Goal: Task Accomplishment & Management: Manage account settings

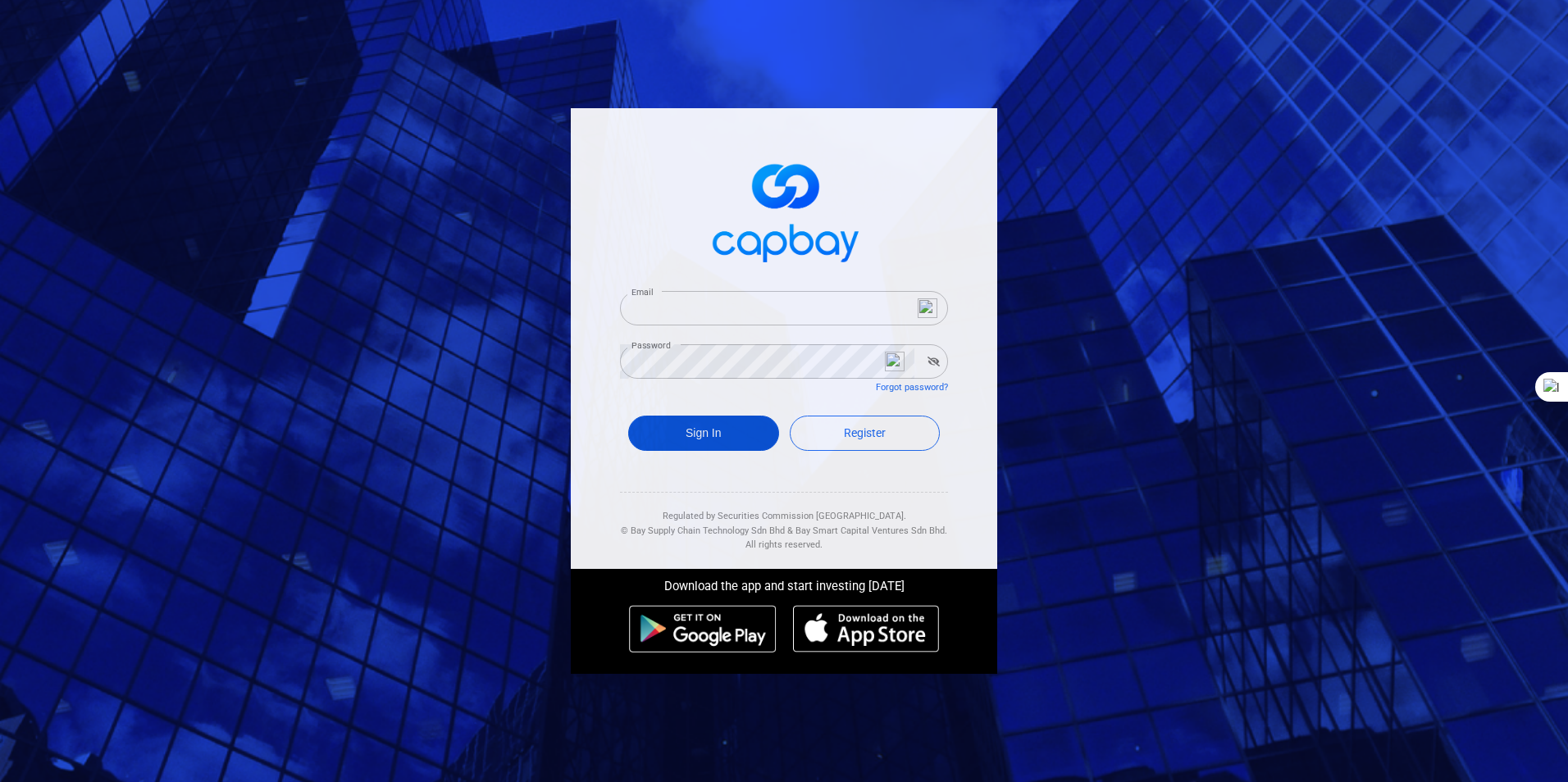
type input "bahaman43@gmail.com"
click at [690, 426] on button "Sign In" at bounding box center [703, 433] width 151 height 35
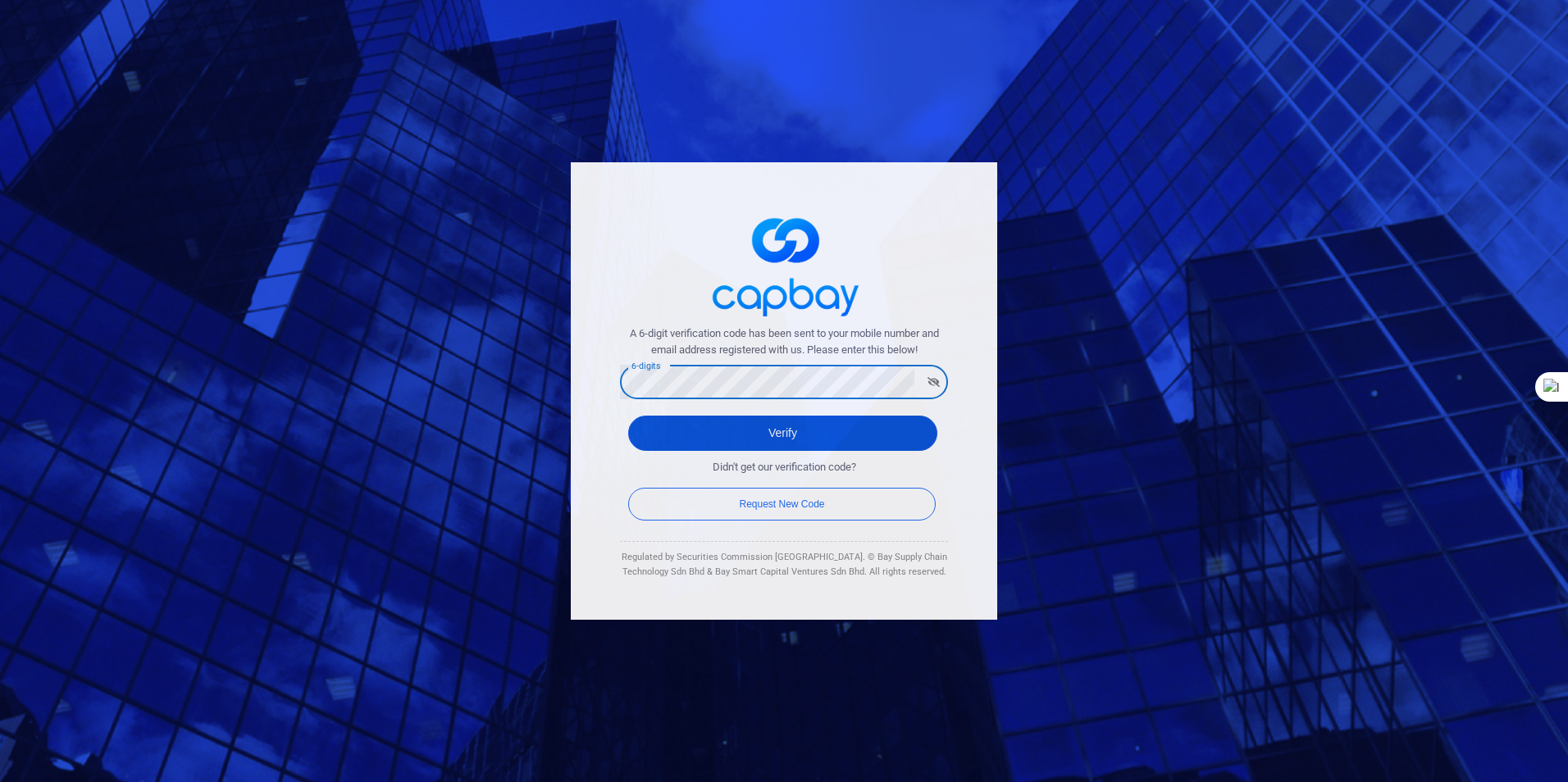
click at [782, 434] on button "Verify" at bounding box center [782, 433] width 309 height 35
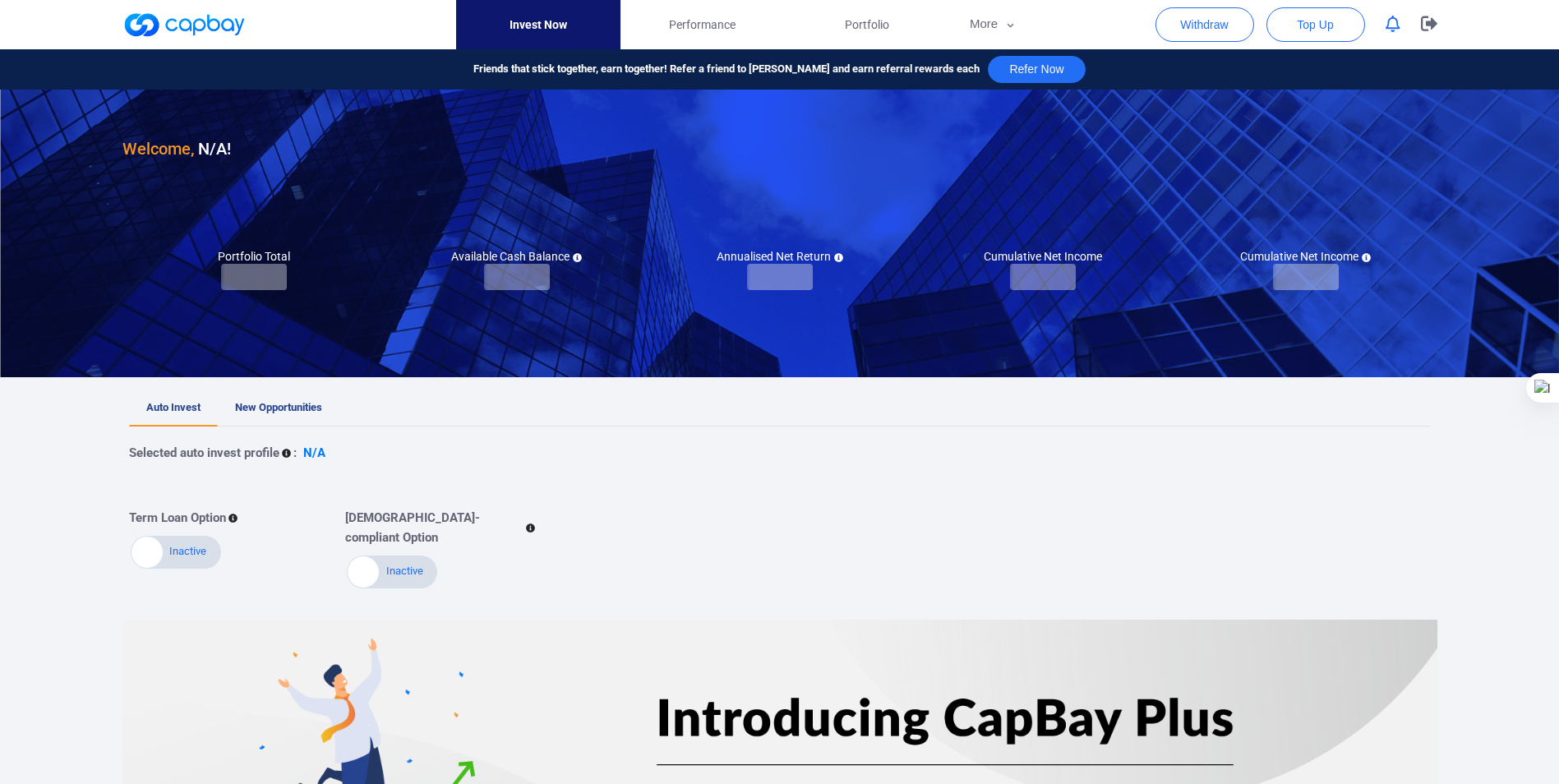
checkbox input "true"
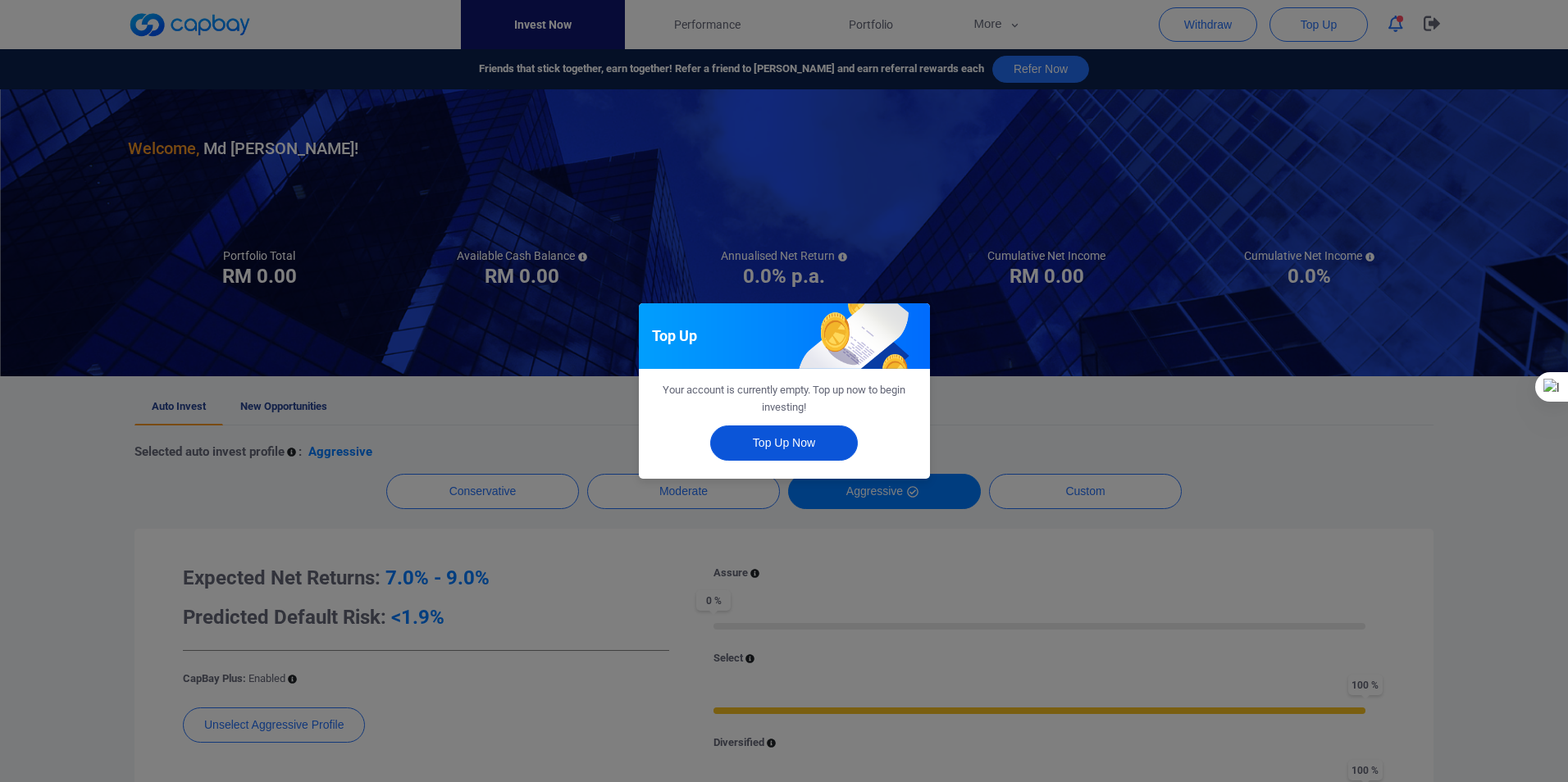
click at [768, 439] on button "Top Up Now" at bounding box center [783, 443] width 147 height 35
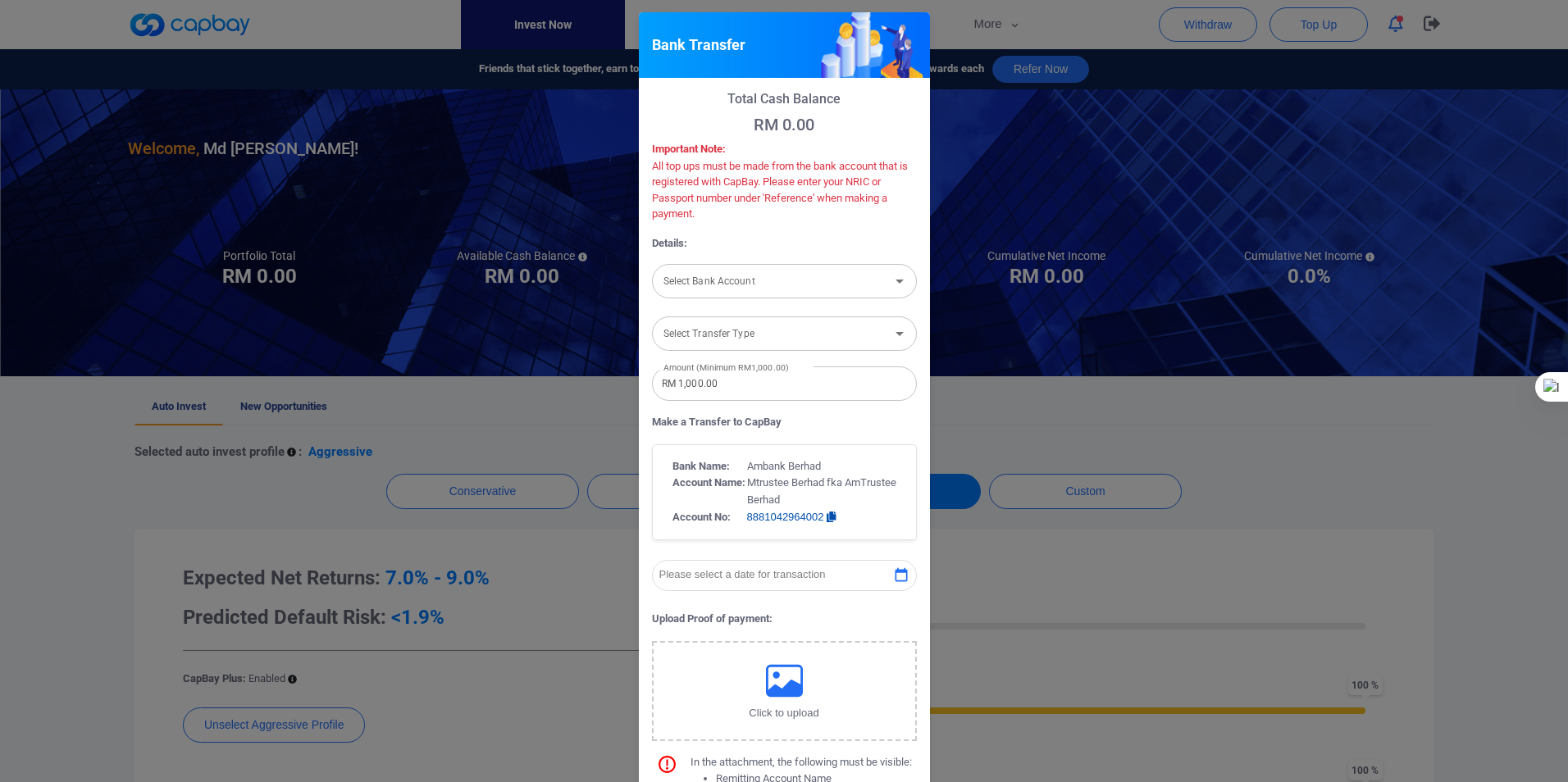
click at [890, 279] on icon "Open" at bounding box center [900, 281] width 20 height 20
click at [890, 278] on icon "Close" at bounding box center [900, 281] width 20 height 20
click at [891, 284] on icon "Open" at bounding box center [900, 281] width 20 height 20
click at [891, 285] on icon "Close" at bounding box center [900, 281] width 20 height 20
click at [896, 333] on icon "Open" at bounding box center [900, 334] width 8 height 4
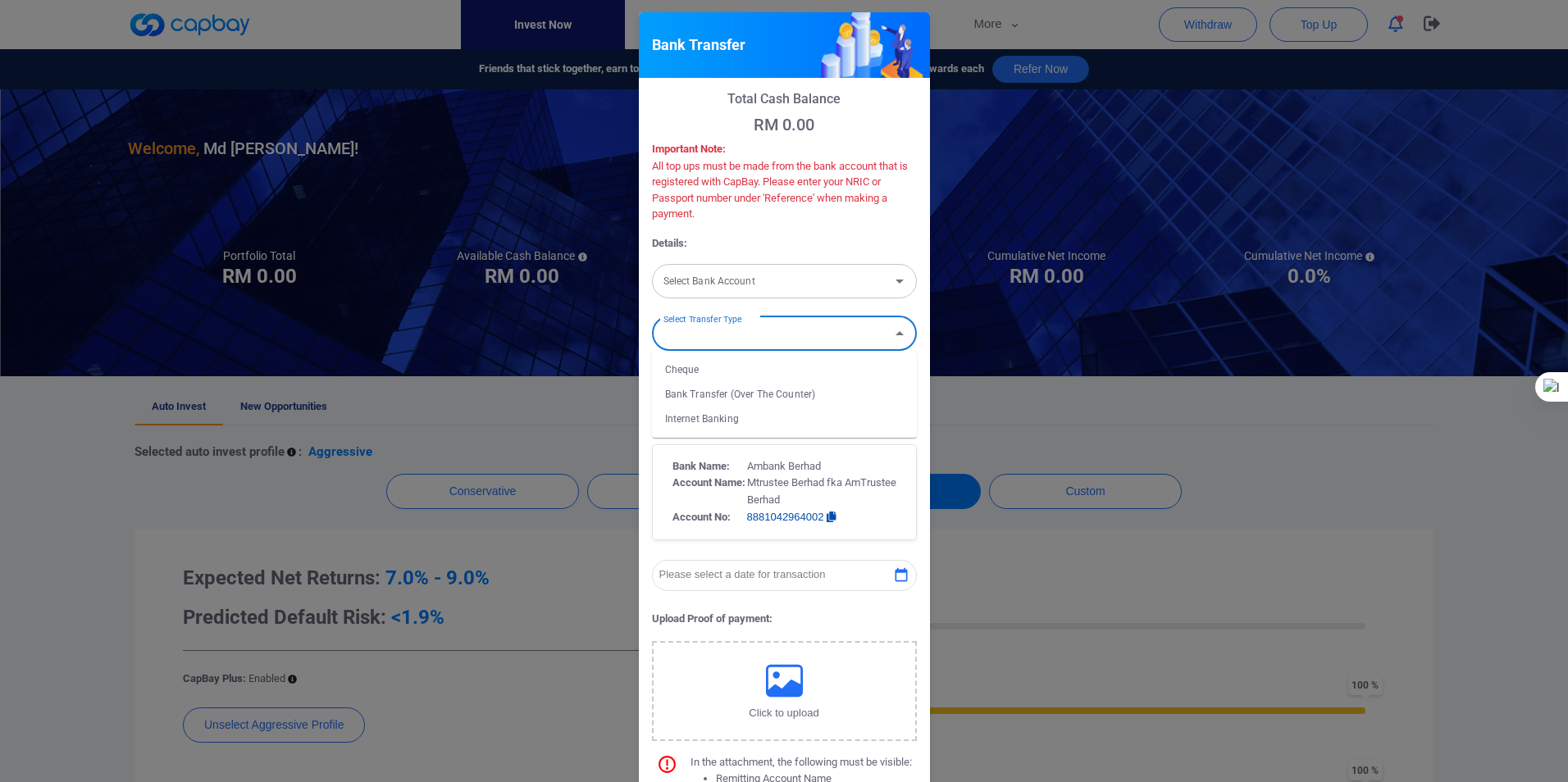
click at [697, 421] on li "Internet Banking" at bounding box center [785, 419] width 265 height 25
type input "Internet Banking"
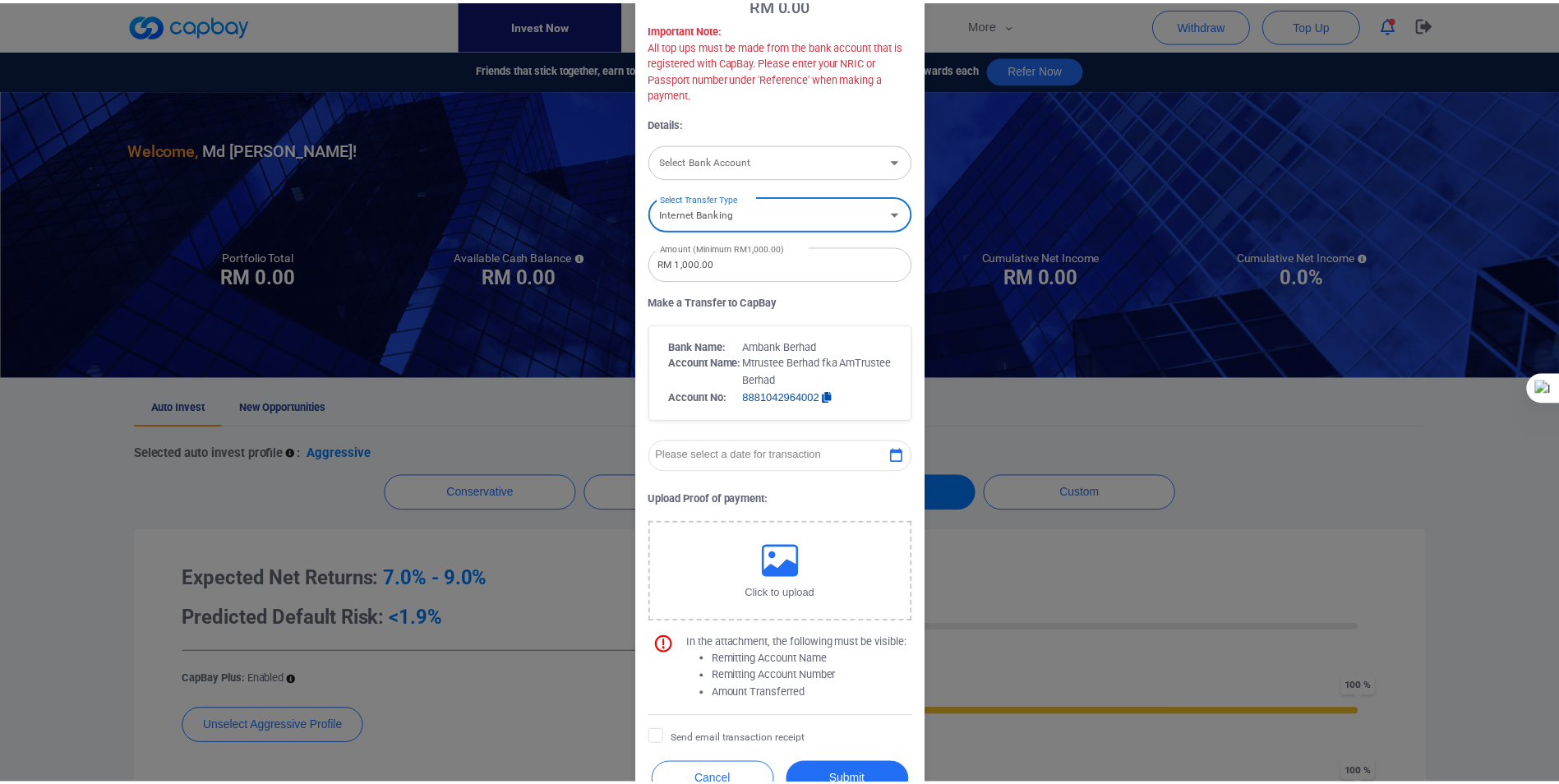
scroll to position [83, 0]
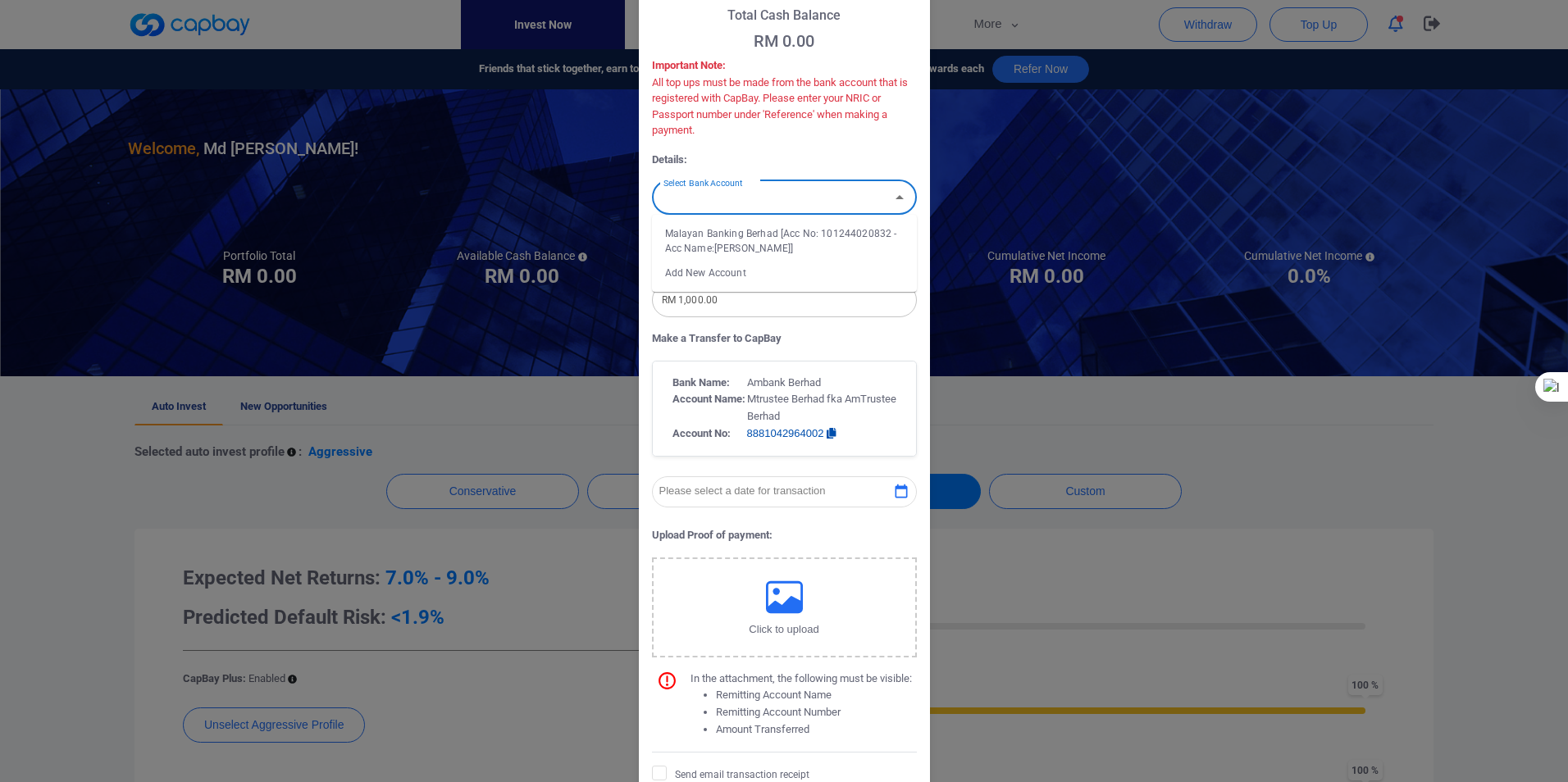
click at [747, 203] on input "Select Bank Account" at bounding box center [772, 197] width 228 height 30
click at [1171, 347] on div "Bank Transfer Total Cash Balance RM 0.00 Important Note: All top ups must be ma…" at bounding box center [784, 391] width 1568 height 782
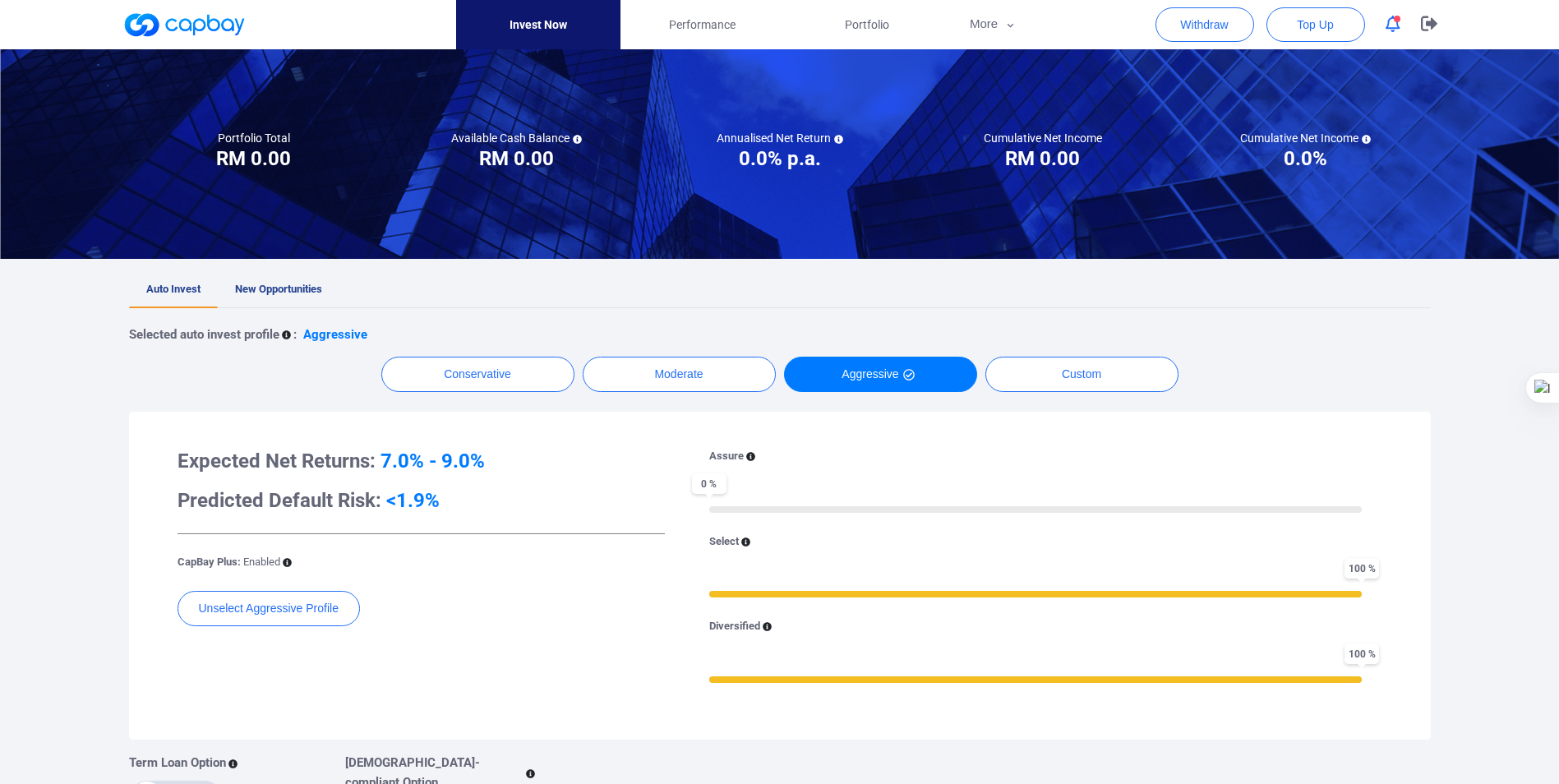
scroll to position [0, 0]
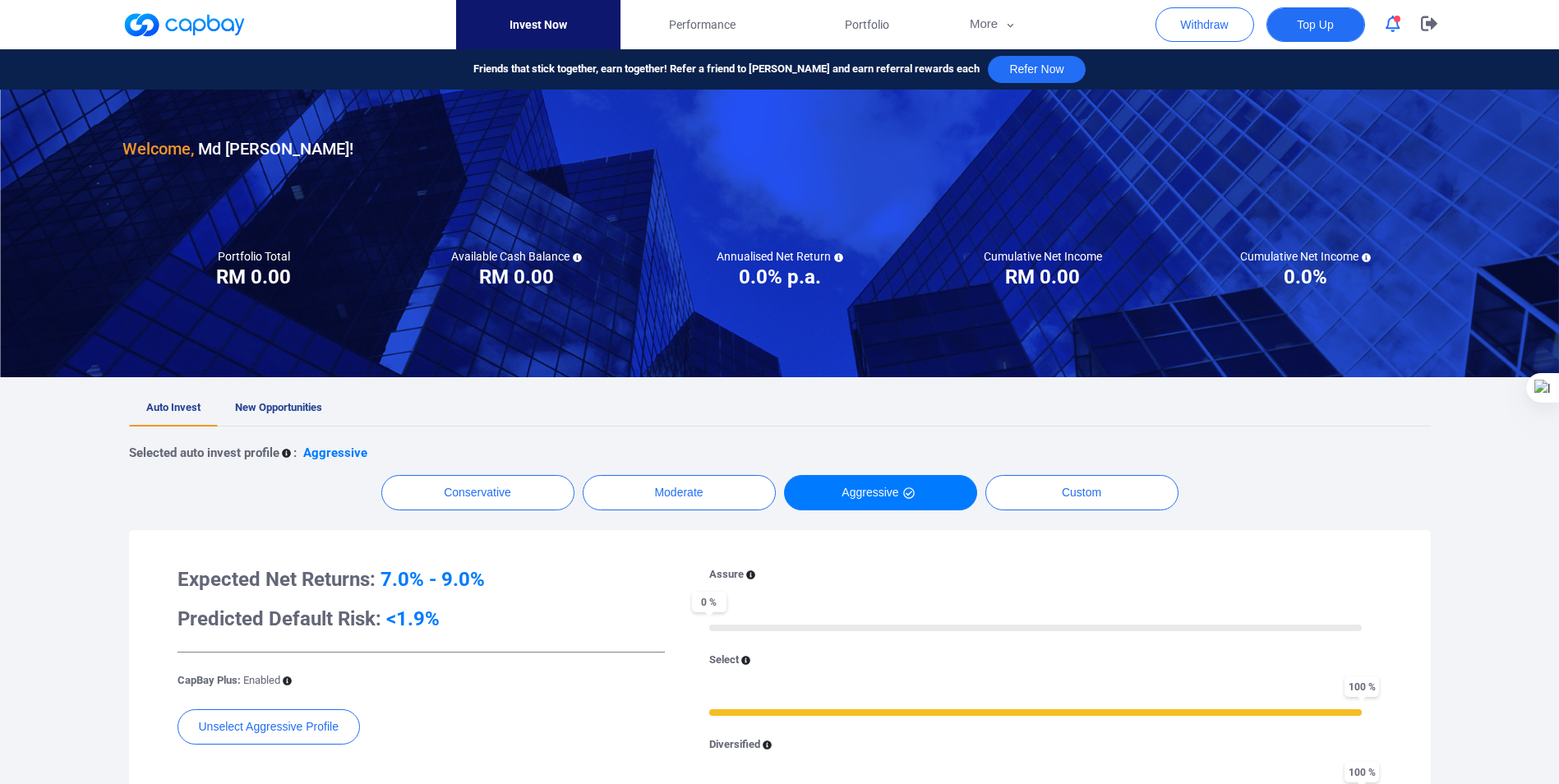
click at [1317, 18] on span "Top Up" at bounding box center [1314, 25] width 36 height 17
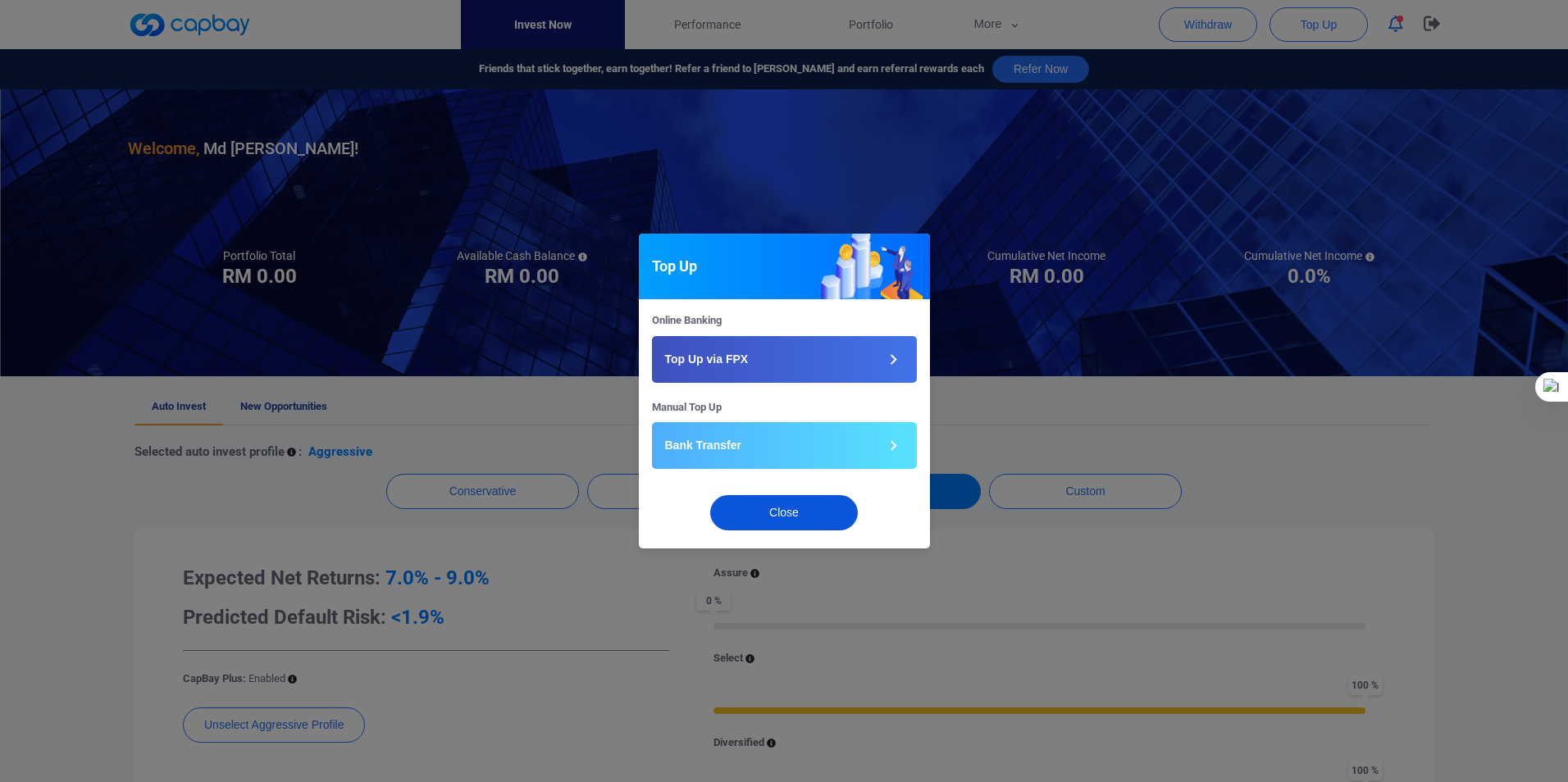
click at [786, 507] on button "Close" at bounding box center [783, 513] width 147 height 35
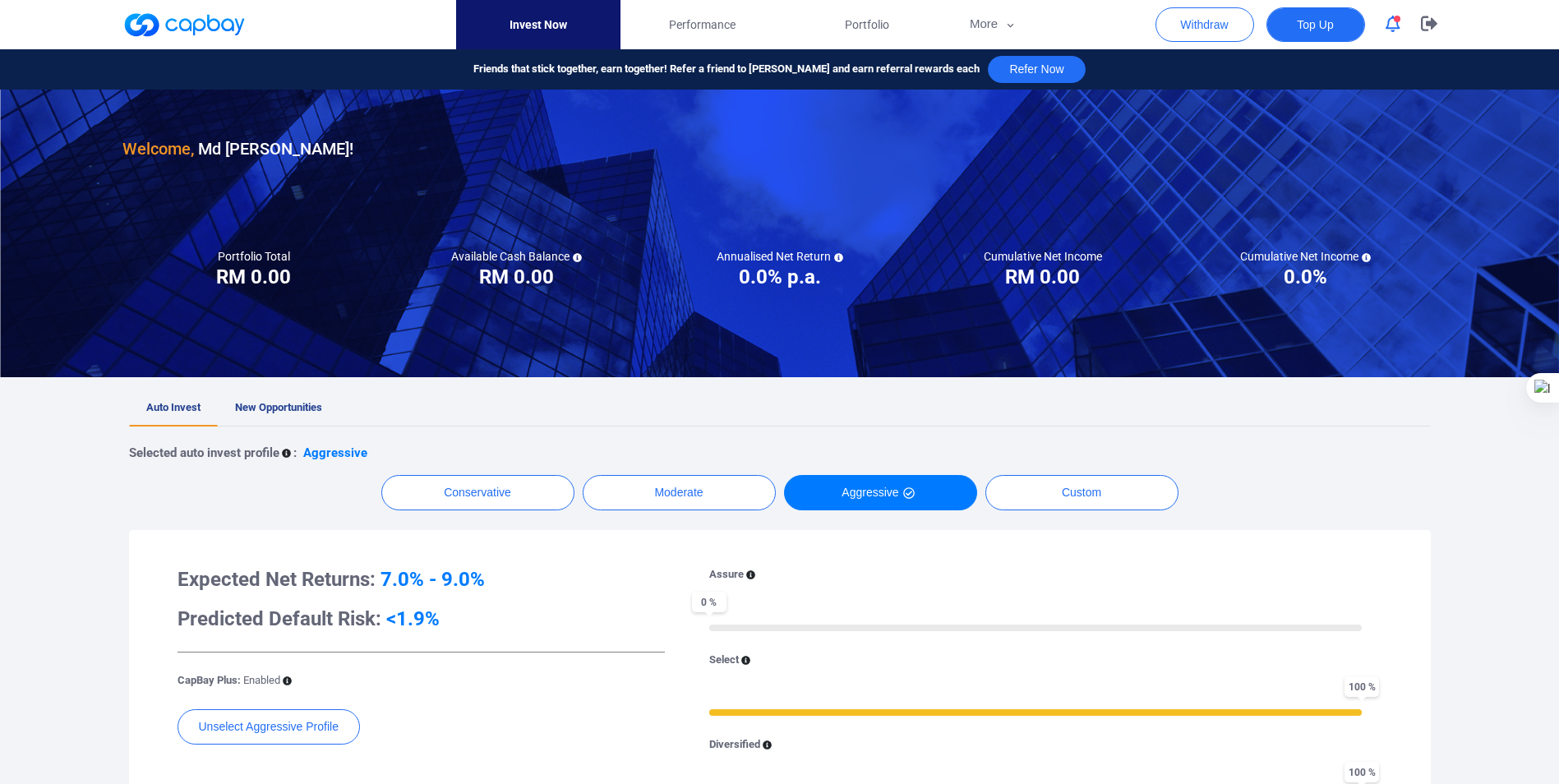
click at [1308, 23] on span "Top Up" at bounding box center [1314, 25] width 36 height 17
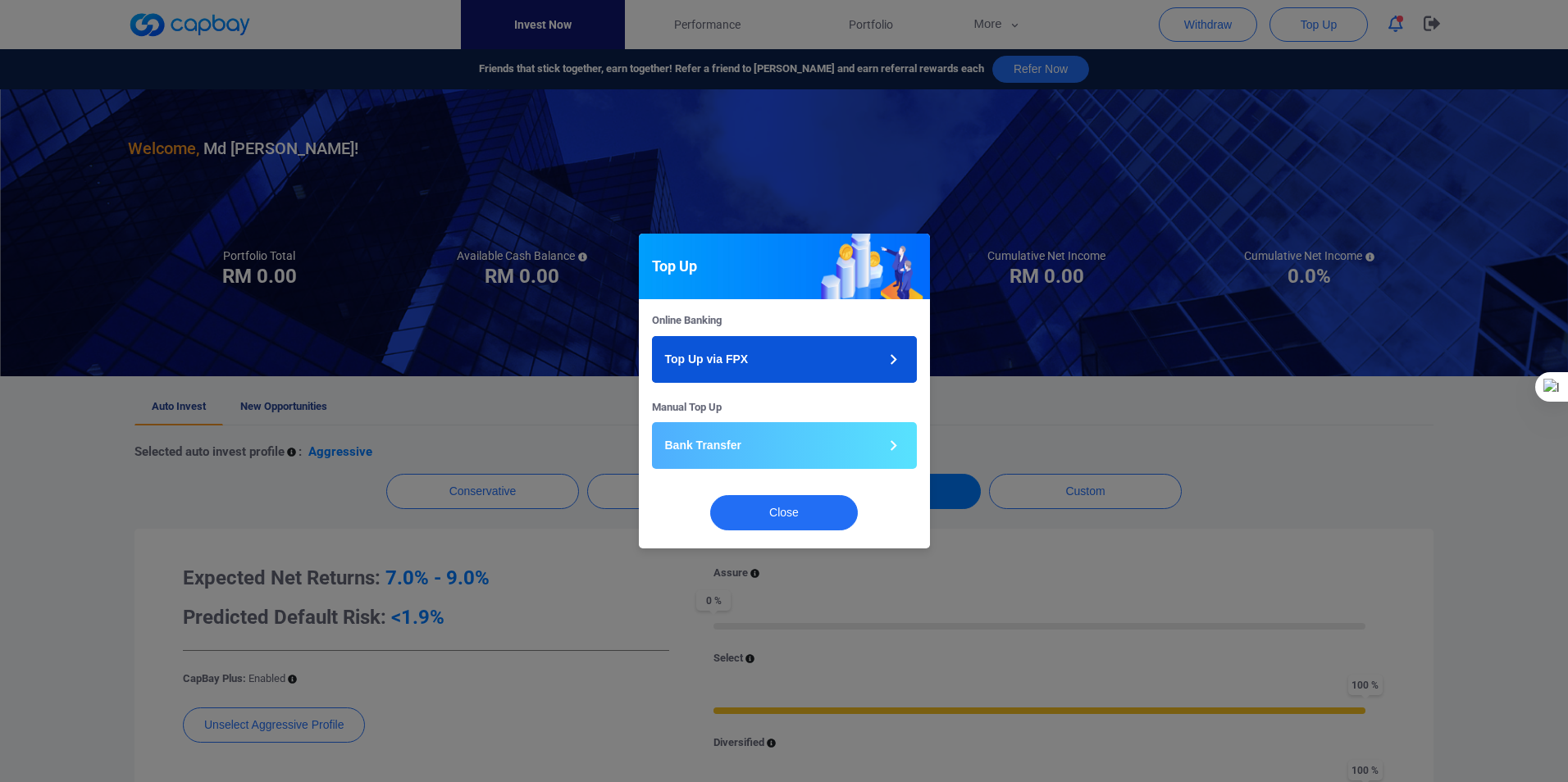
click at [772, 356] on button "Top Up via FPX" at bounding box center [785, 360] width 265 height 47
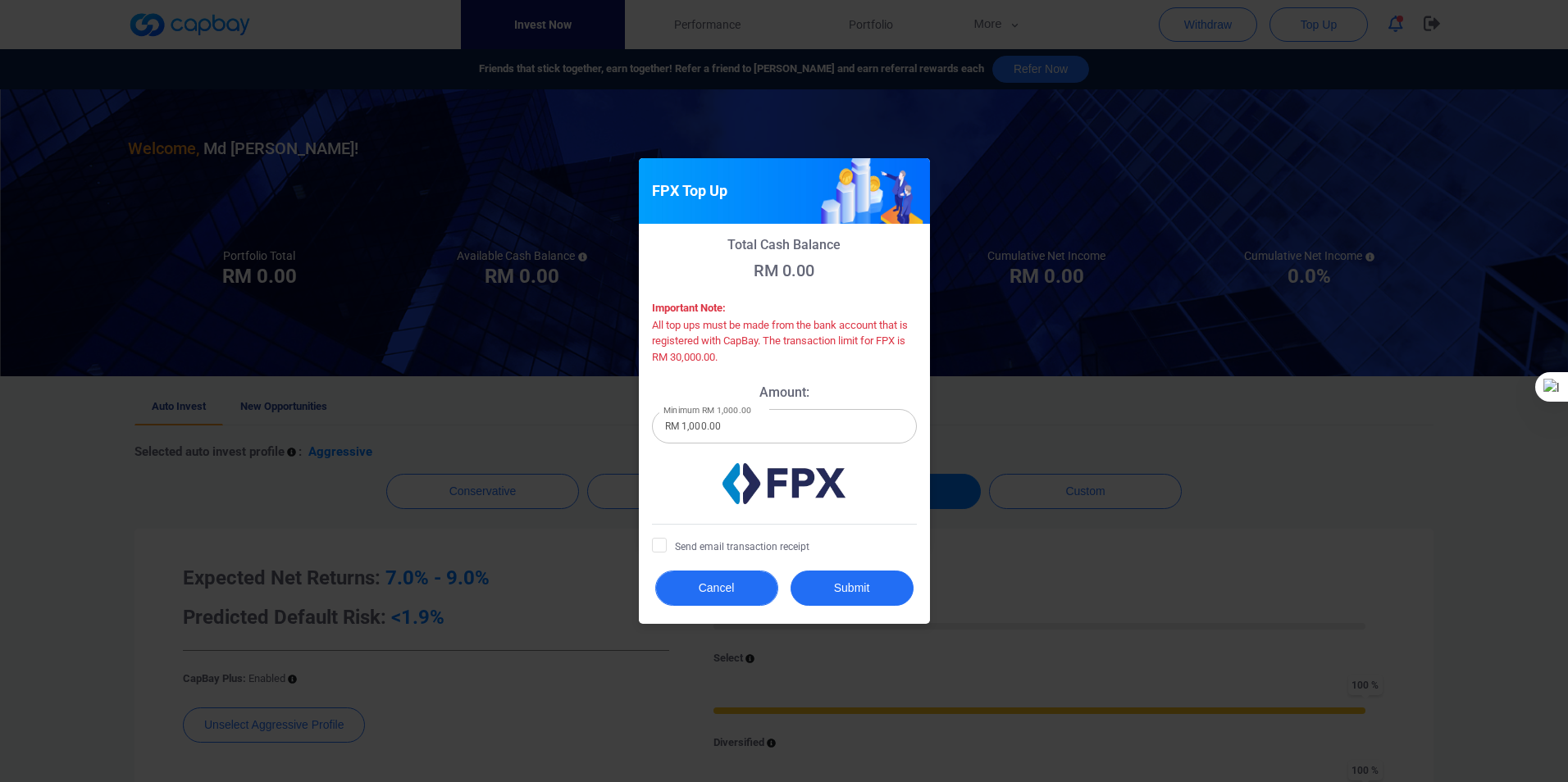
click at [699, 600] on button "Cancel" at bounding box center [717, 588] width 123 height 35
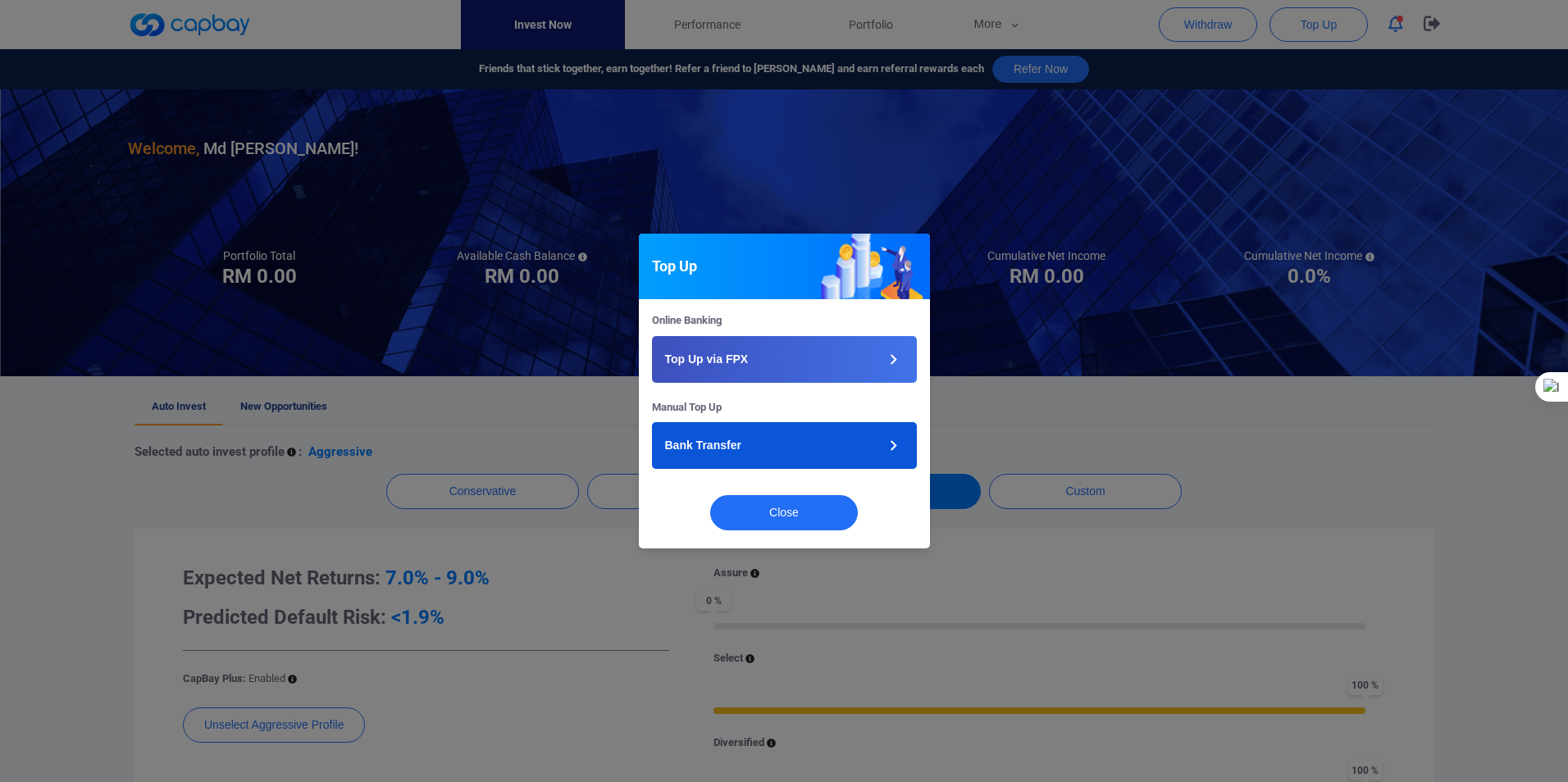
click at [841, 445] on button "Bank Transfer" at bounding box center [785, 446] width 265 height 47
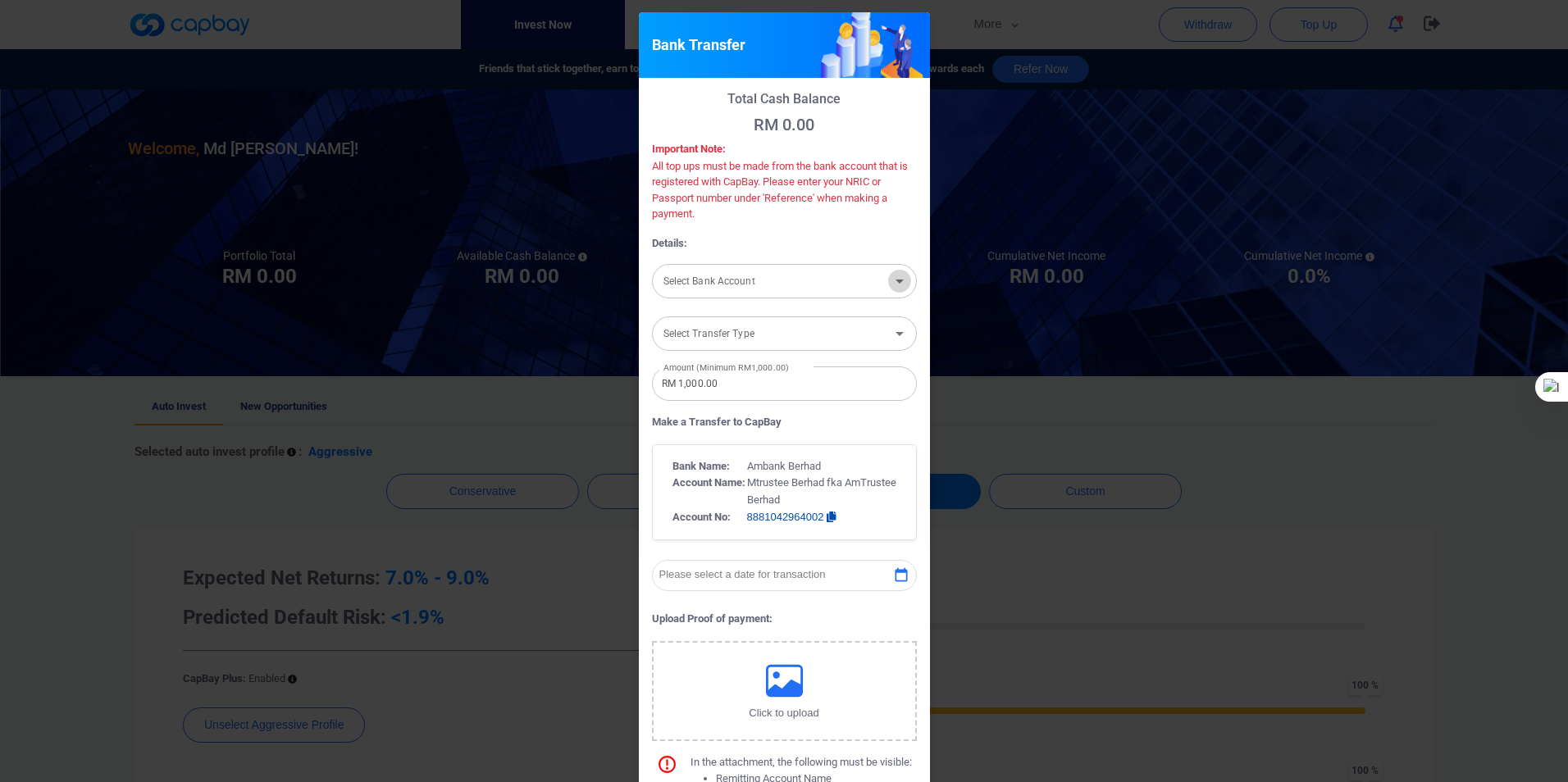
click at [895, 283] on icon "Open" at bounding box center [900, 281] width 20 height 20
click at [896, 283] on icon "Close" at bounding box center [900, 281] width 8 height 4
click at [892, 339] on icon "Open" at bounding box center [900, 334] width 20 height 20
click at [687, 416] on li "Internet Banking" at bounding box center [785, 419] width 265 height 25
type input "Internet Banking"
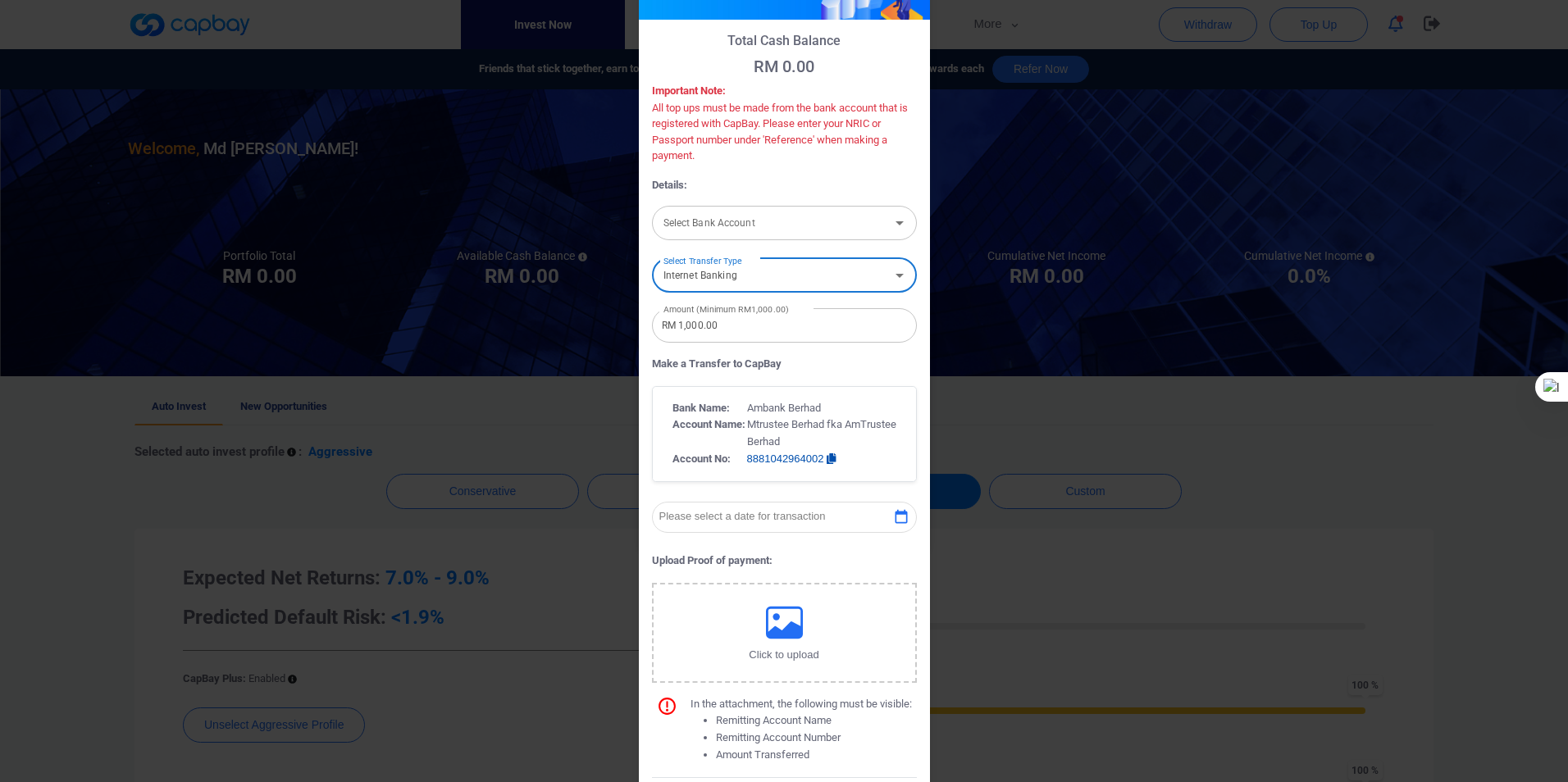
scroll to position [164, 0]
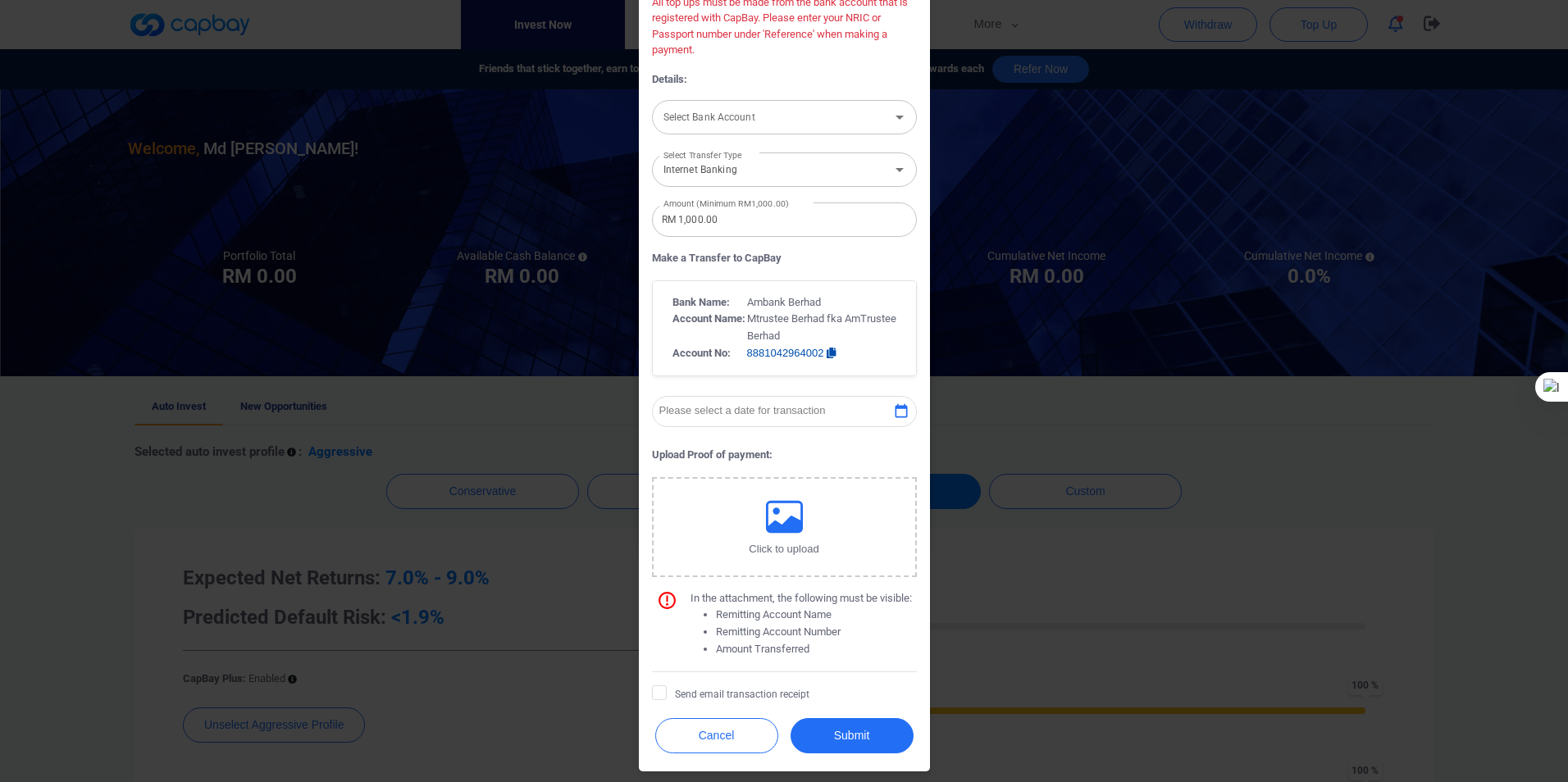
click at [826, 351] on icon "button" at bounding box center [831, 352] width 9 height 11
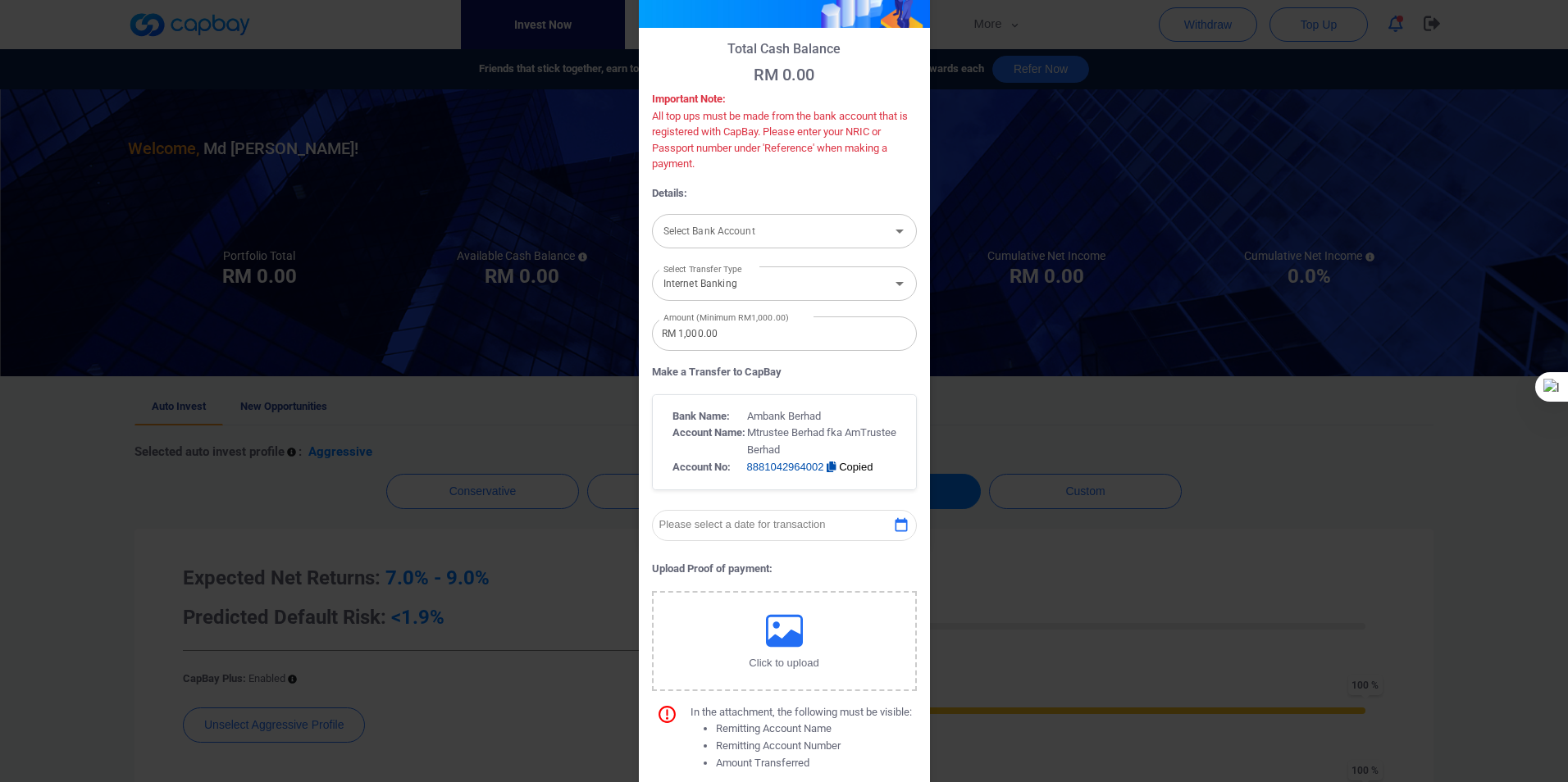
scroll to position [0, 0]
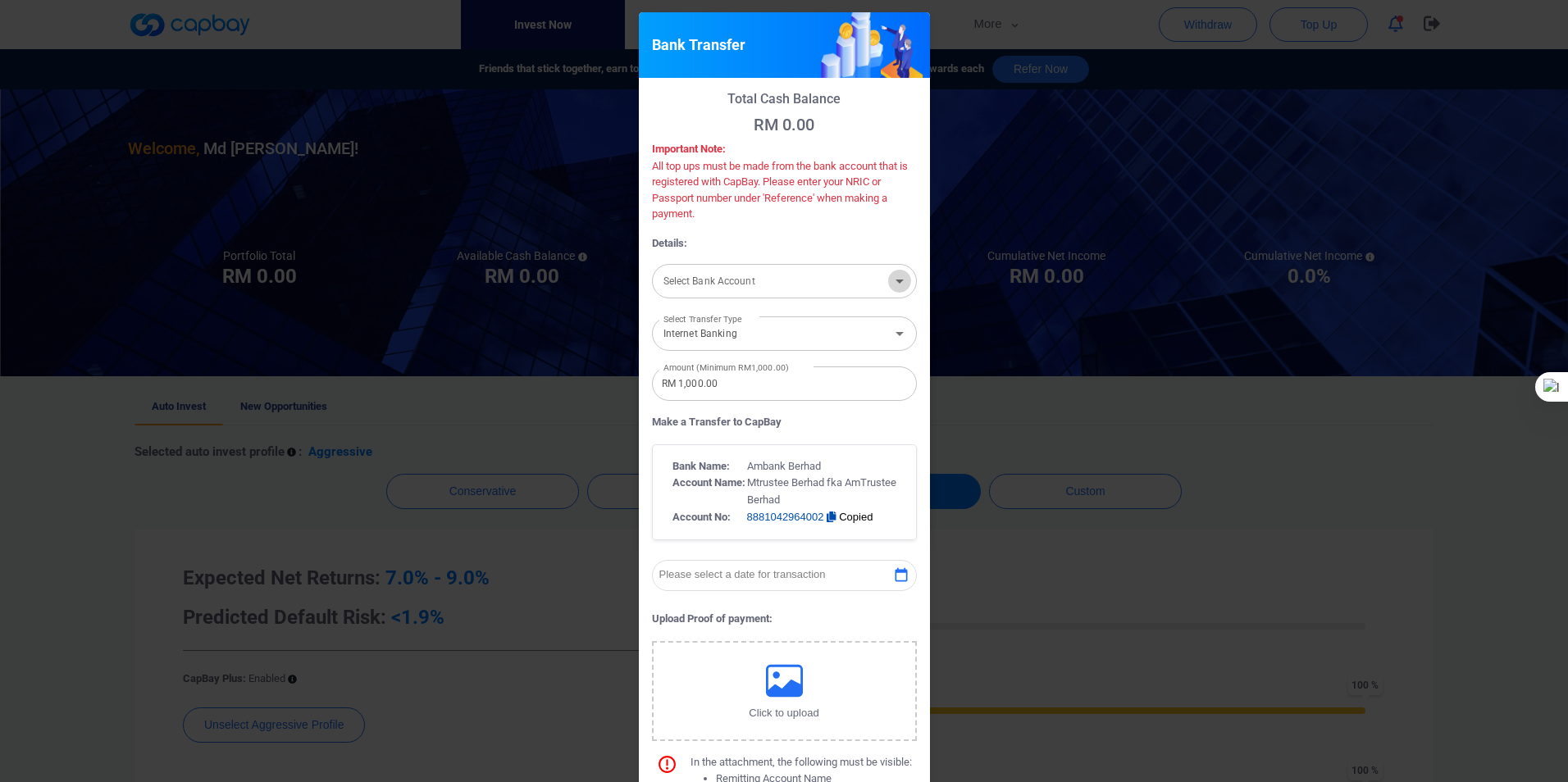
click at [896, 282] on icon "Open" at bounding box center [900, 281] width 8 height 4
click at [762, 325] on li "Malayan Banking Berhad [Acc No: 101244020832 - Acc Name:Md Bahaman Bin Ibrahim]" at bounding box center [785, 324] width 265 height 39
type input "Malayan Banking Berhad [Acc No: 101244020832 - Acc Name:Md Bahaman Bin Ibrahim]"
click at [791, 389] on input "RM 1,000.00" at bounding box center [785, 383] width 265 height 34
click at [676, 380] on input "RM 1,000.00" at bounding box center [785, 383] width 265 height 34
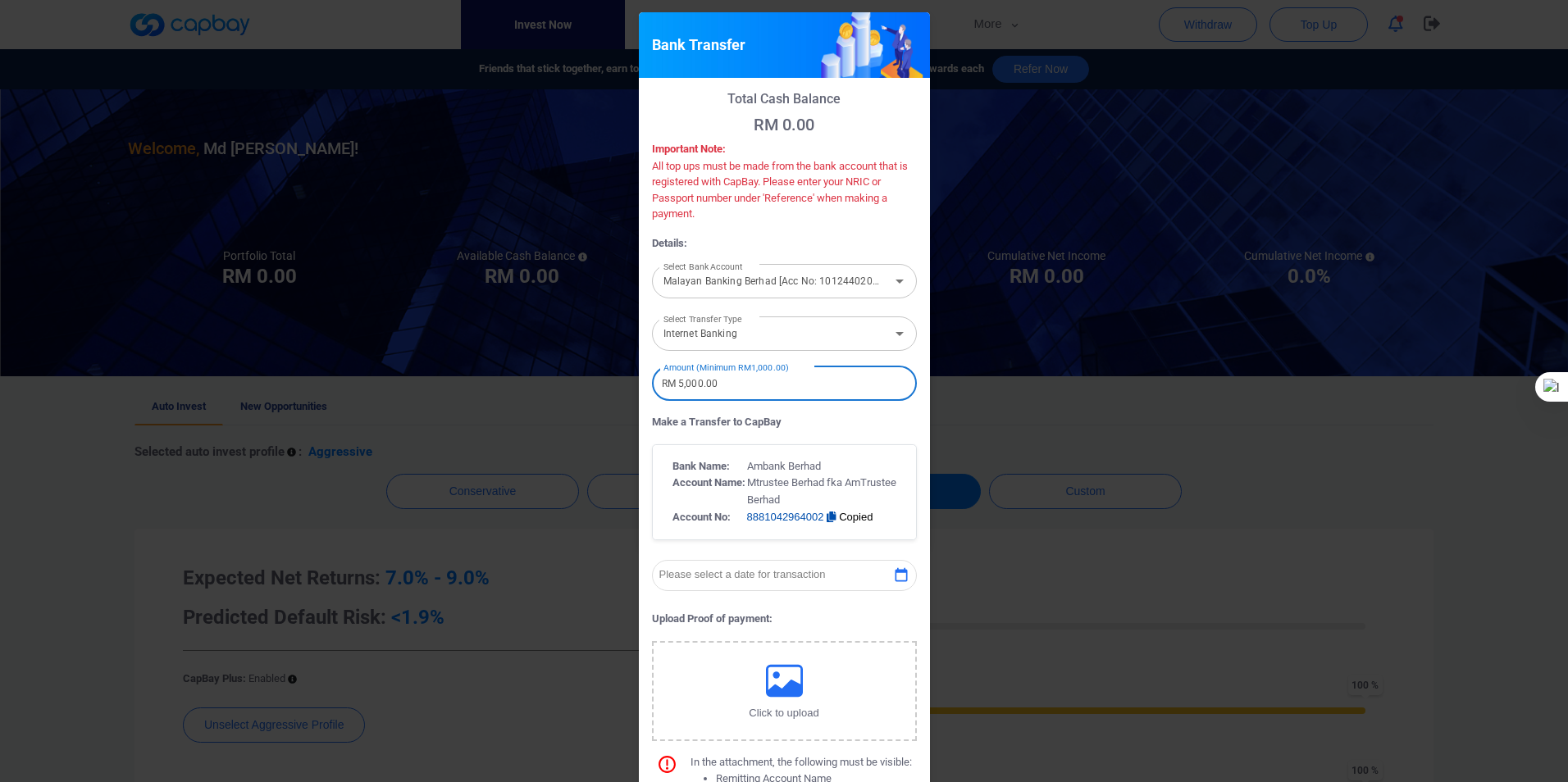
type input "RM 5,000.00"
click at [692, 475] on p "Account Name:" at bounding box center [710, 483] width 75 height 17
click at [688, 576] on p "Please select a date for transaction" at bounding box center [742, 575] width 167 height 12
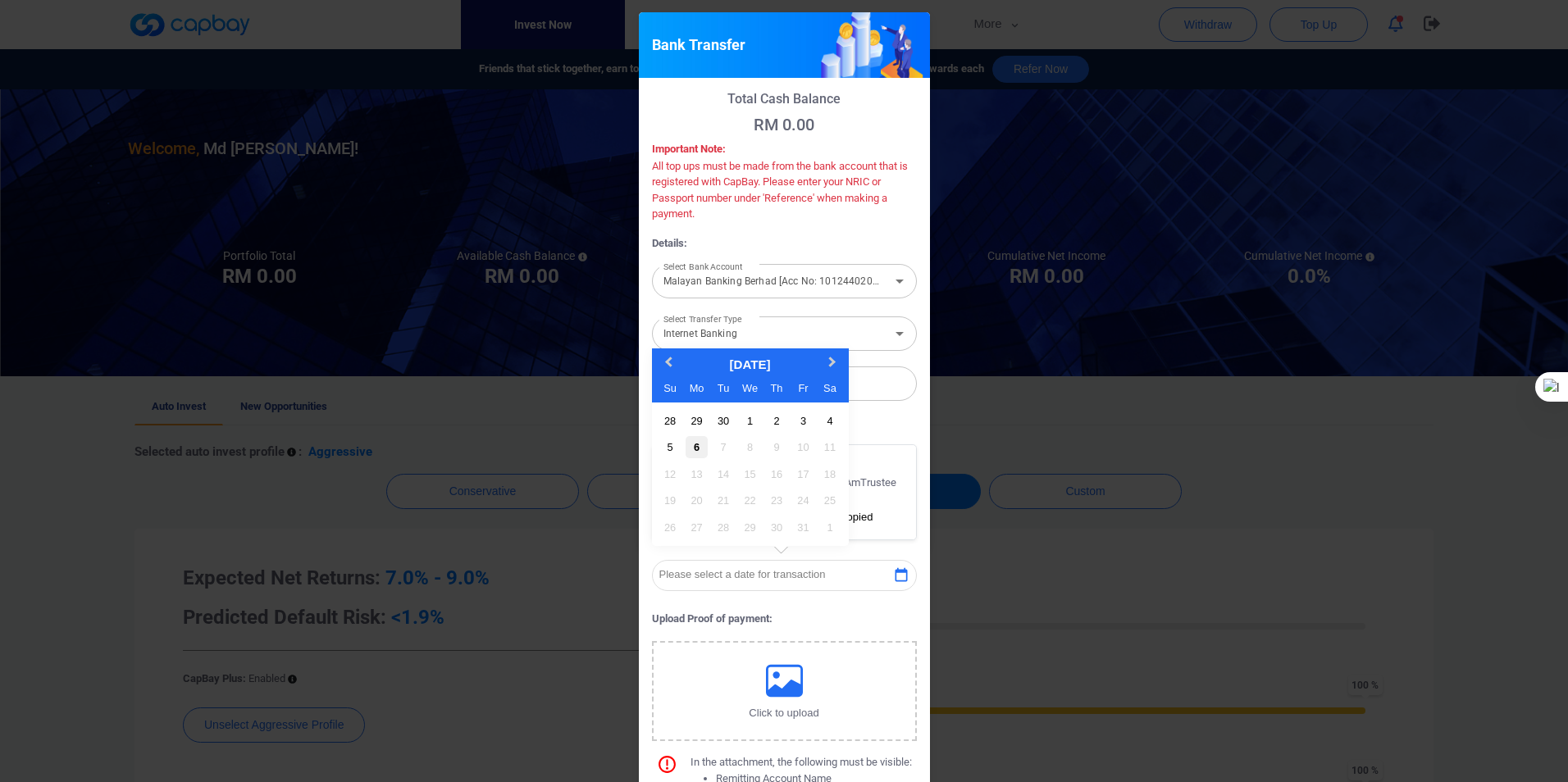
click at [686, 444] on div "6" at bounding box center [697, 447] width 22 height 22
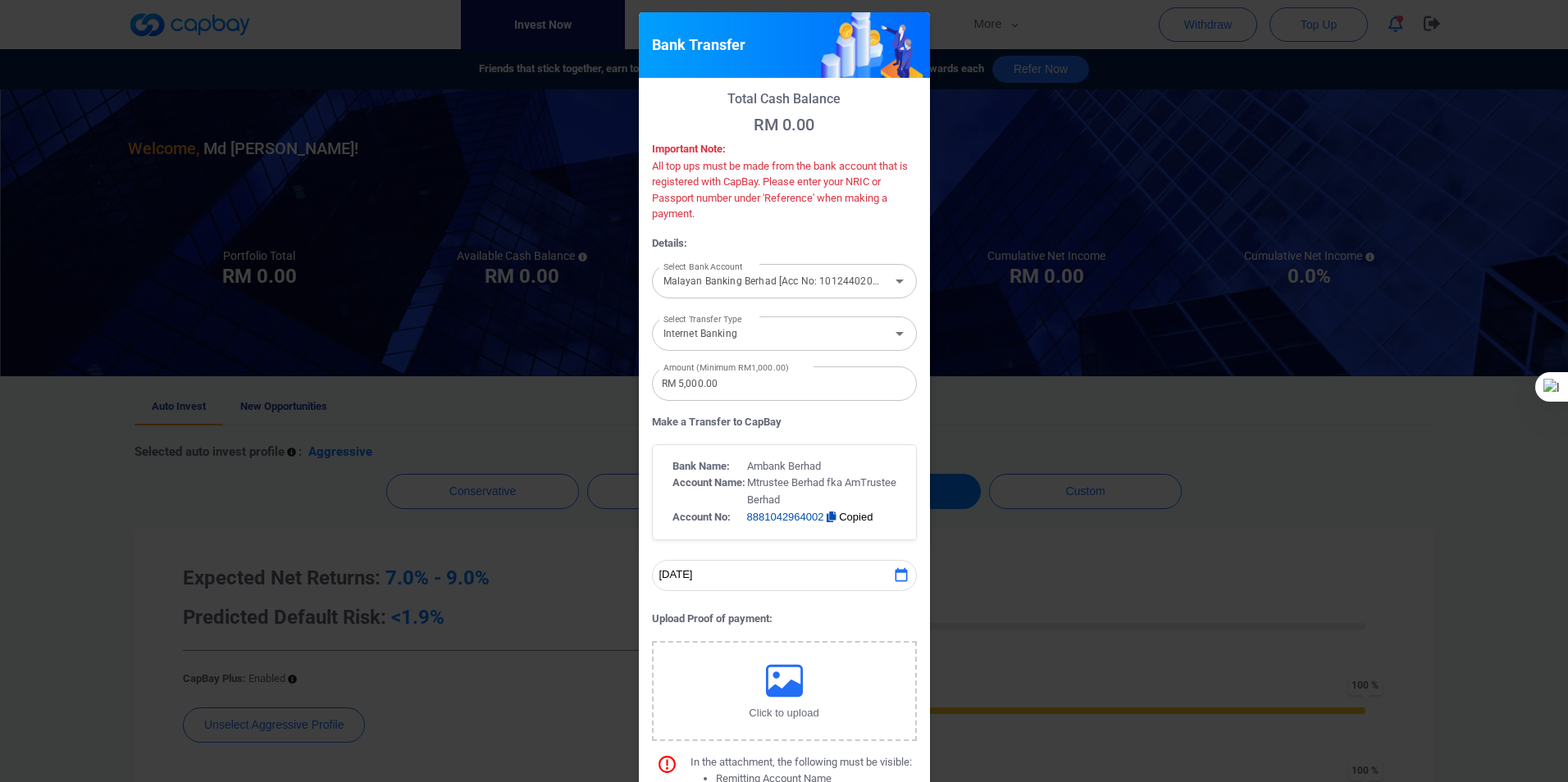
click at [713, 679] on button "Click to upload" at bounding box center [785, 691] width 265 height 100
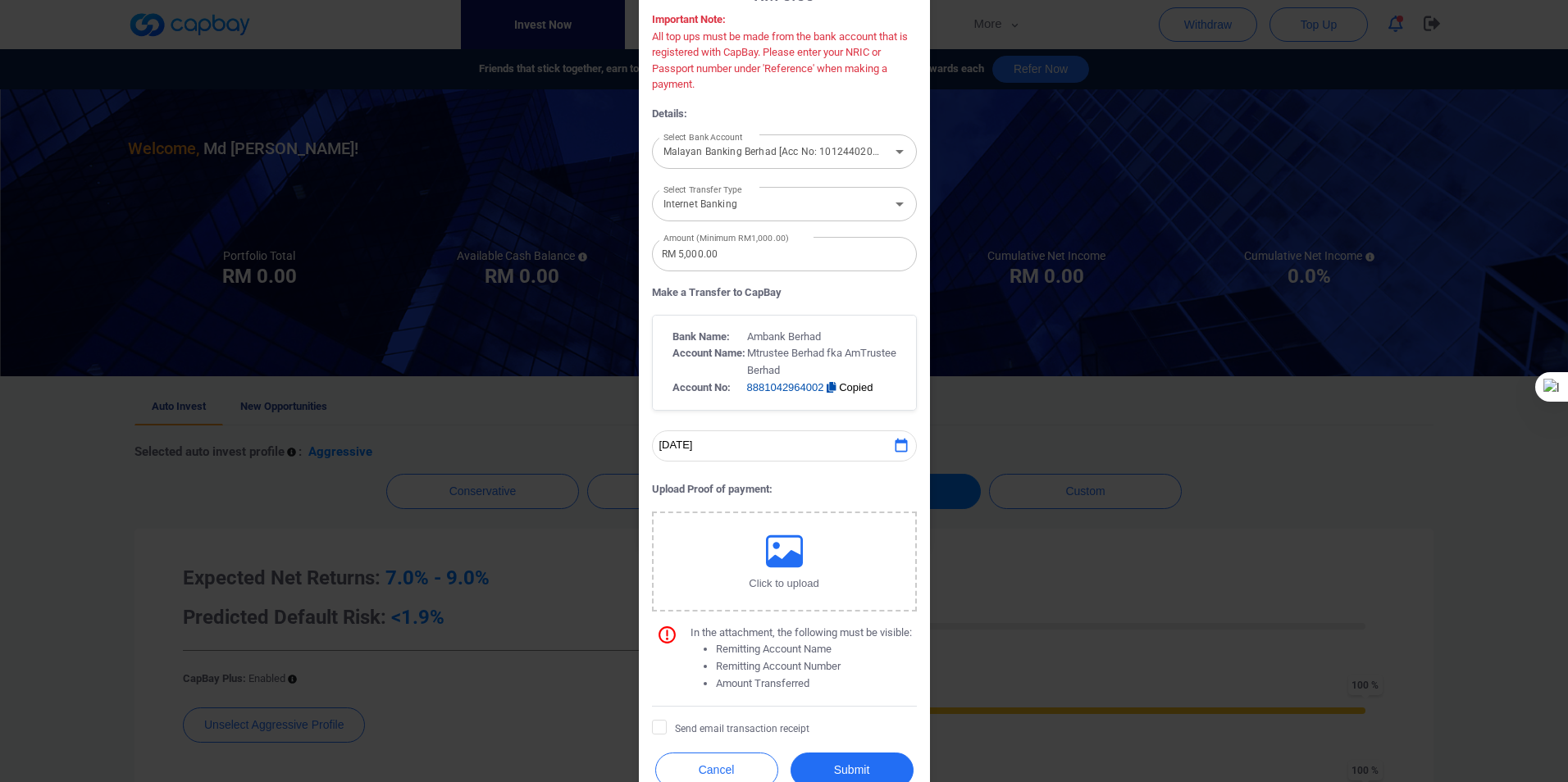
scroll to position [166, 0]
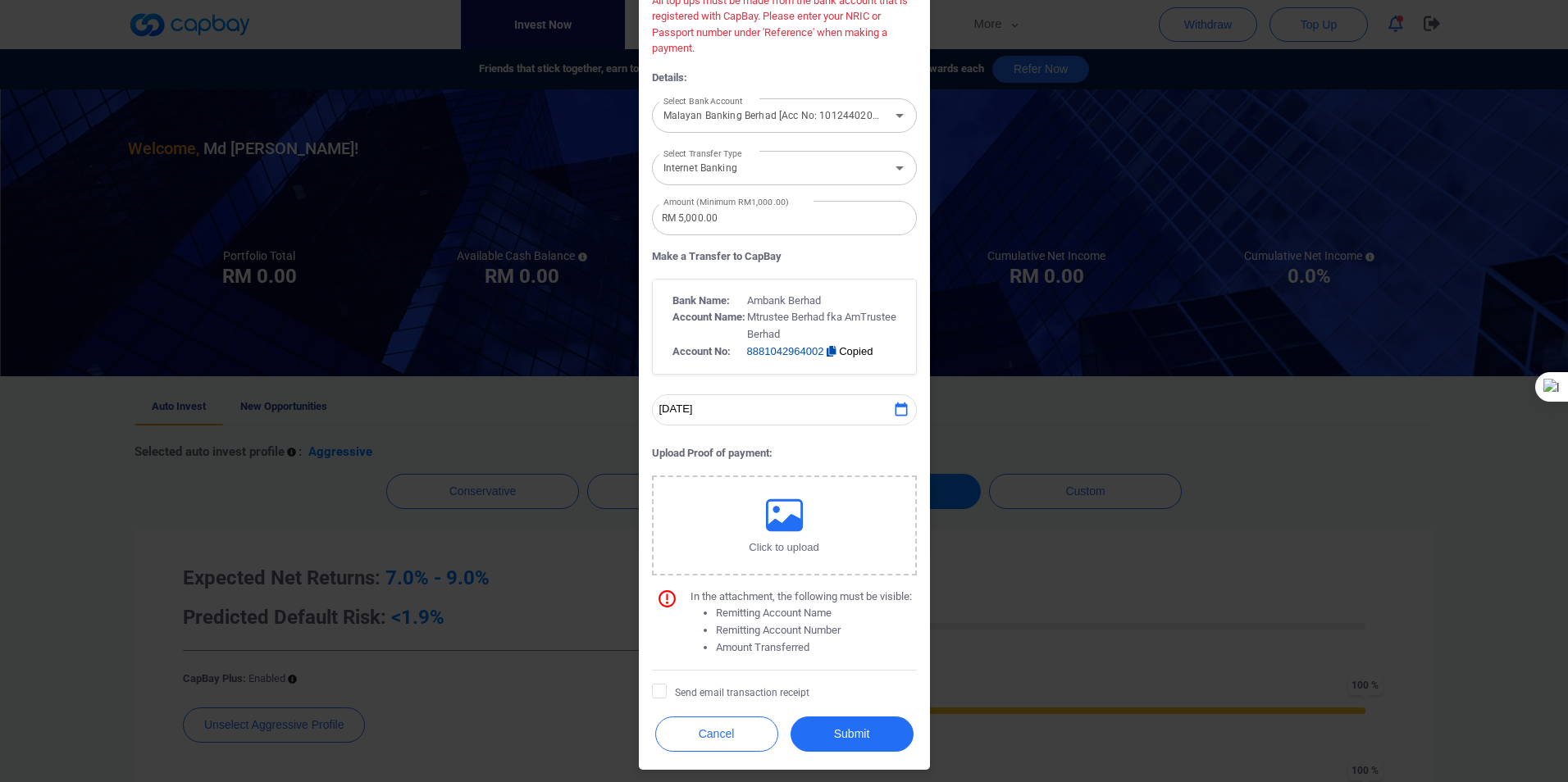
click at [723, 515] on button "Click to upload" at bounding box center [785, 525] width 265 height 100
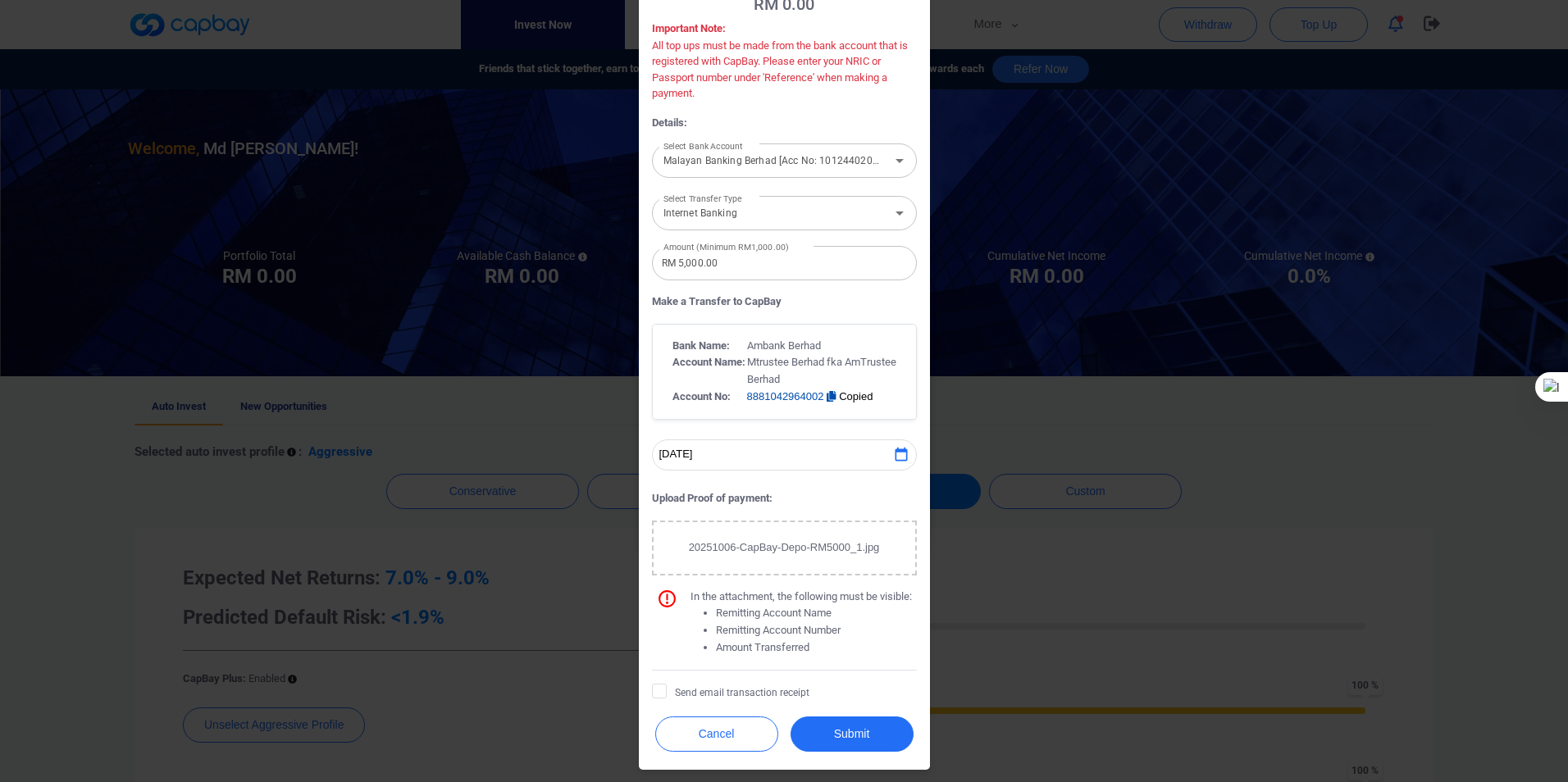
scroll to position [121, 0]
click at [834, 734] on button "Submit" at bounding box center [852, 734] width 123 height 35
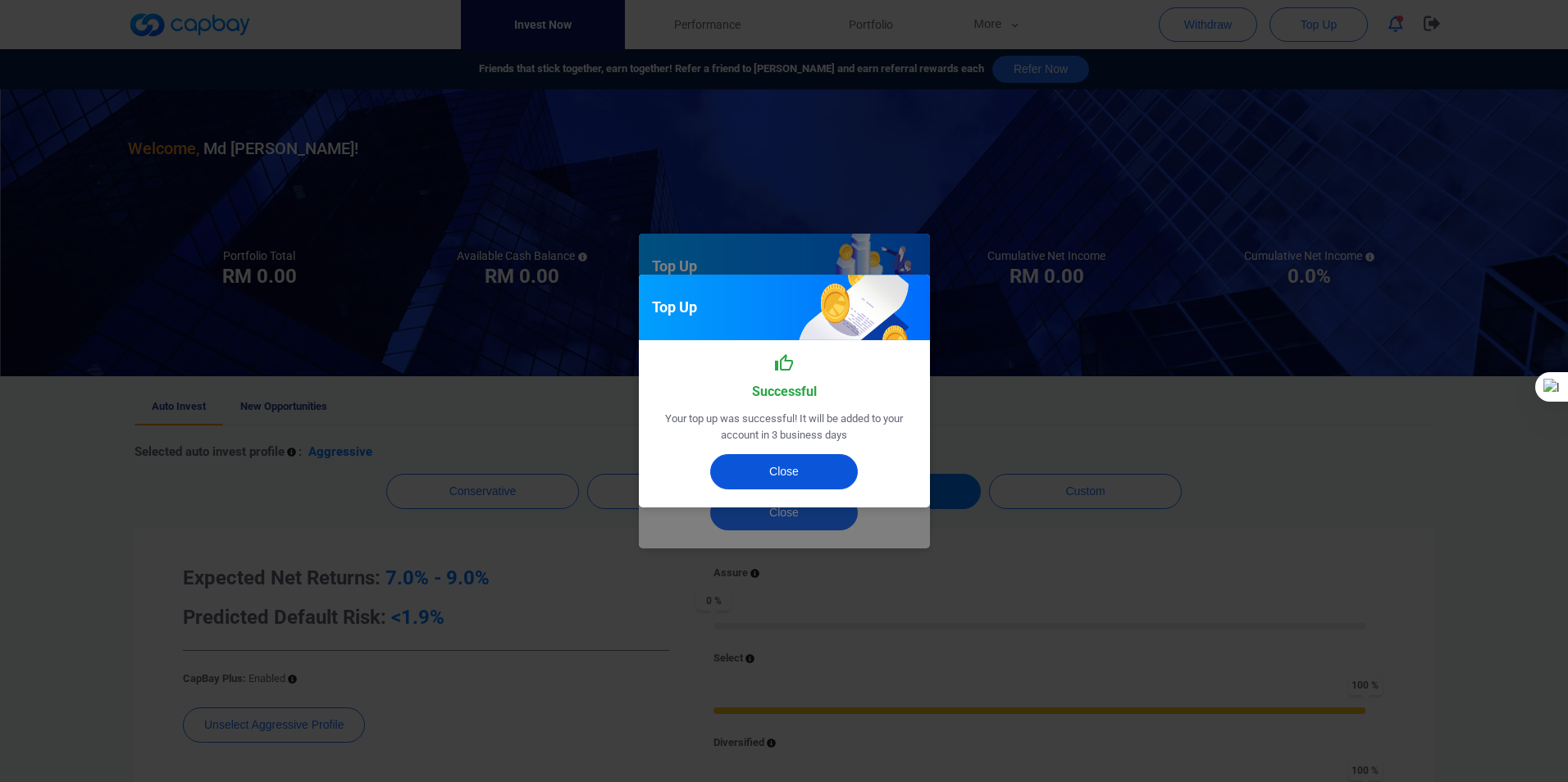
click at [767, 470] on button "Close" at bounding box center [783, 471] width 147 height 35
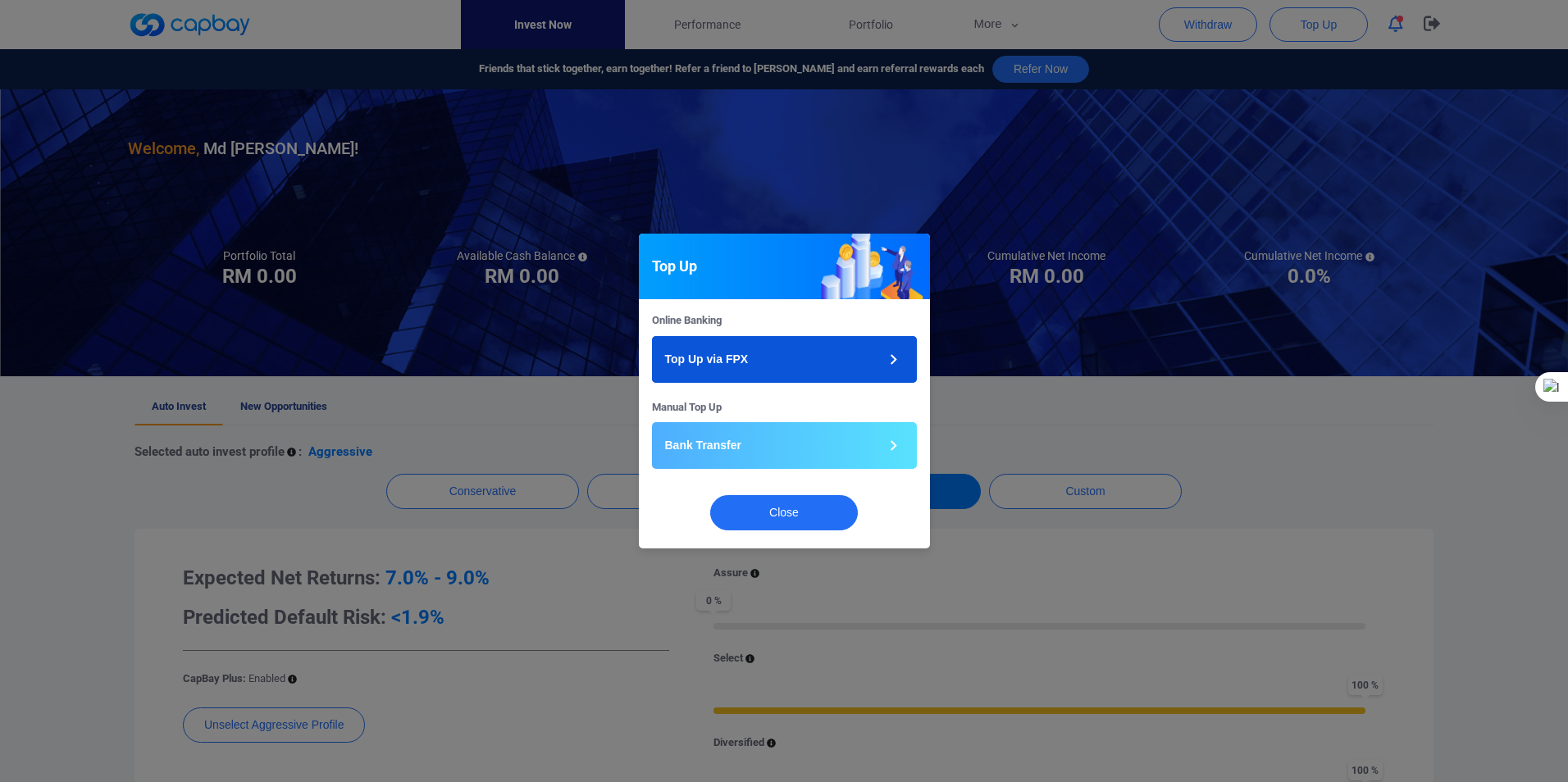
click at [851, 355] on button "Top Up via FPX" at bounding box center [785, 360] width 265 height 47
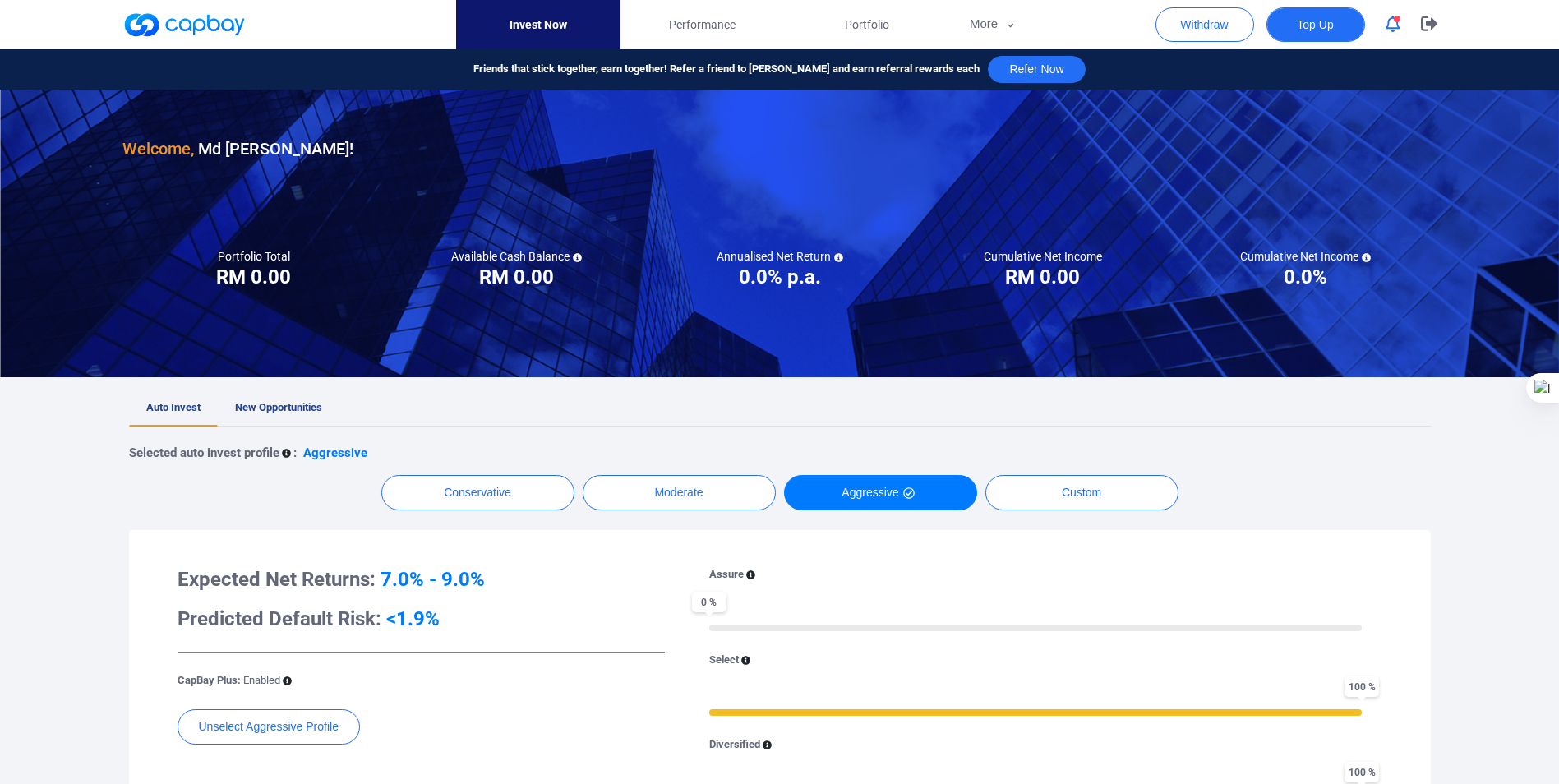
click at [1317, 28] on span "Top Up" at bounding box center [1314, 25] width 36 height 17
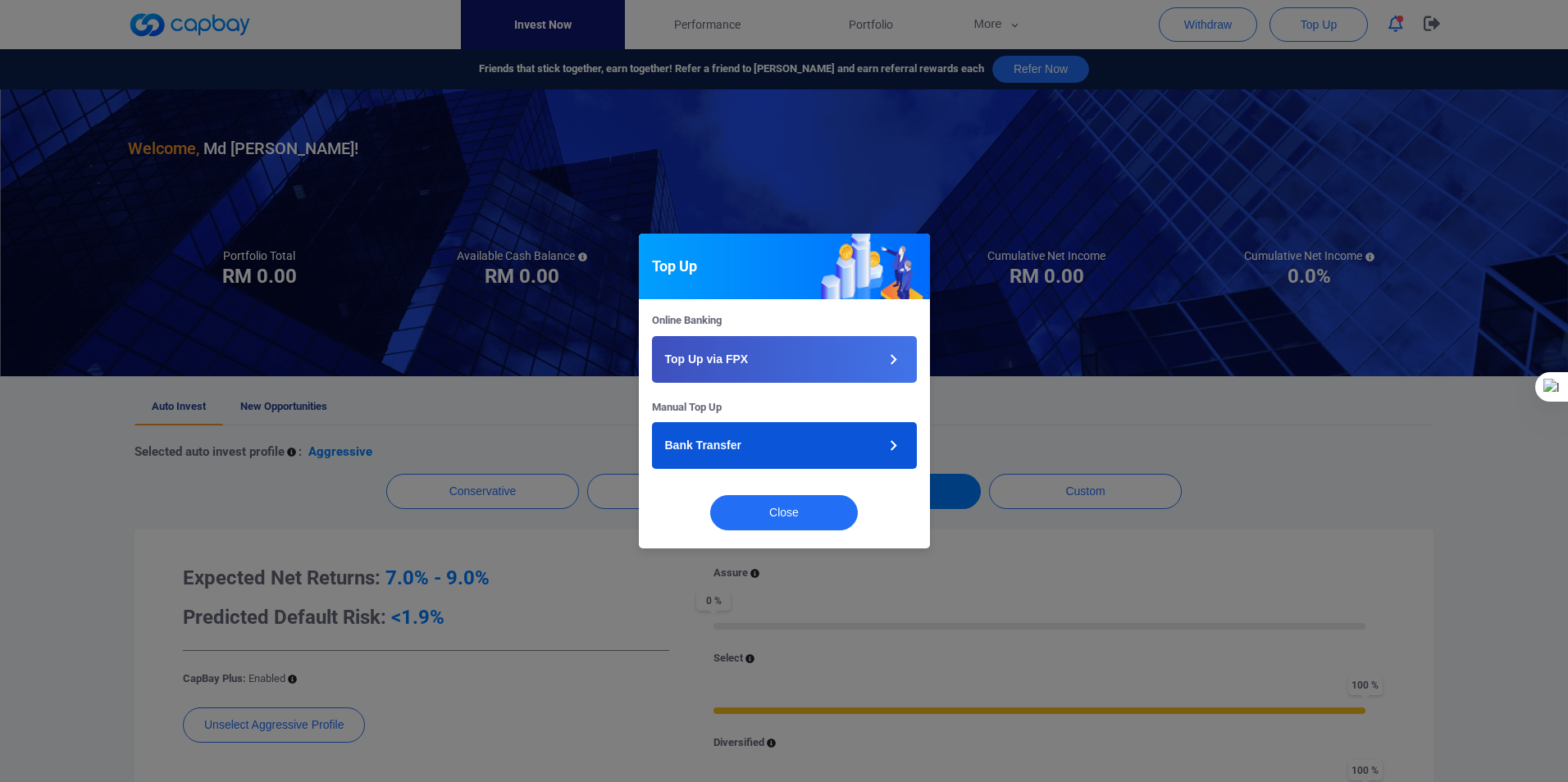
click at [893, 443] on icon "button" at bounding box center [893, 446] width 7 height 11
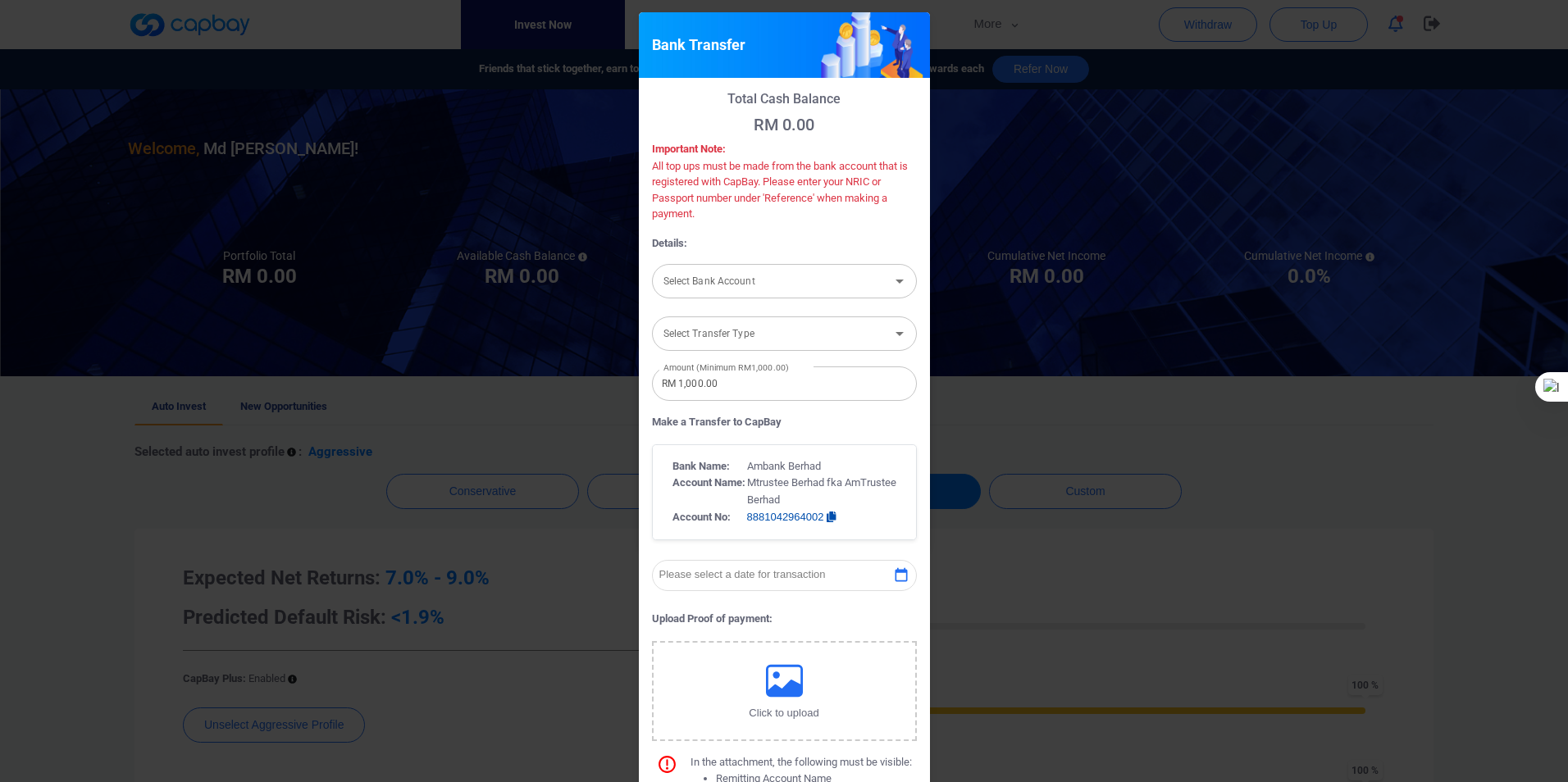
click at [1248, 612] on div "Bank Transfer Total Cash Balance RM 0.00 Important Note: All top ups must be ma…" at bounding box center [784, 391] width 1568 height 782
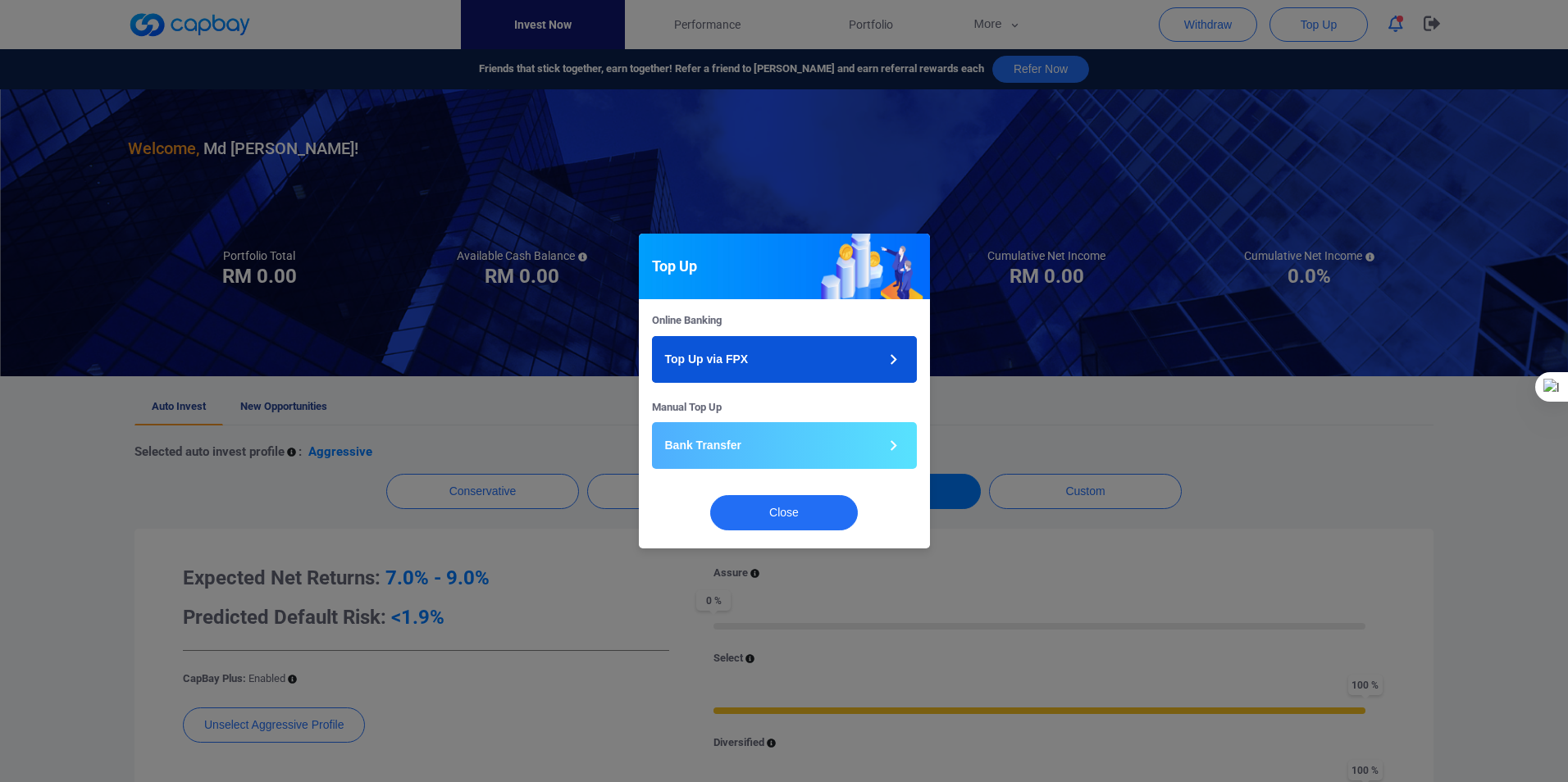
click at [851, 351] on button "Top Up via FPX" at bounding box center [785, 360] width 265 height 47
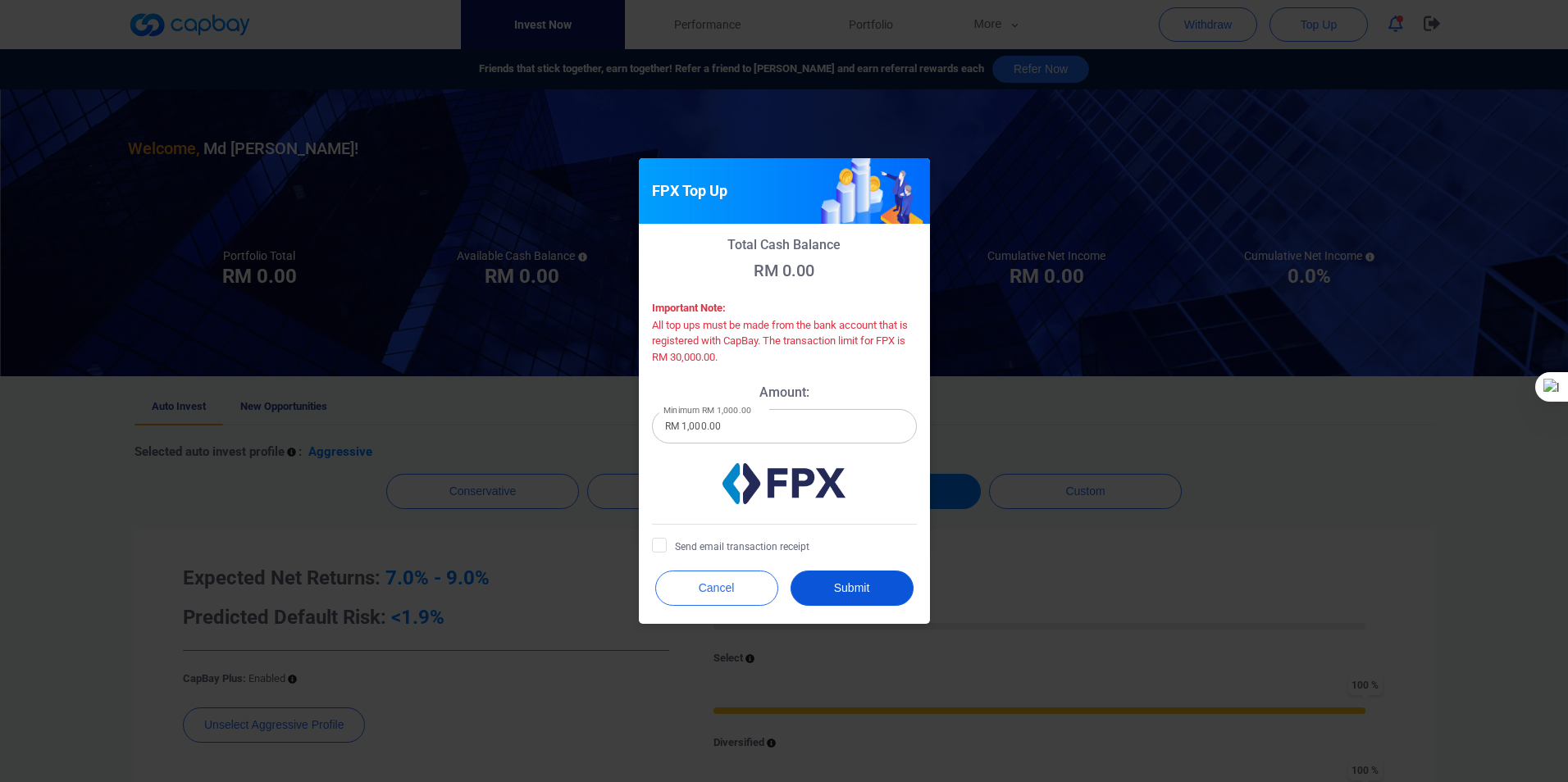
click at [834, 586] on button "Submit" at bounding box center [852, 588] width 123 height 35
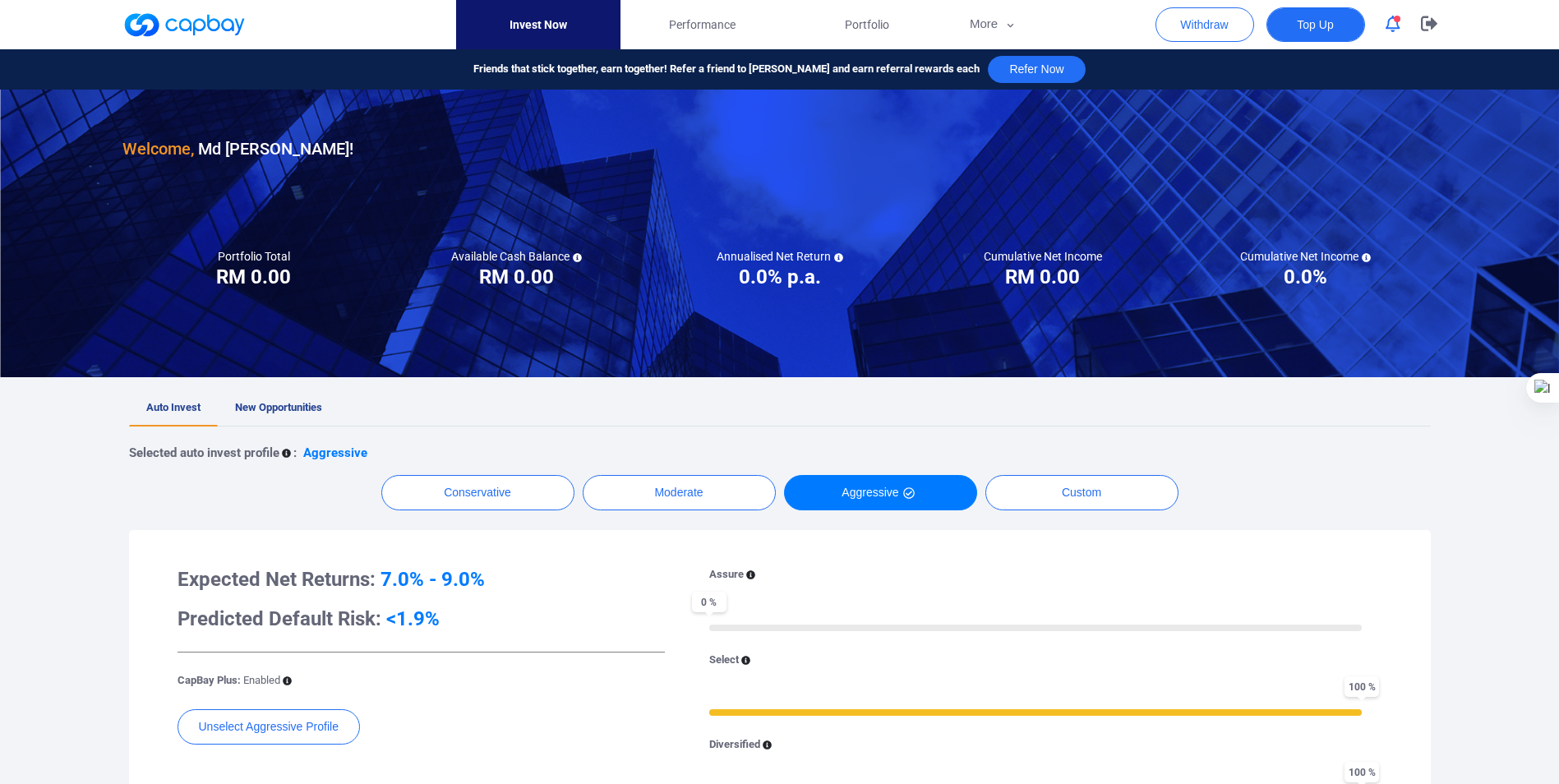
click at [1309, 21] on span "Top Up" at bounding box center [1314, 25] width 36 height 17
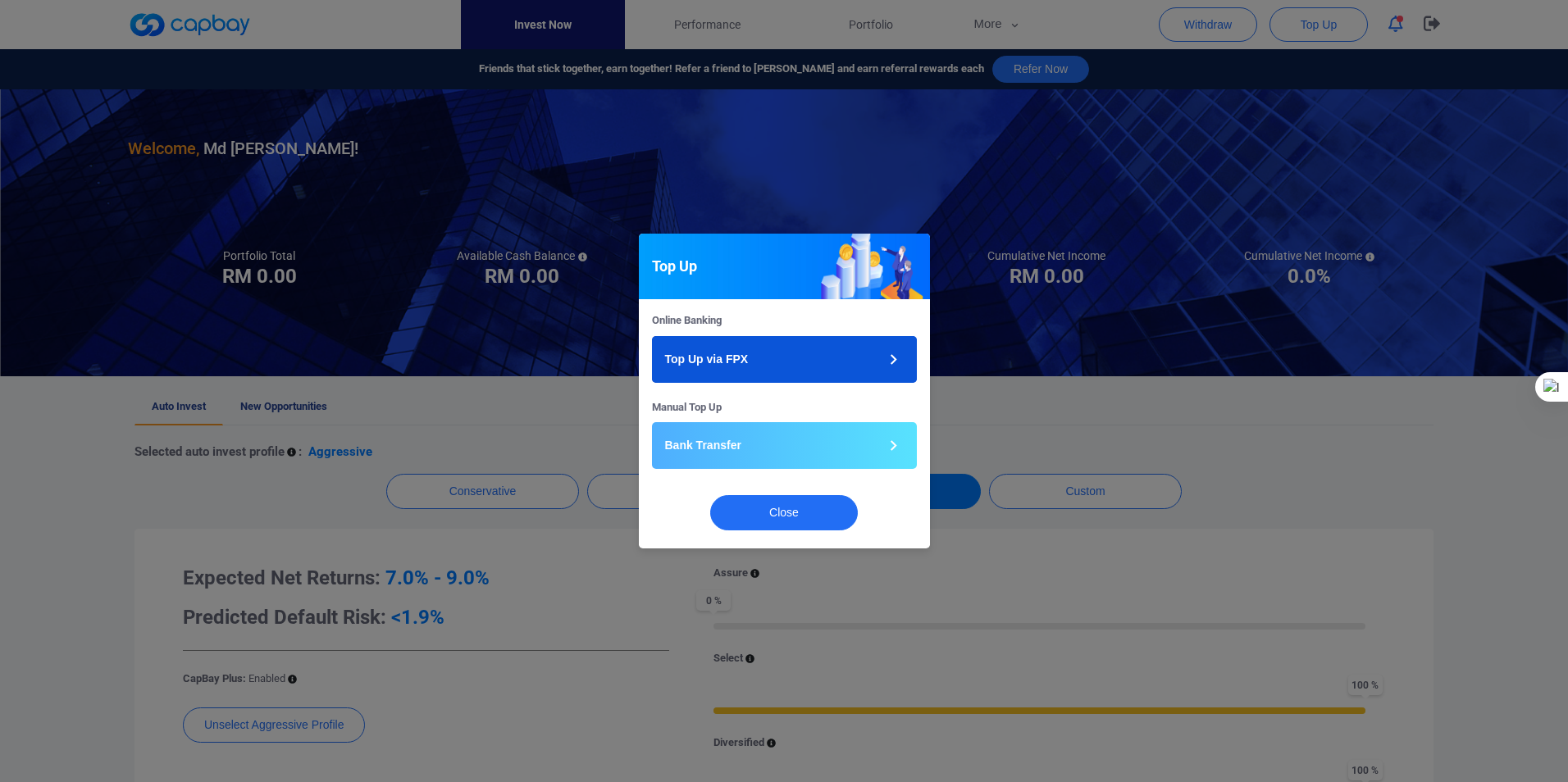
click at [895, 353] on icon "button" at bounding box center [893, 359] width 21 height 21
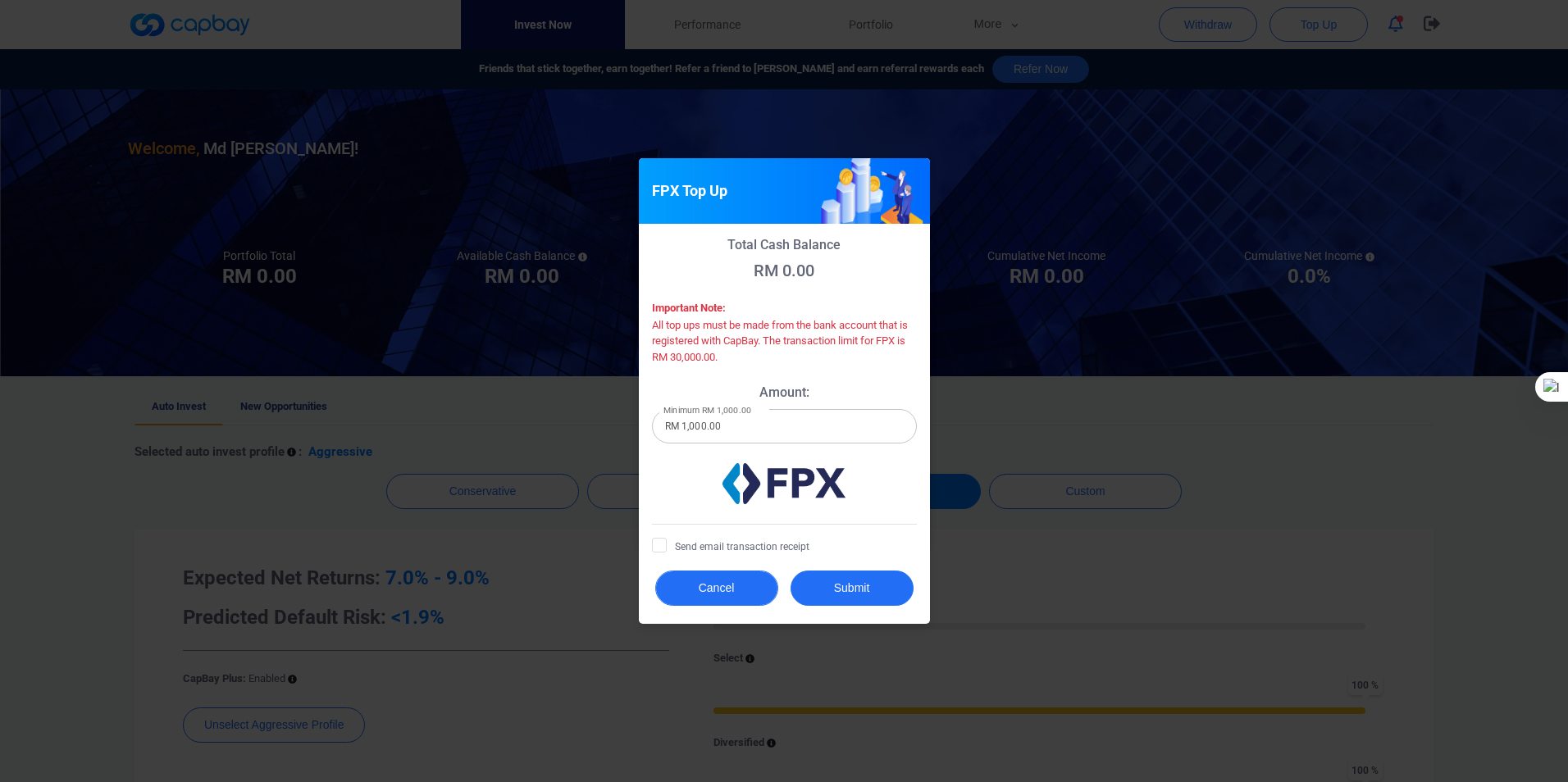
click at [727, 587] on button "Cancel" at bounding box center [717, 588] width 123 height 35
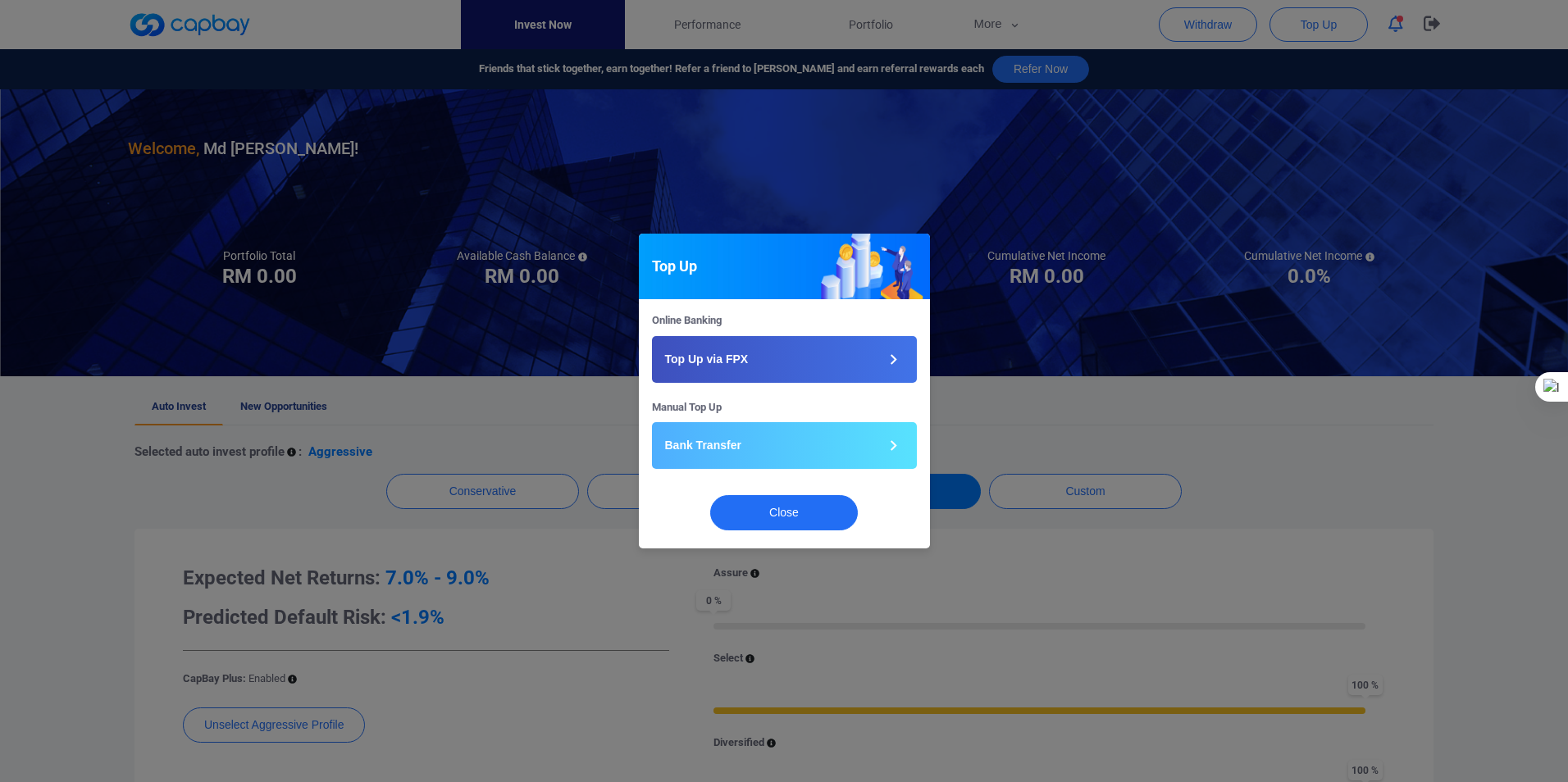
click at [1092, 576] on div "Top Up Online Banking Top Up via FPX Manual Top Up Bank Transfer Close" at bounding box center [784, 391] width 1568 height 782
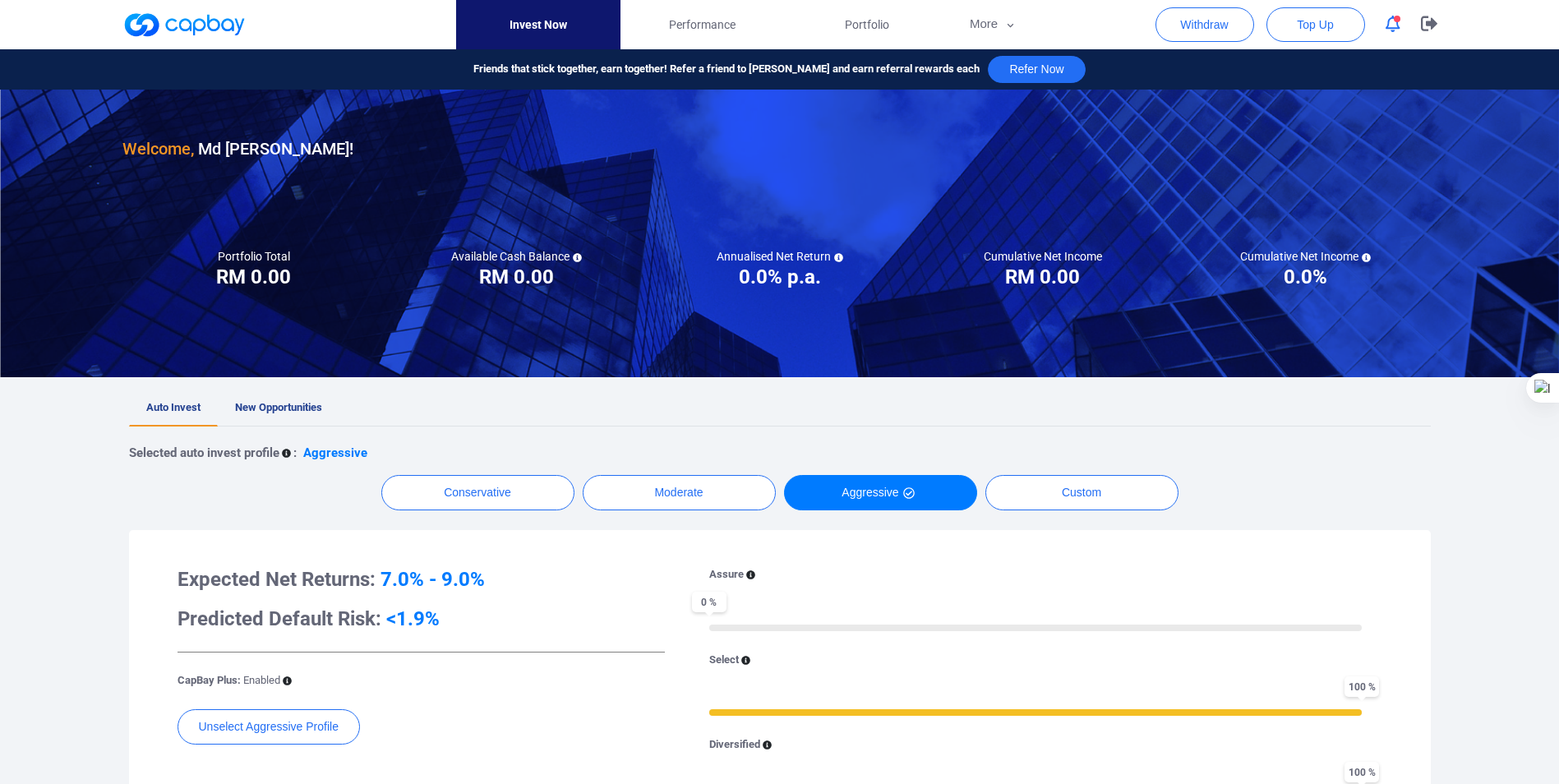
click at [1393, 24] on icon "button" at bounding box center [1394, 24] width 15 height 18
click at [1087, 5] on nav "Invest Now Performance Portfolio More Transaction My Statements My Profile FAQs…" at bounding box center [747, 24] width 1315 height 49
click at [874, 24] on span "Portfolio" at bounding box center [867, 25] width 44 height 18
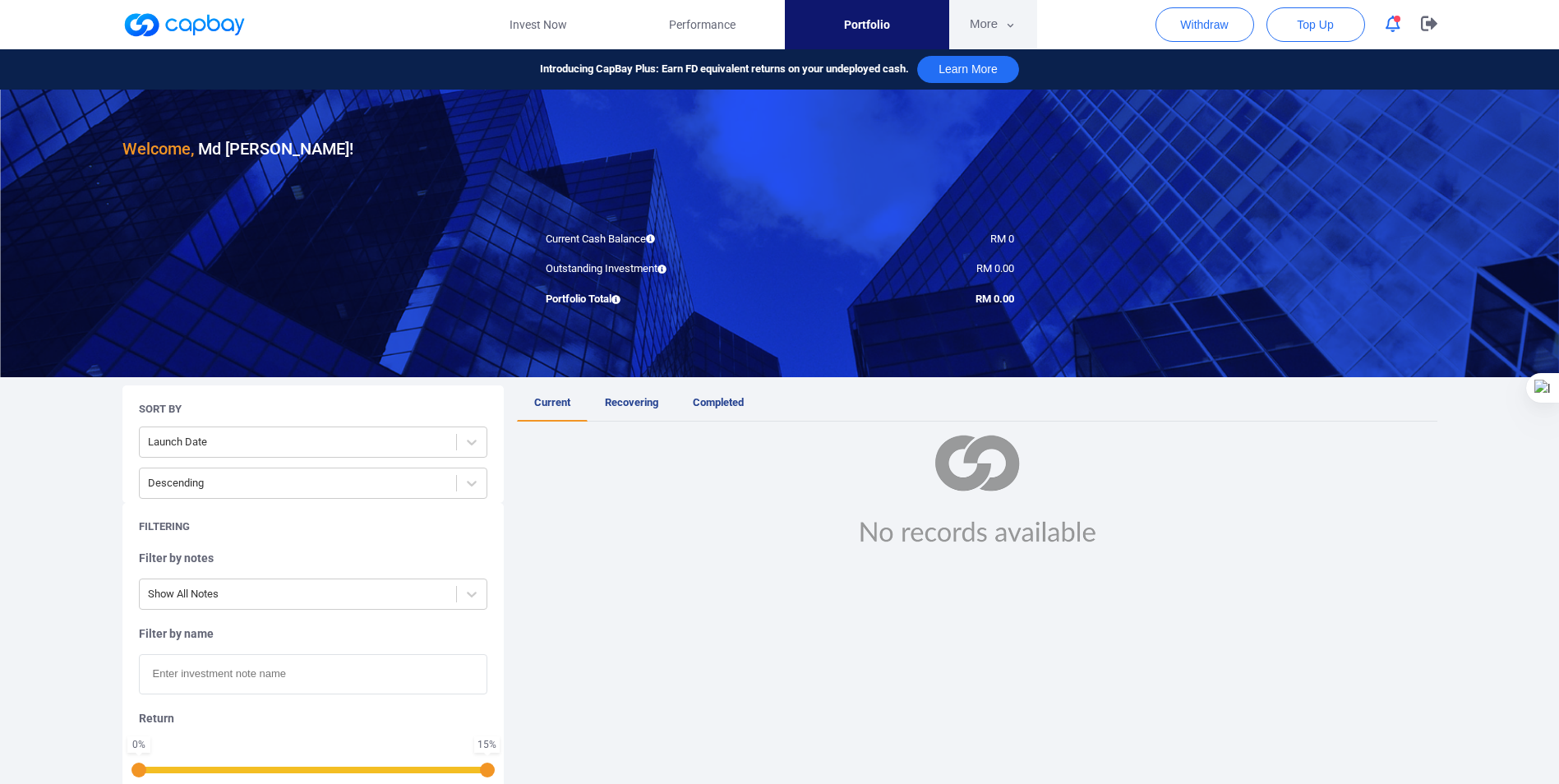
click at [1005, 23] on icon "button" at bounding box center [1010, 26] width 13 height 15
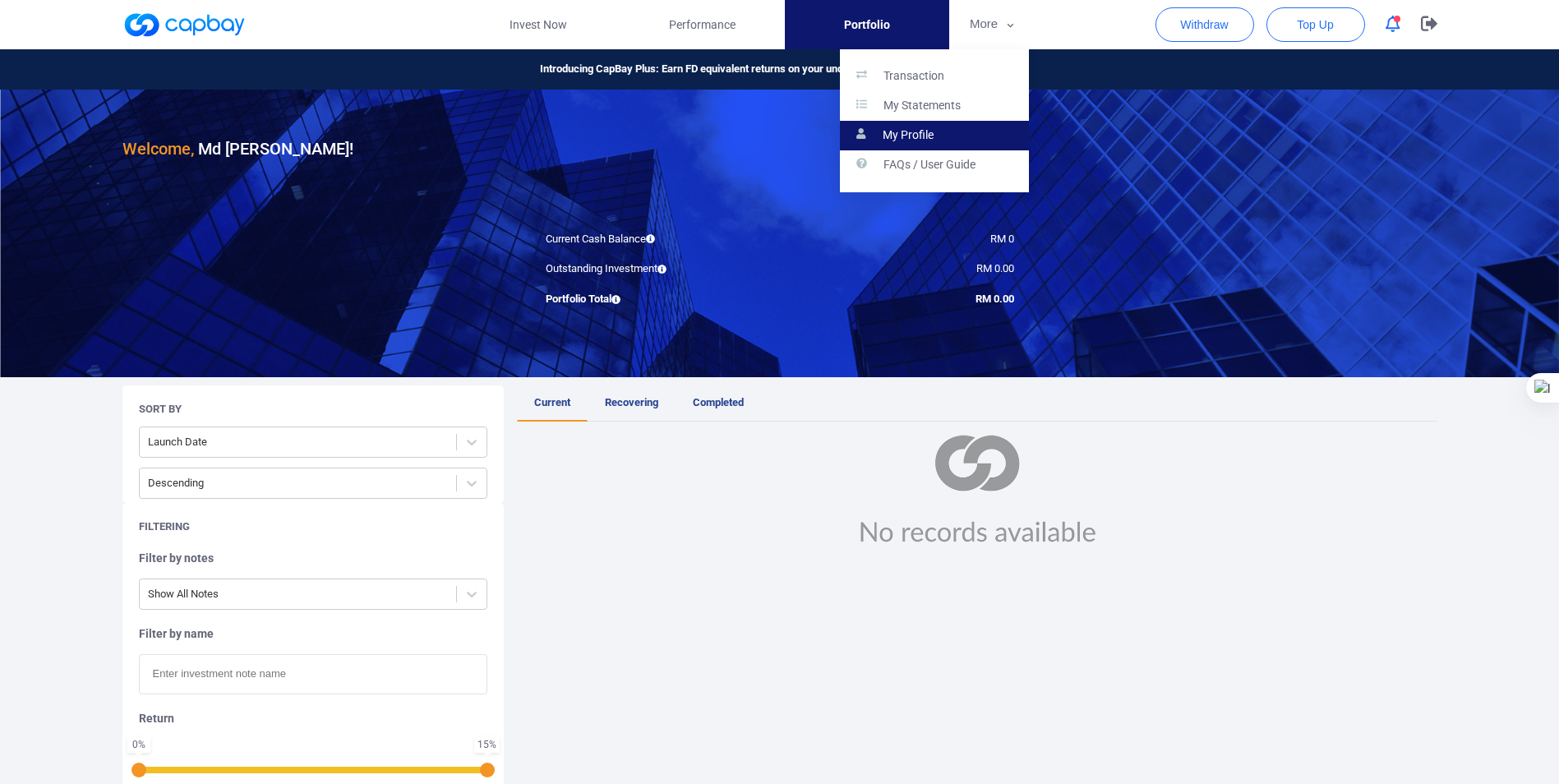
click at [917, 139] on p "My Profile" at bounding box center [908, 136] width 51 height 15
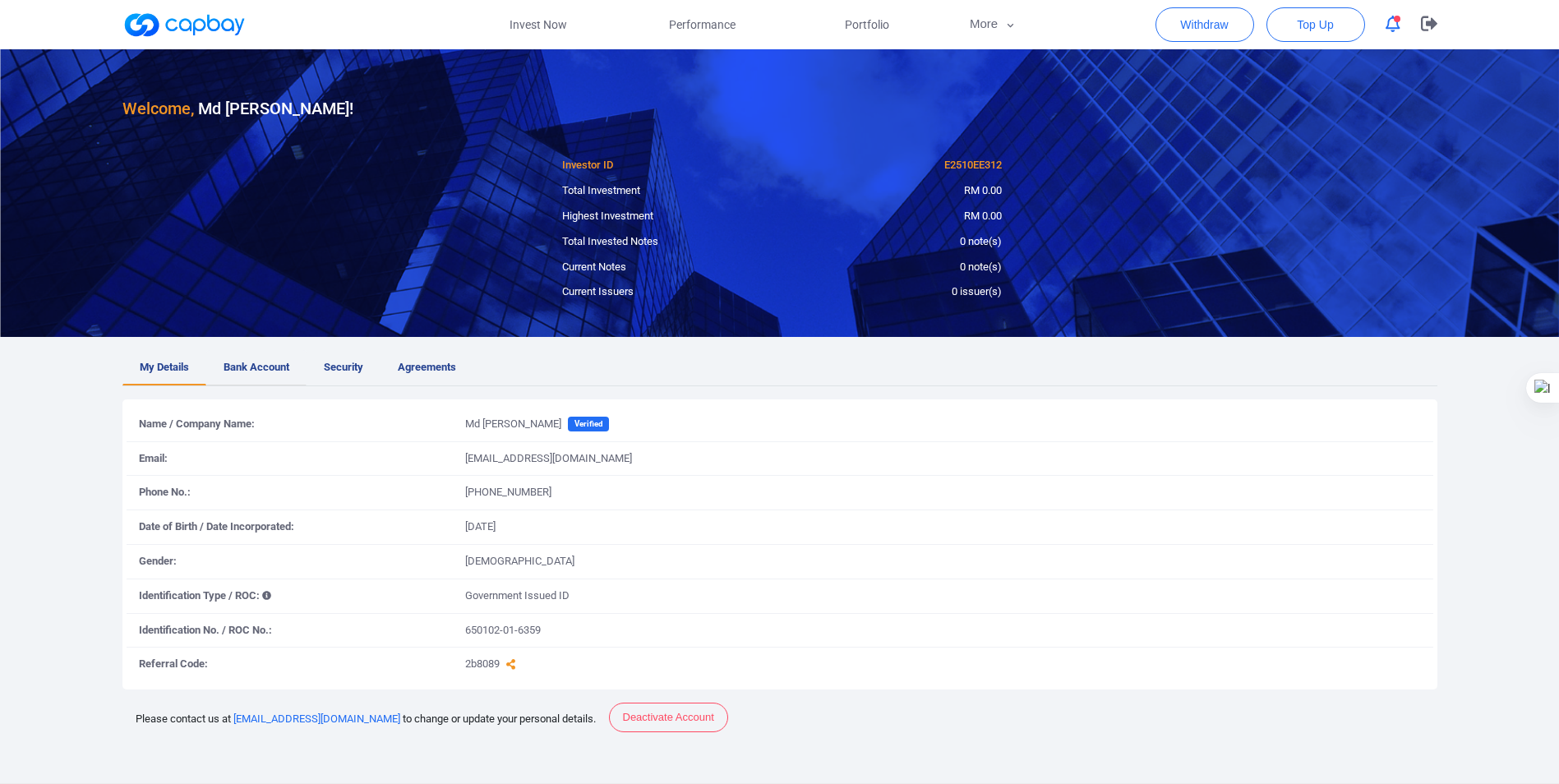
click at [250, 373] on span "Bank Account" at bounding box center [256, 367] width 66 height 18
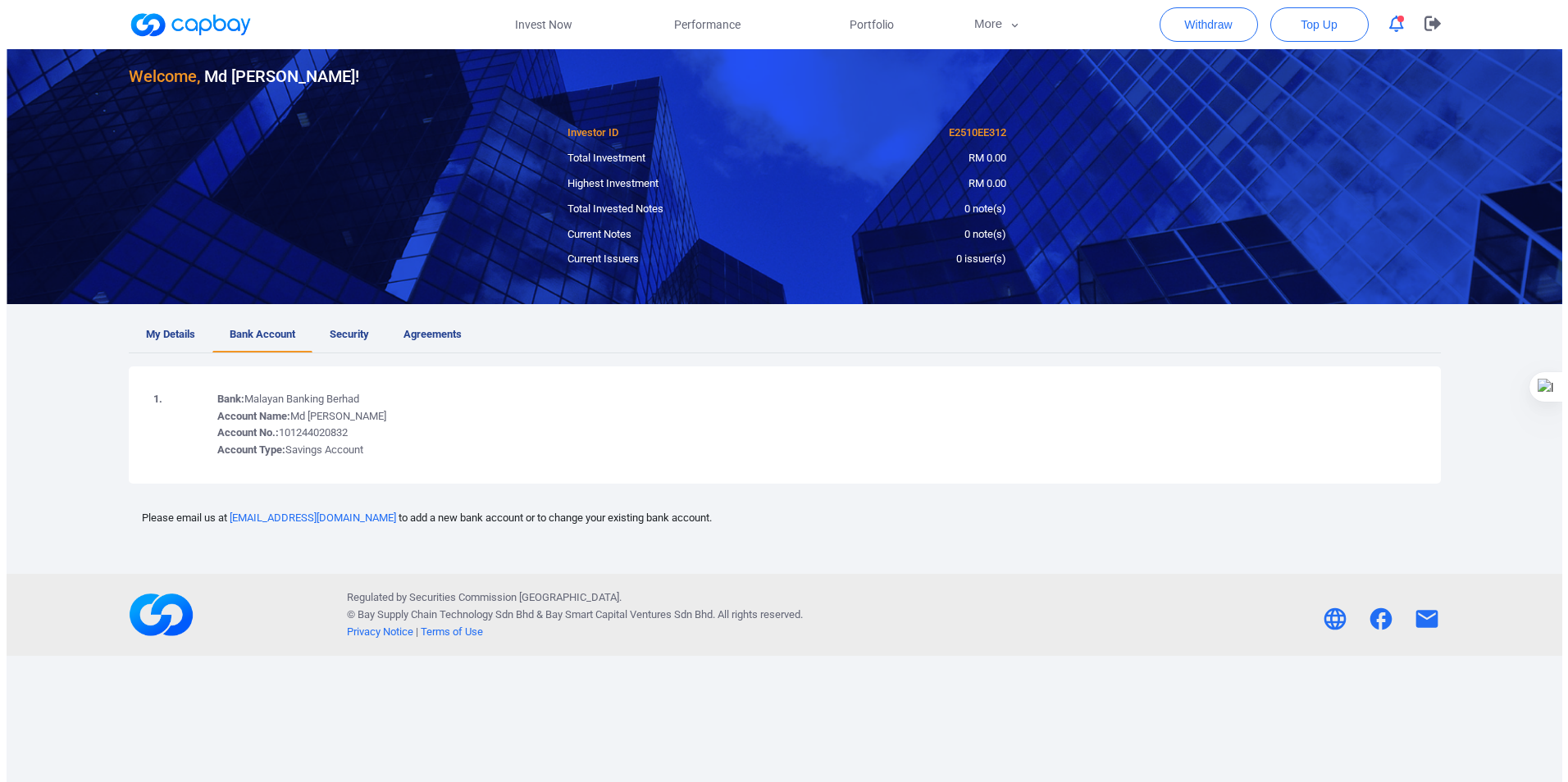
scroll to position [49, 0]
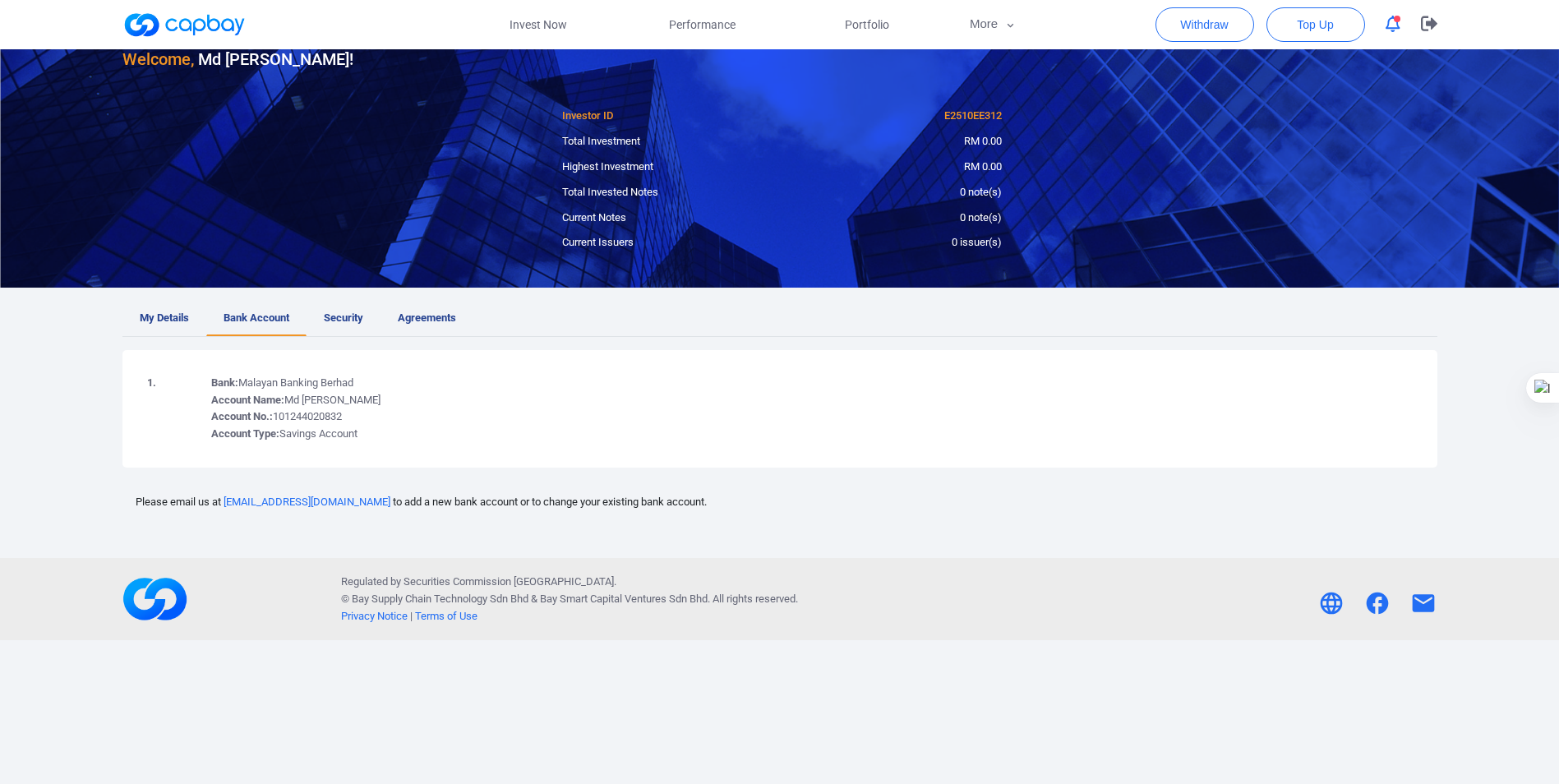
click at [1268, 401] on td "Bank: Malayan Banking Berhad Account Name: Md Bahaman Bin Ibrahim Account No.: …" at bounding box center [812, 408] width 1218 height 84
click at [1162, 412] on td "Bank: Malayan Banking Berhad Account Name: Md Bahaman Bin Ibrahim Account No.: …" at bounding box center [812, 408] width 1218 height 84
click at [1021, 404] on td "Bank: Malayan Banking Berhad Account Name: Md Bahaman Bin Ibrahim Account No.: …" at bounding box center [812, 408] width 1218 height 84
click at [267, 317] on span "Bank Account" at bounding box center [256, 318] width 66 height 18
click at [1308, 23] on span "Top Up" at bounding box center [1314, 25] width 36 height 17
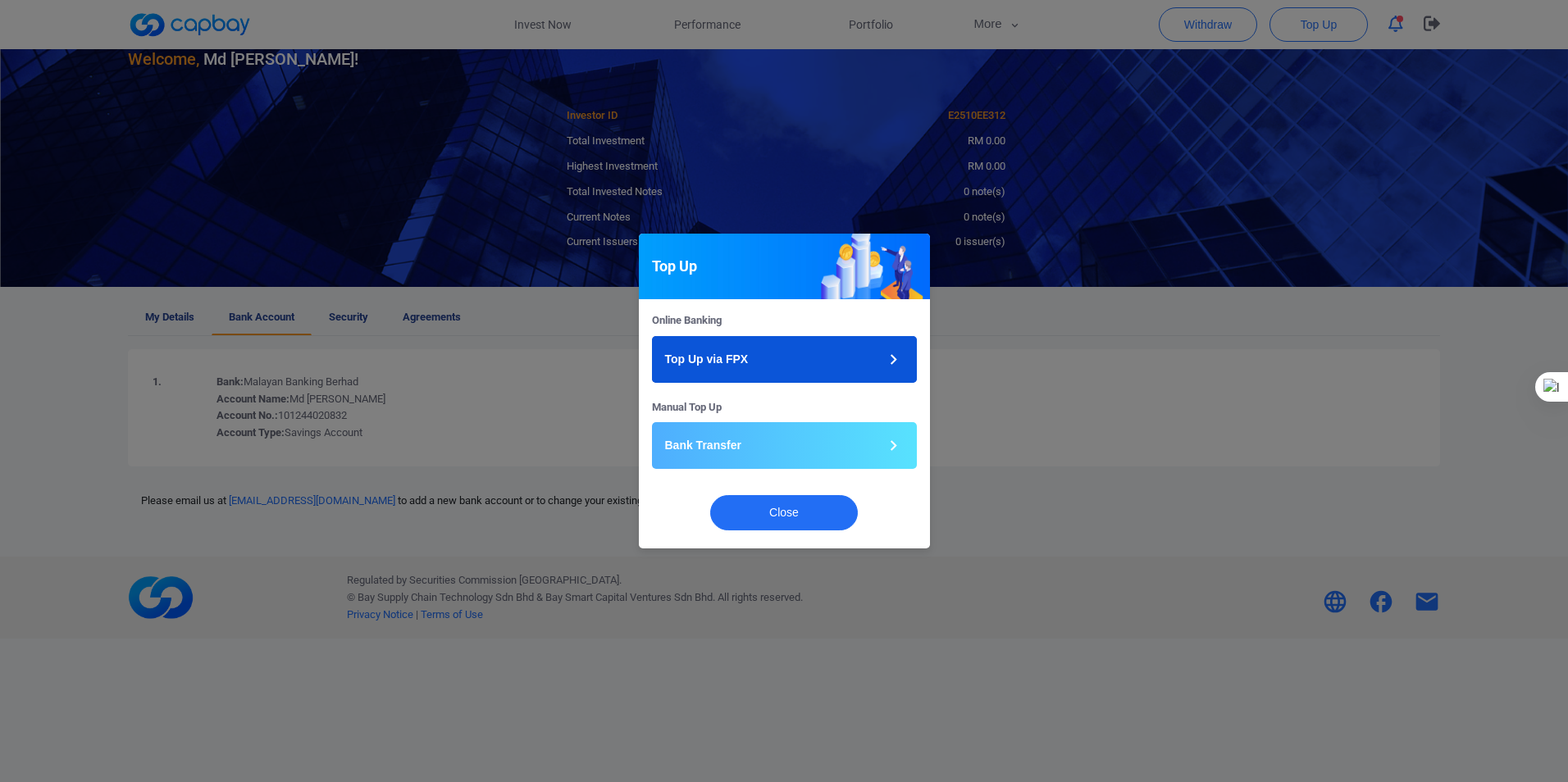
click at [789, 360] on button "Top Up via FPX" at bounding box center [785, 360] width 265 height 47
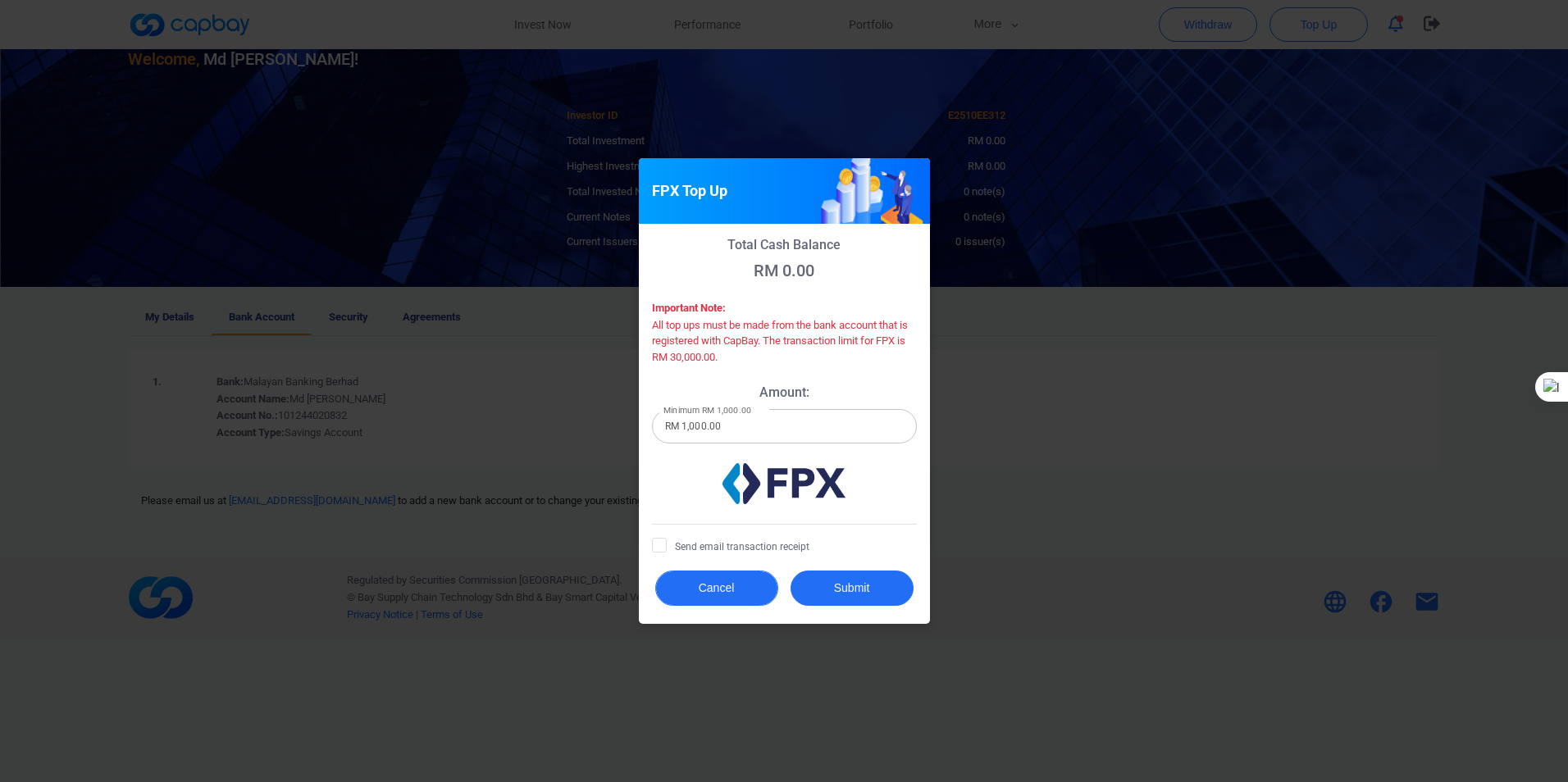
click at [742, 591] on button "Cancel" at bounding box center [717, 588] width 123 height 35
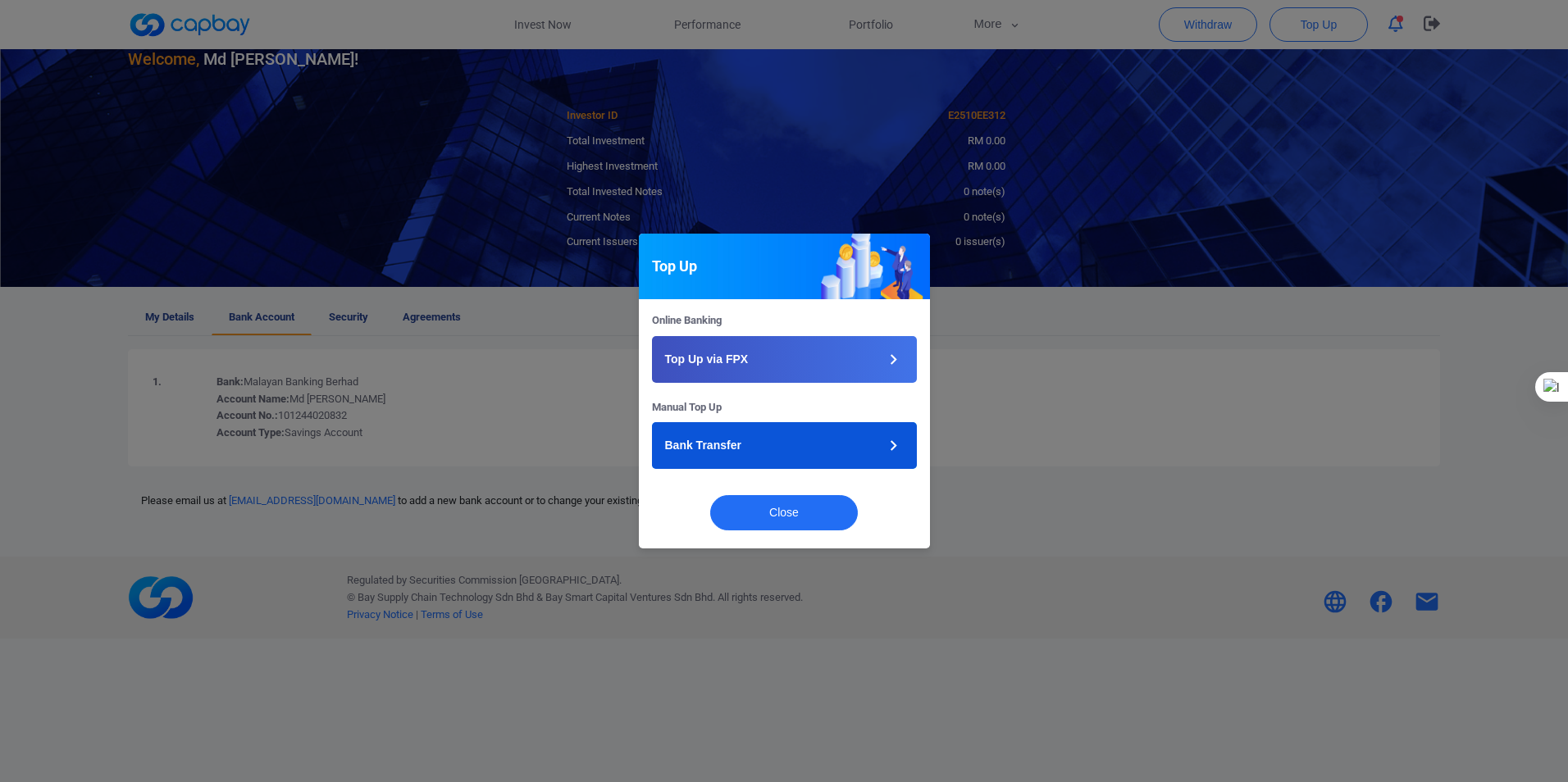
click at [805, 443] on button "Bank Transfer" at bounding box center [785, 446] width 265 height 47
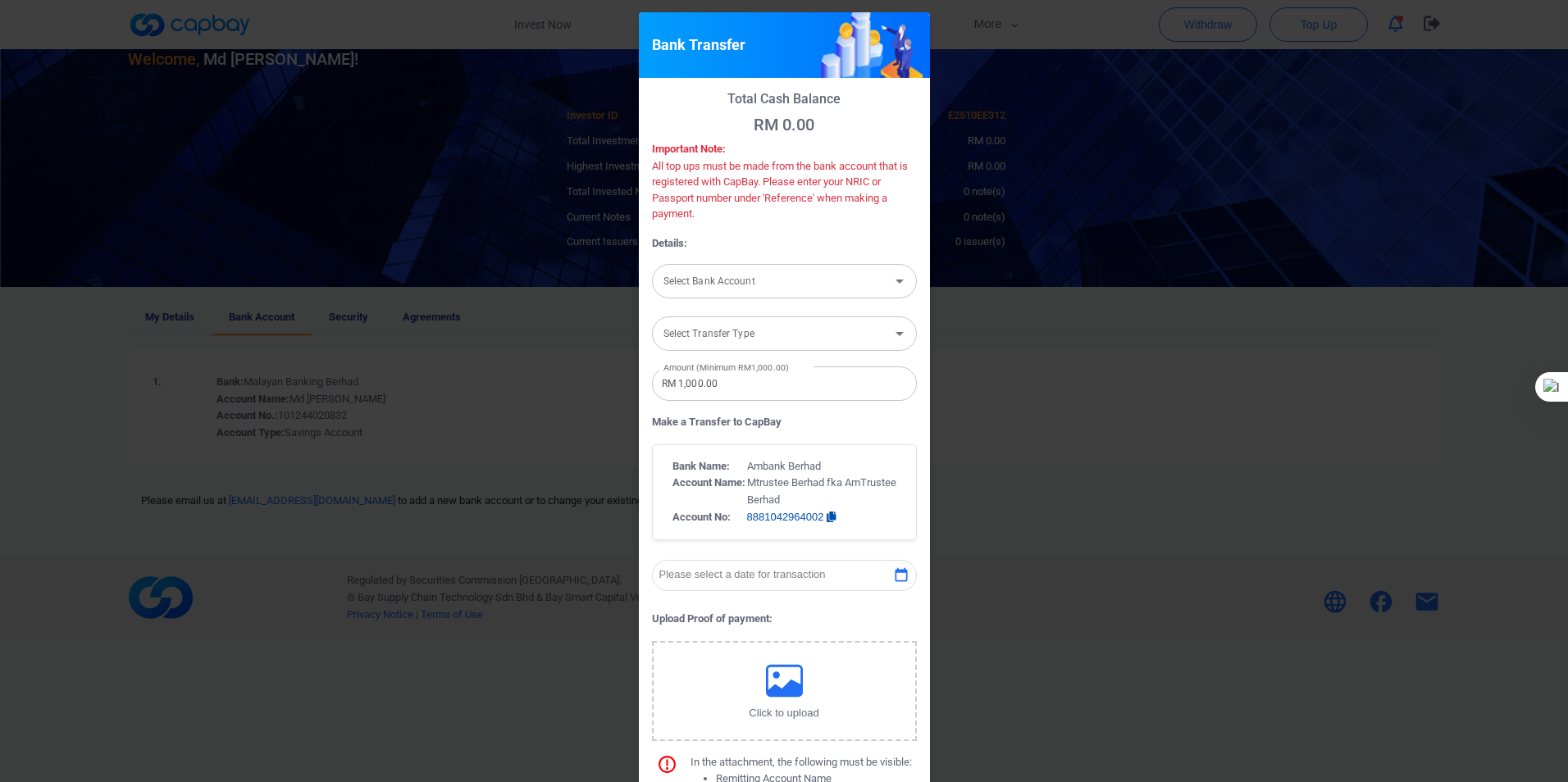
click at [896, 281] on icon "Open" at bounding box center [900, 281] width 8 height 4
click at [704, 354] on li "Add New Account" at bounding box center [785, 356] width 265 height 25
type input "Add New Account"
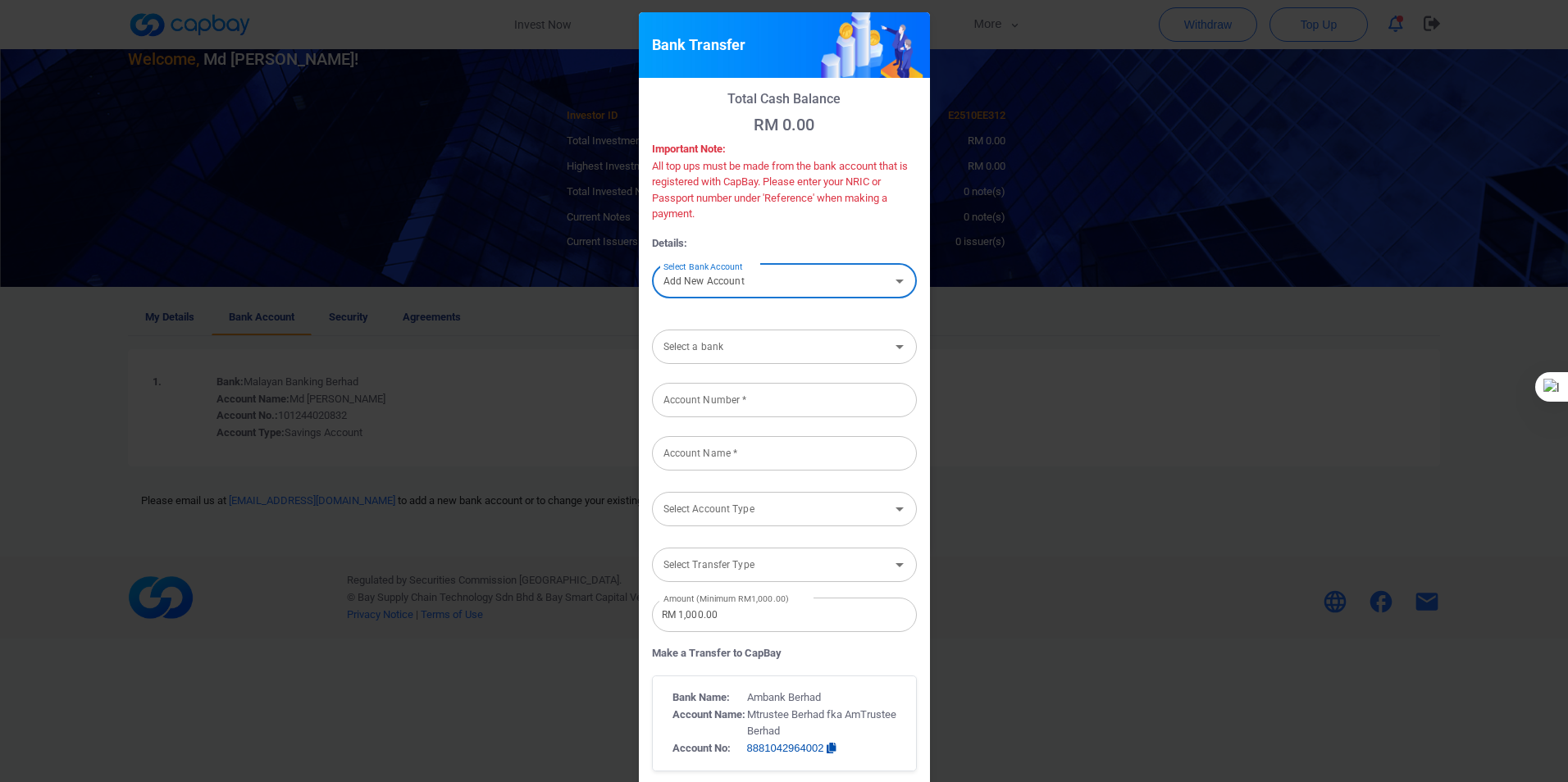
click at [894, 344] on icon "Open" at bounding box center [900, 347] width 20 height 20
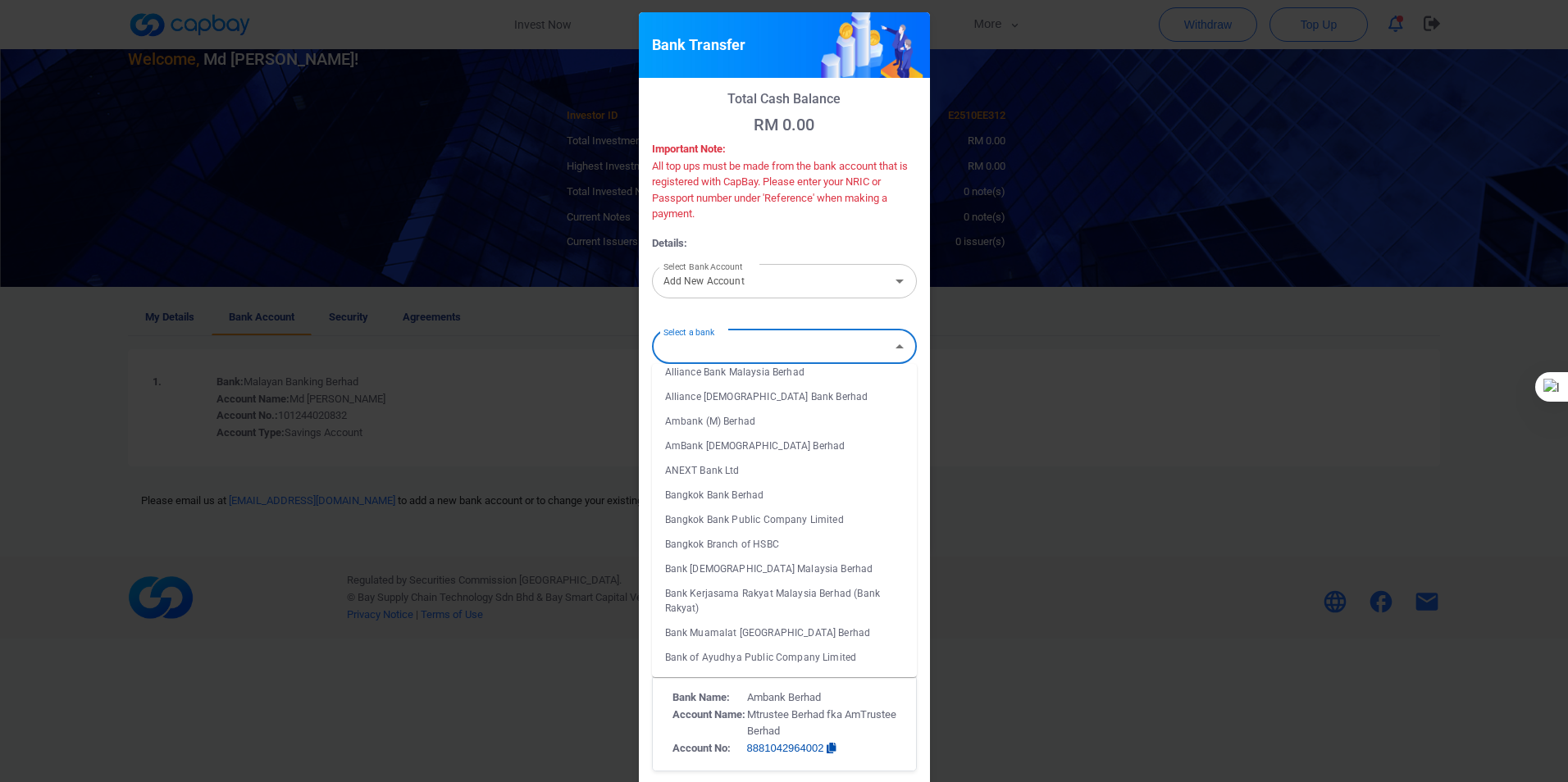
scroll to position [246, 0]
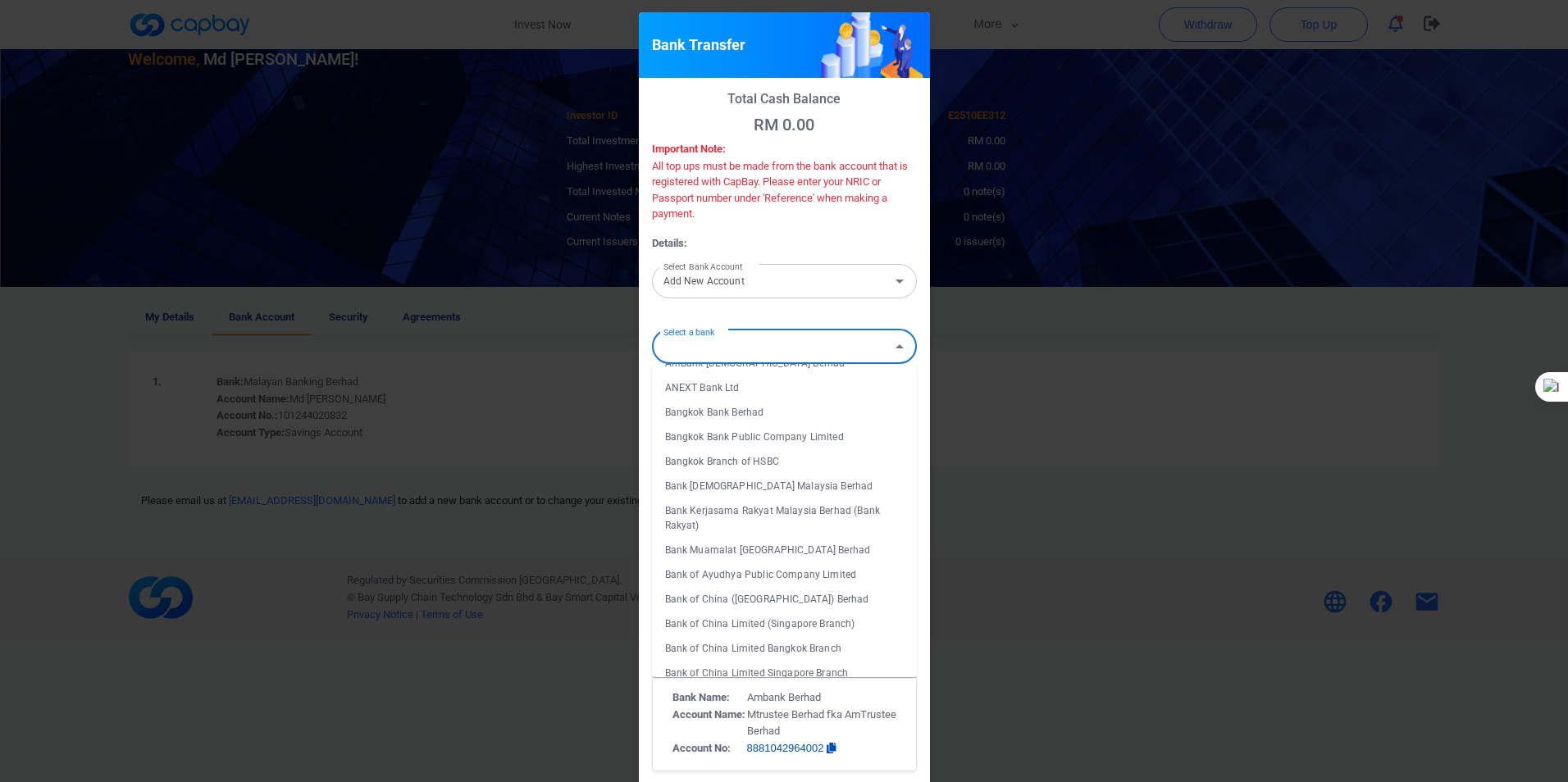
click at [731, 482] on li "Bank Islam Malaysia Berhad" at bounding box center [785, 486] width 265 height 25
type input "Bank Islam Malaysia Berhad"
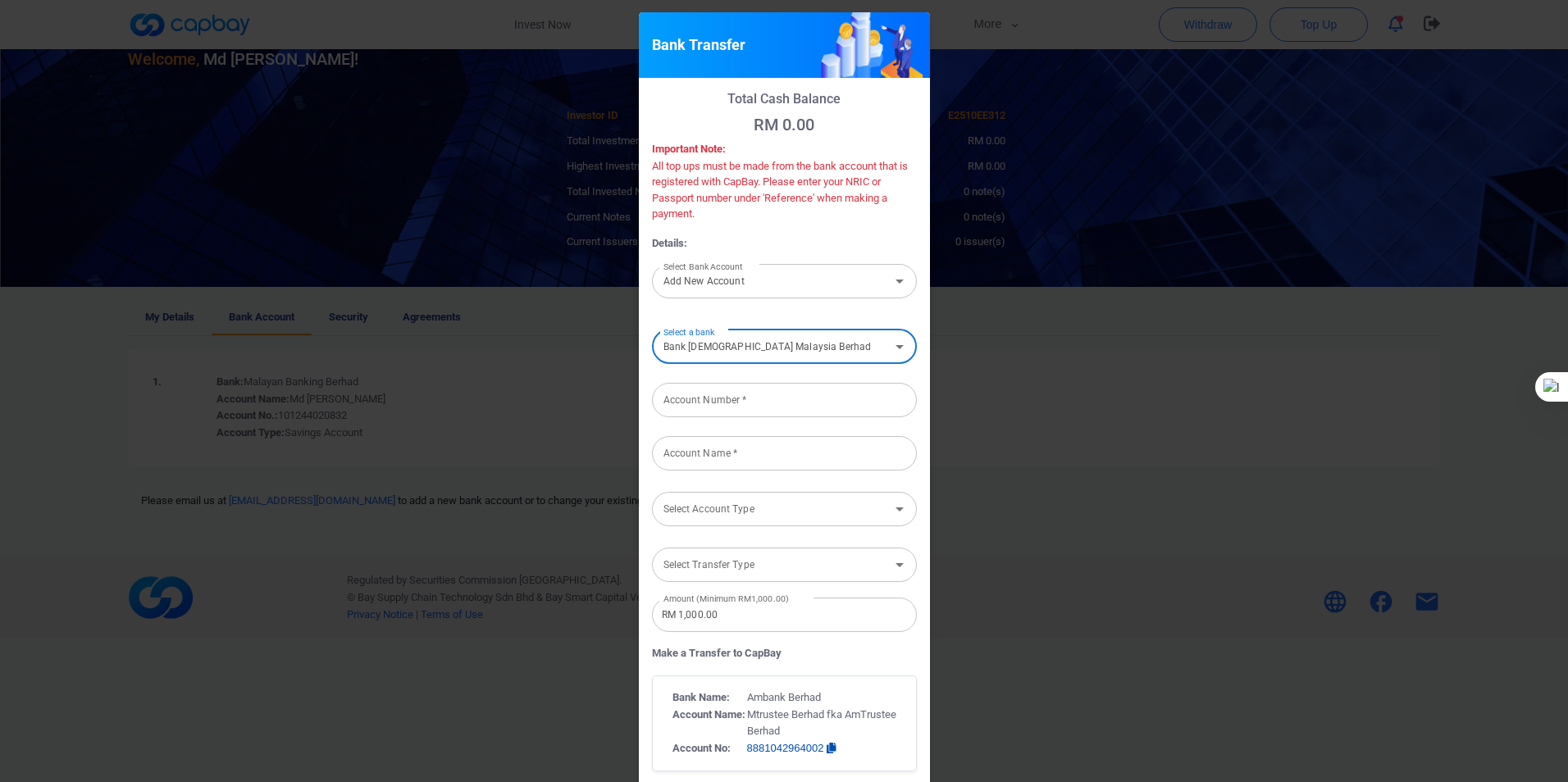
click at [776, 399] on input "Account Number *" at bounding box center [785, 400] width 265 height 34
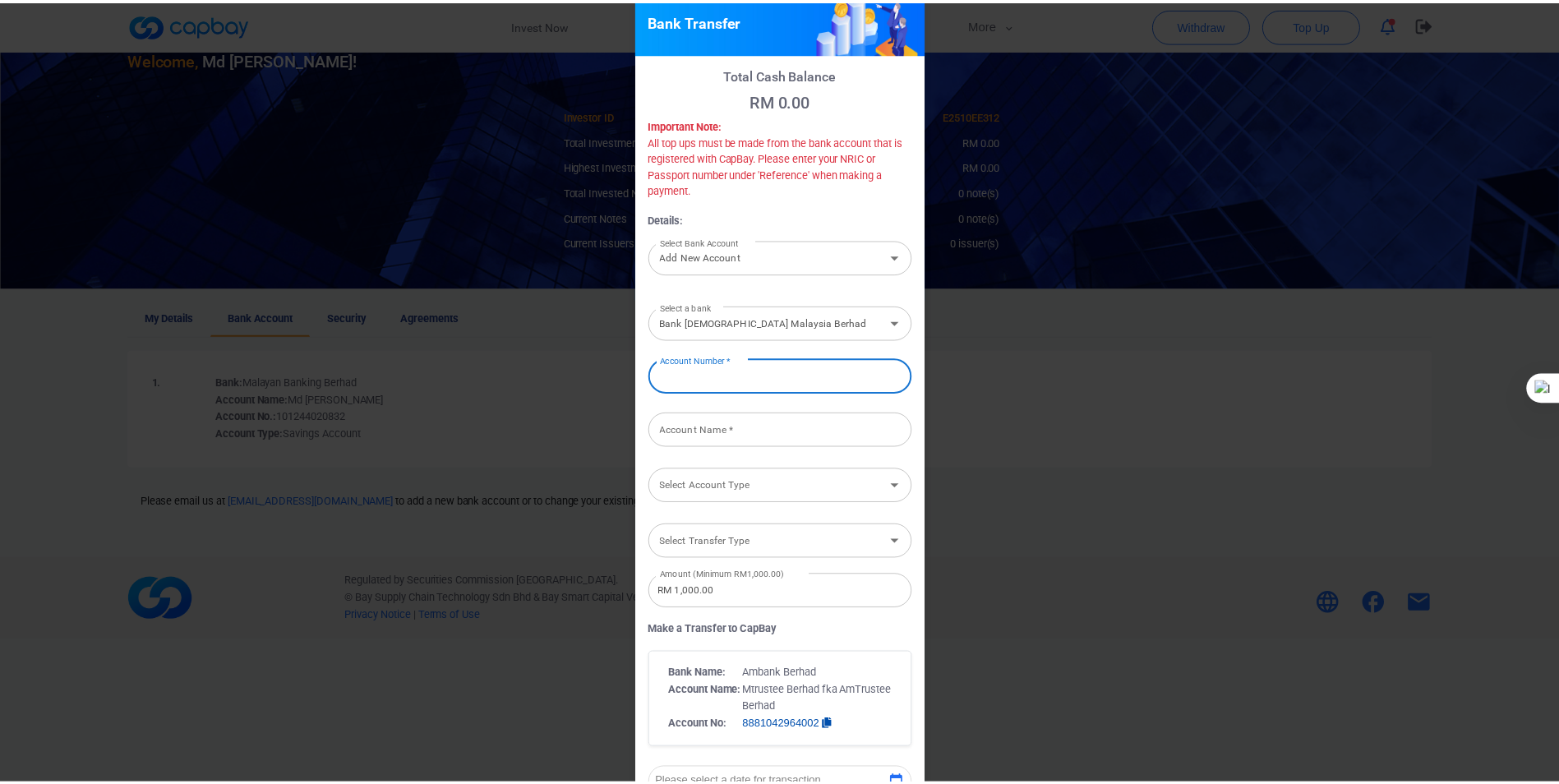
scroll to position [0, 0]
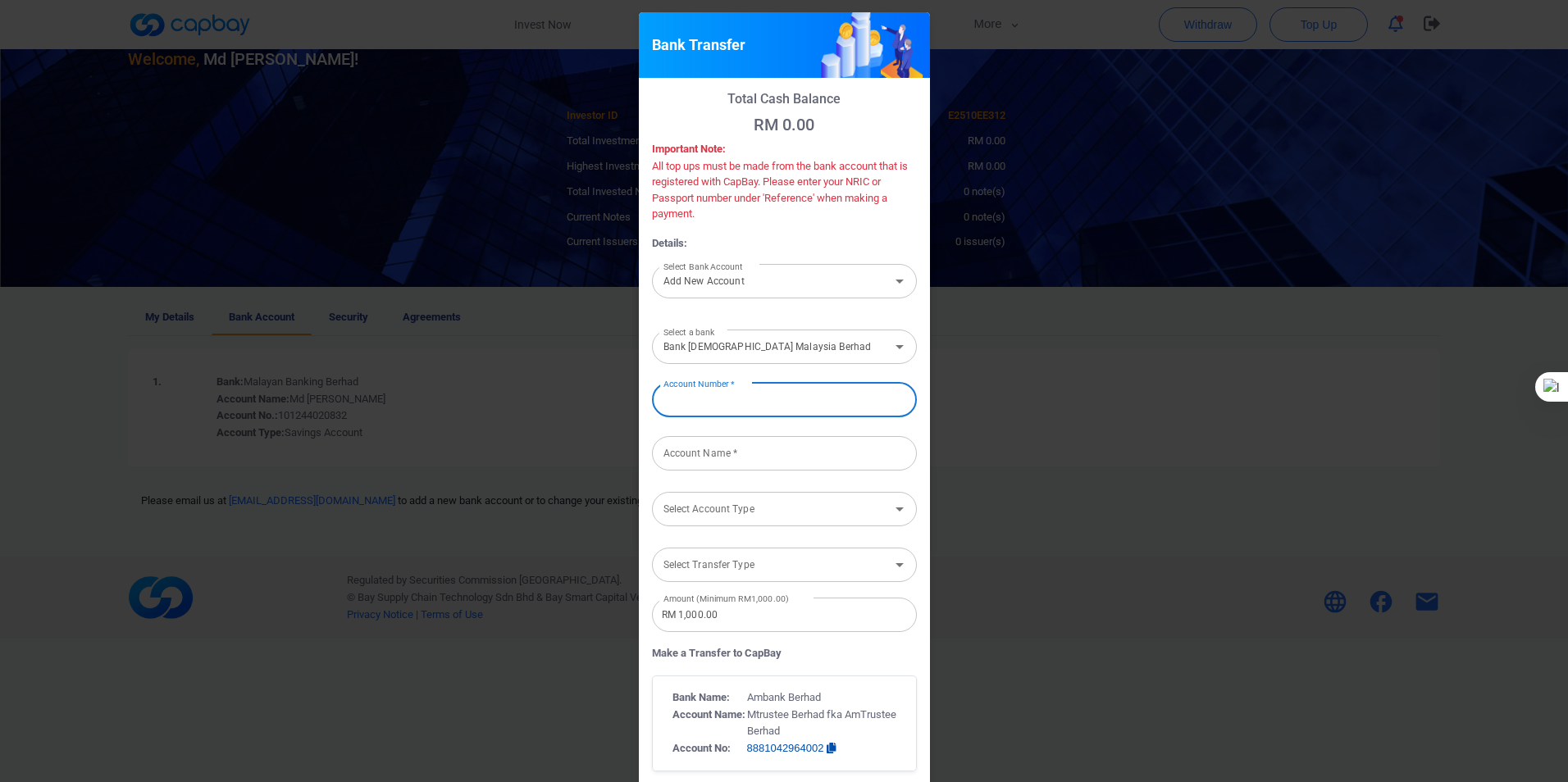
click at [1081, 142] on div "Bank Transfer Total Cash Balance RM 0.00 Important Note: All top ups must be ma…" at bounding box center [784, 391] width 1568 height 782
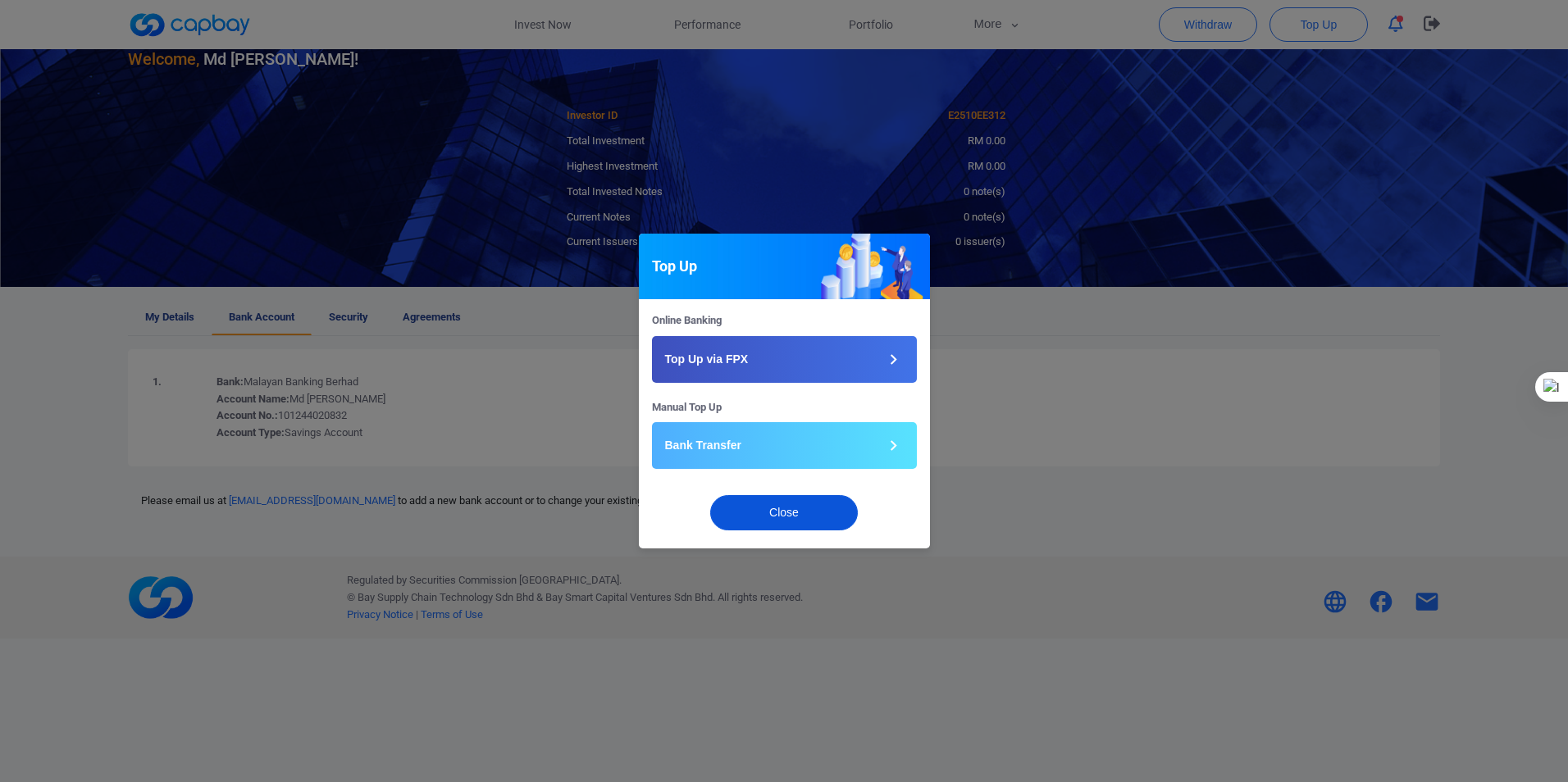
click at [783, 517] on button "Close" at bounding box center [783, 513] width 147 height 35
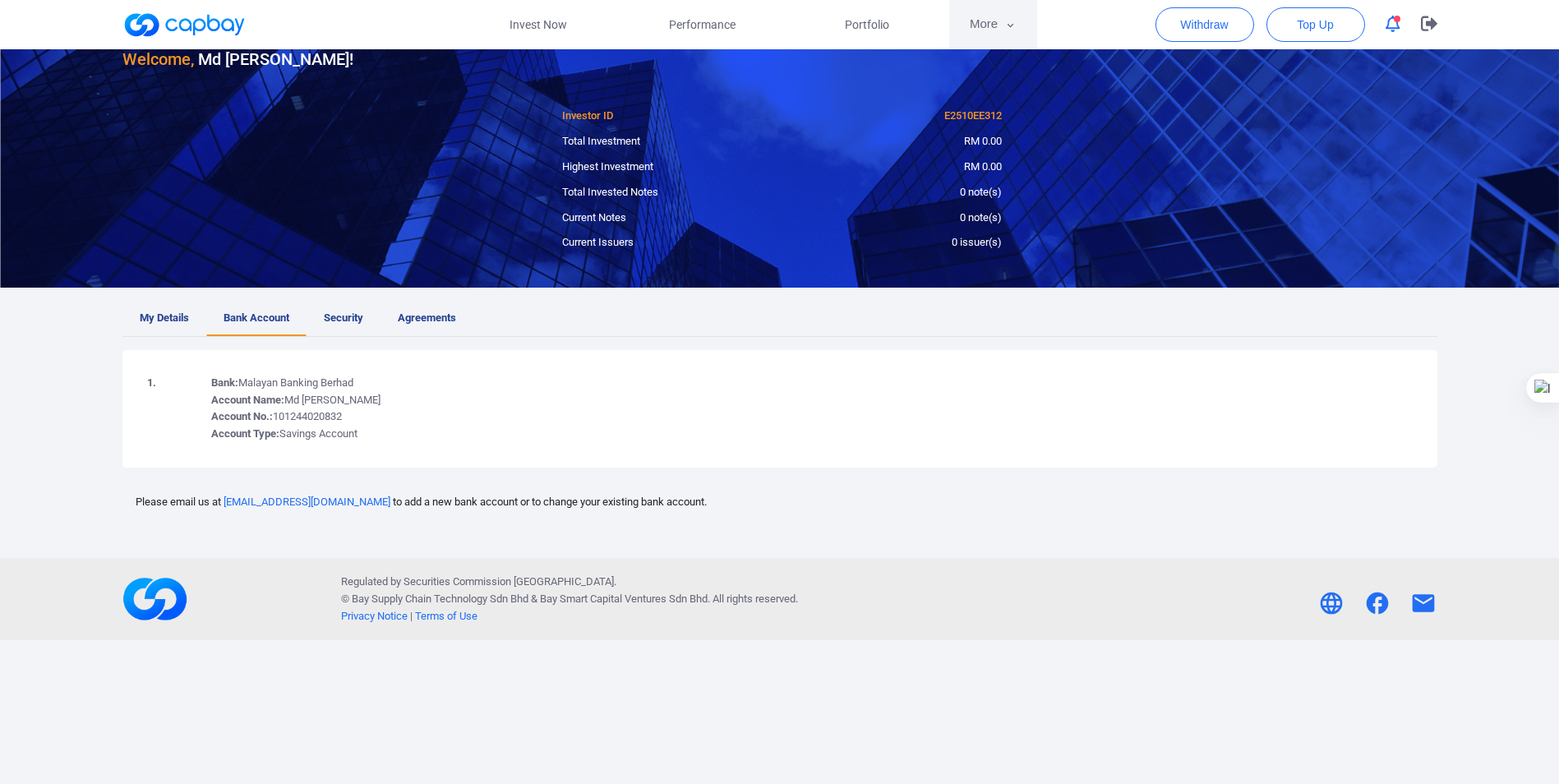
click at [1012, 26] on icon "button" at bounding box center [1011, 25] width 7 height 4
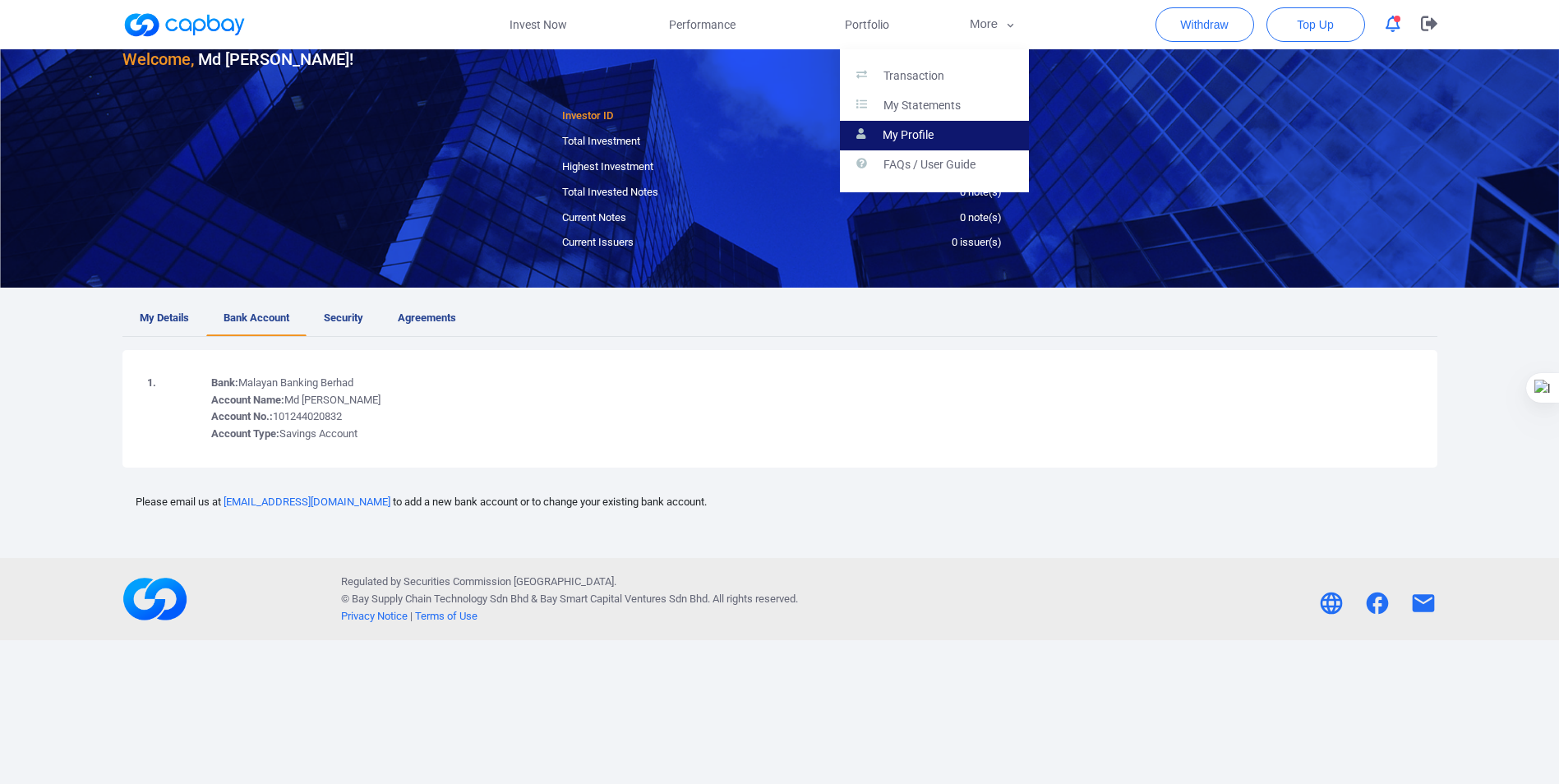
click at [902, 131] on p "My Profile" at bounding box center [908, 136] width 51 height 15
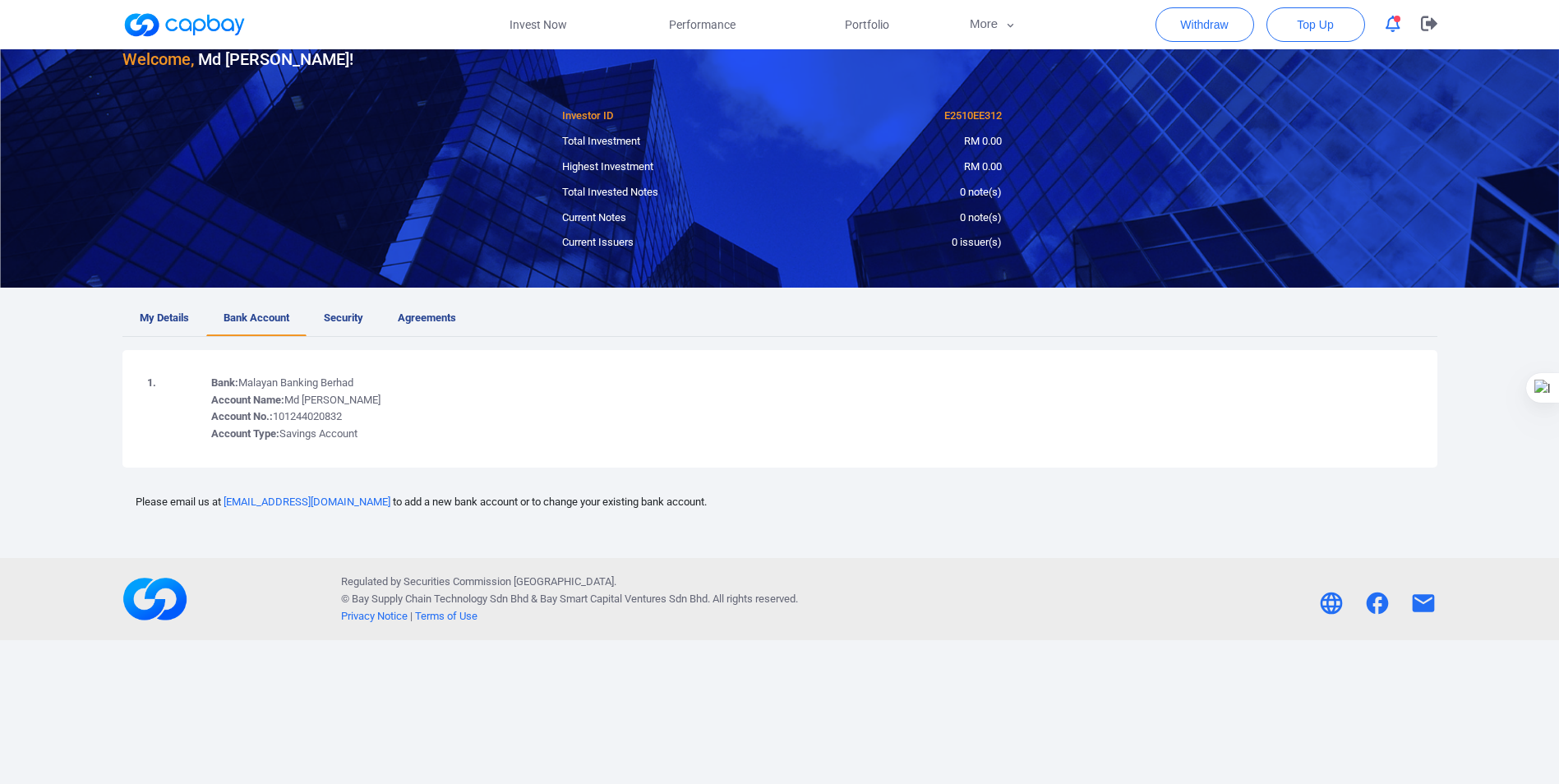
click at [1341, 411] on td "Bank: Malayan Banking Berhad Account Name: Md Bahaman Bin Ibrahim Account No.: …" at bounding box center [812, 408] width 1218 height 84
click at [411, 312] on span "Agreements" at bounding box center [427, 318] width 58 height 18
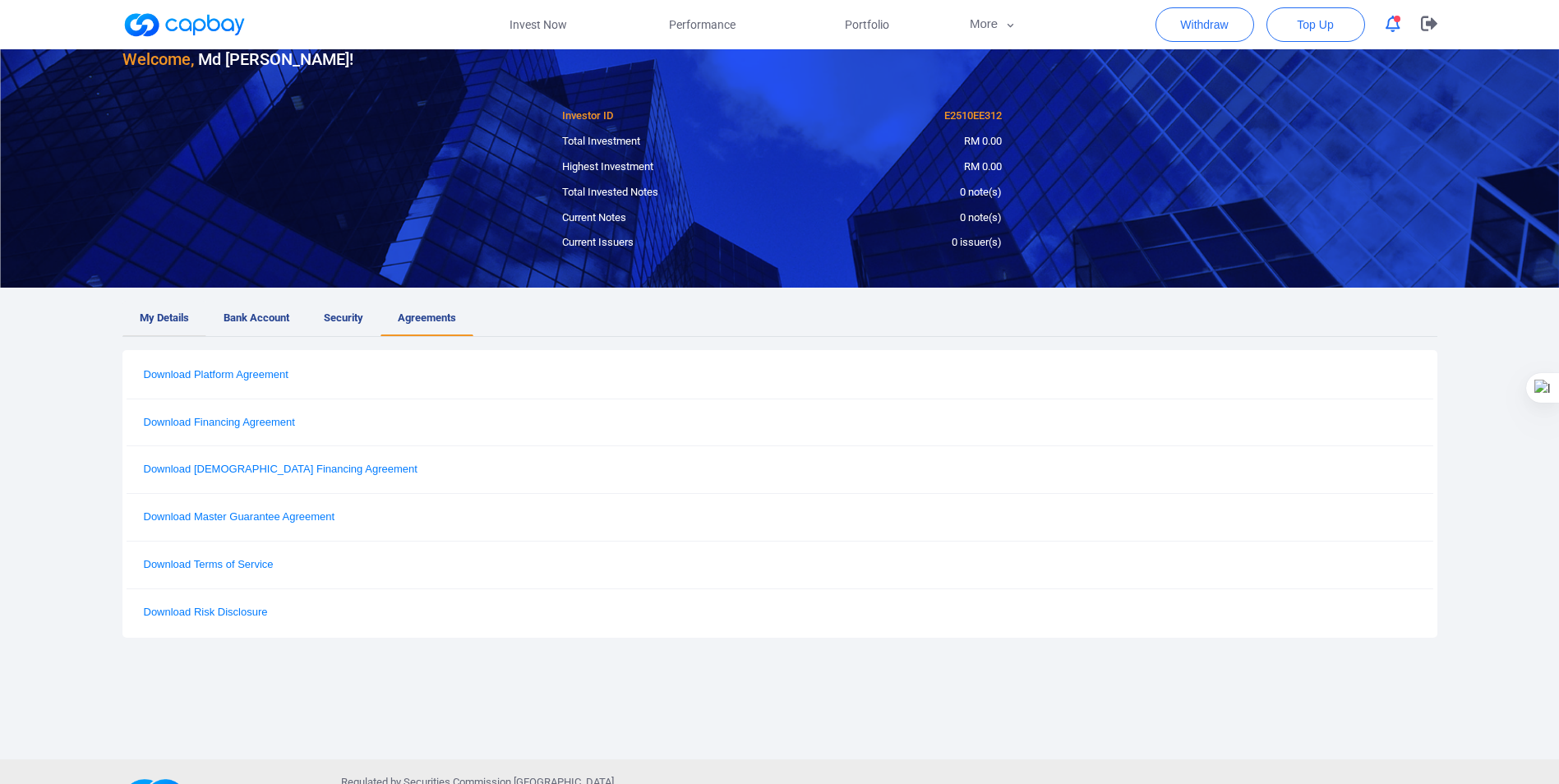
click at [153, 316] on span "My Details" at bounding box center [164, 318] width 49 height 18
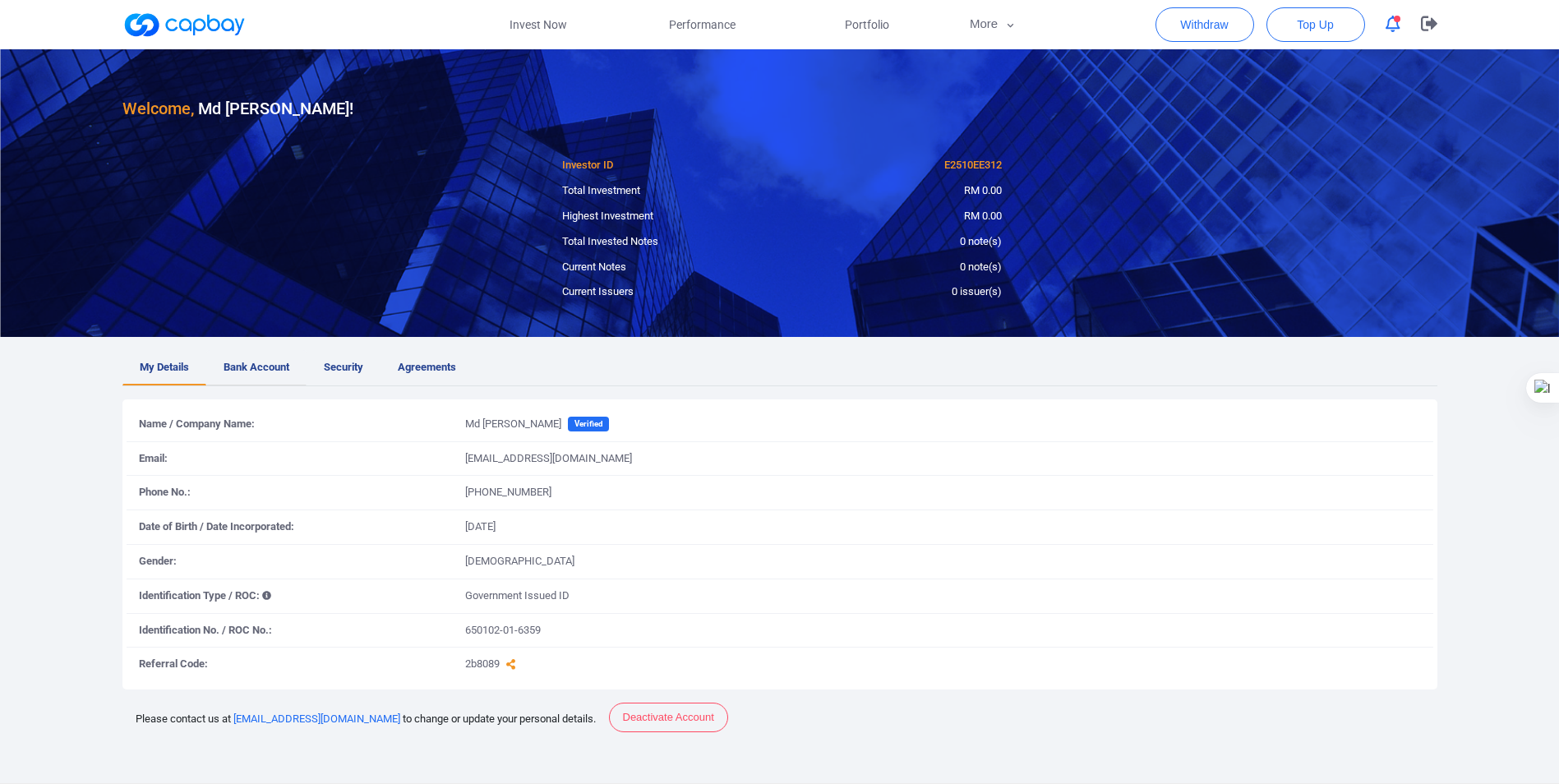
click at [260, 363] on span "Bank Account" at bounding box center [256, 367] width 66 height 18
